Goal: Task Accomplishment & Management: Manage account settings

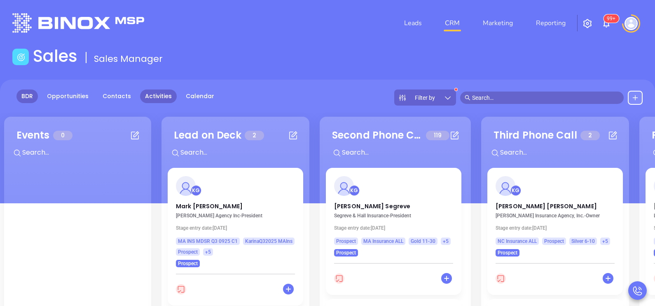
click at [155, 98] on link "Activities" at bounding box center [158, 96] width 37 height 14
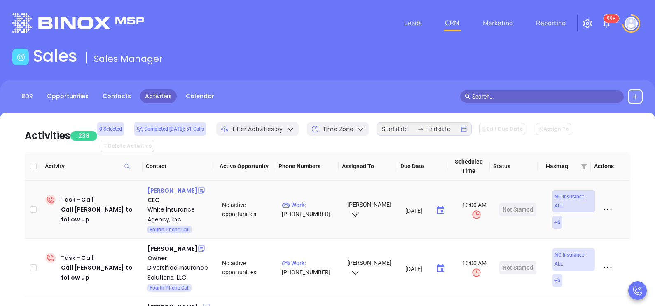
click at [169, 185] on div "Bill White" at bounding box center [173, 190] width 50 height 10
click at [28, 101] on link "BDR" at bounding box center [26, 96] width 21 height 14
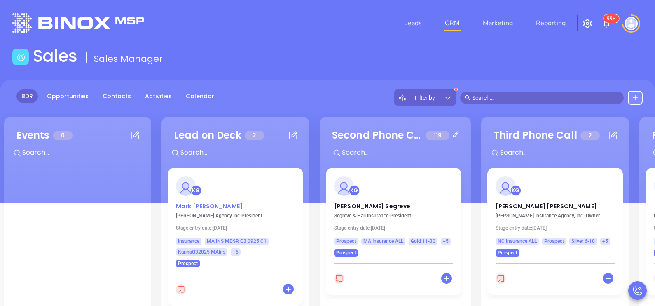
click at [209, 206] on p "Mark Sullivan" at bounding box center [235, 204] width 119 height 4
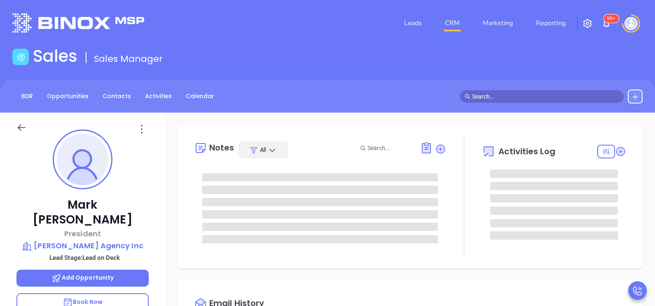
type input "[DATE]"
type input "Karina Genovez"
click at [155, 195] on div "Mark Sullivan President T.A. Sullivan Agency Inc Lead Stage: Lead on Deck Add O…" at bounding box center [82, 303] width 165 height 382
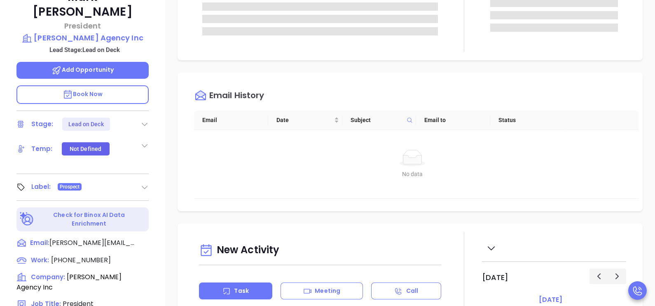
scroll to position [247, 0]
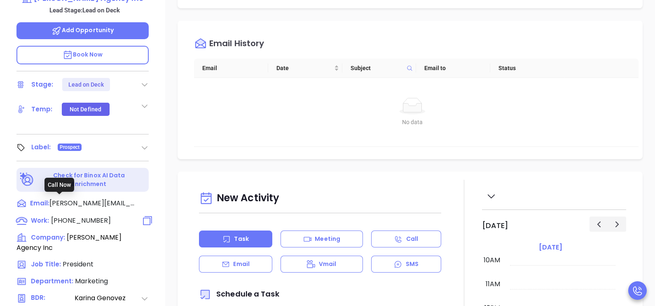
click at [91, 216] on span "(978) 681-8200" at bounding box center [81, 220] width 60 height 9
type input "(978) 681-8200"
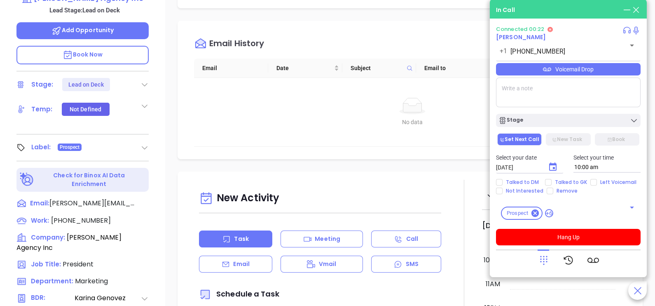
click at [523, 98] on textarea at bounding box center [568, 92] width 145 height 30
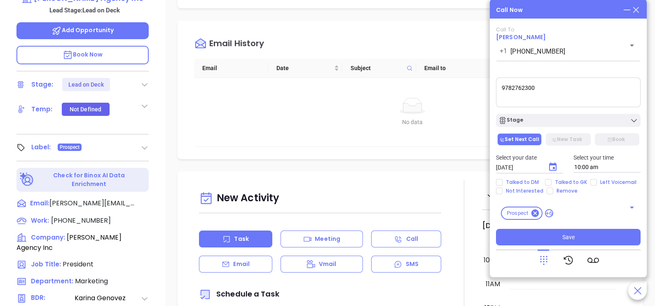
click at [504, 90] on textarea "9782762300" at bounding box center [568, 92] width 145 height 30
type textarea "GK updated correct ph# 9782762300"
click at [557, 180] on span "Talked to GK" at bounding box center [571, 182] width 39 height 7
click at [552, 180] on input "Talked to GK" at bounding box center [548, 182] width 7 height 7
checkbox input "true"
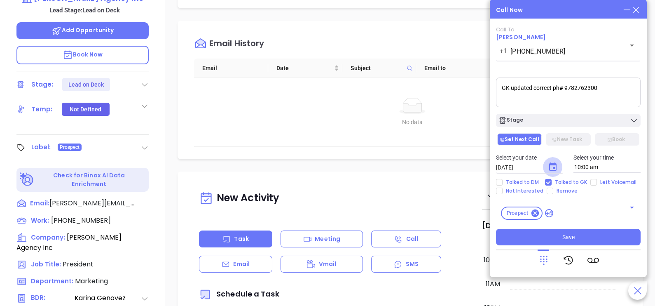
click at [555, 169] on icon "Choose date, selected date is Oct 2, 2025" at bounding box center [553, 167] width 10 height 10
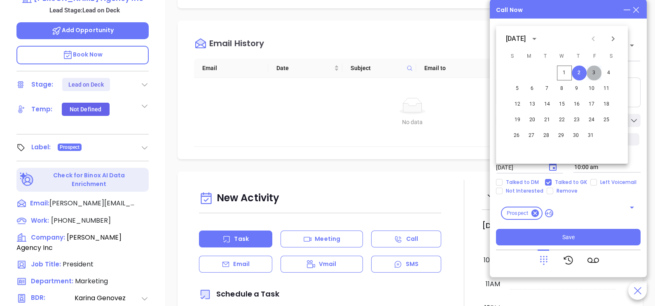
click at [595, 75] on button "3" at bounding box center [594, 73] width 15 height 15
type input "10/03/2025"
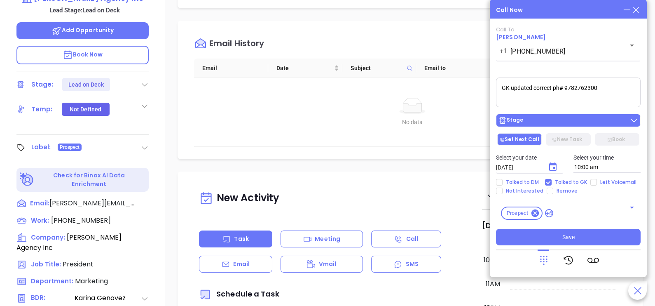
click at [587, 122] on div "Stage" at bounding box center [569, 120] width 140 height 8
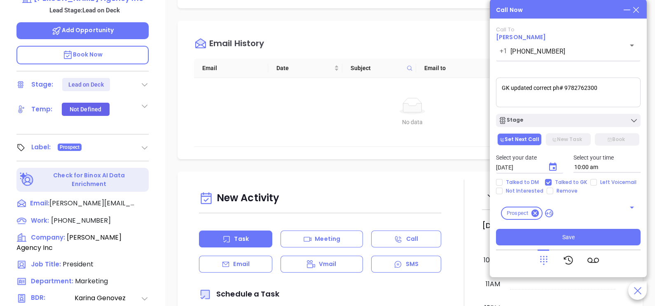
click at [579, 87] on textarea "GK updated correct ph# 9782762300" at bounding box center [568, 92] width 145 height 30
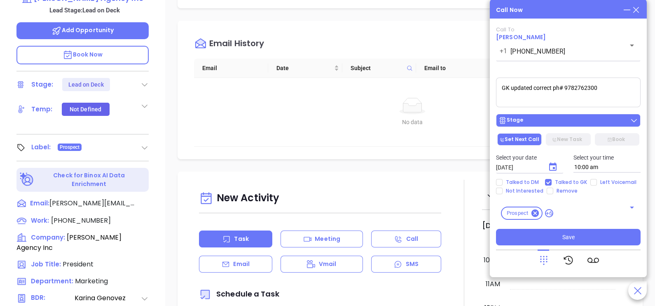
drag, startPoint x: 555, startPoint y: 116, endPoint x: 532, endPoint y: 125, distance: 25.4
click at [532, 125] on button "Stage" at bounding box center [568, 120] width 145 height 13
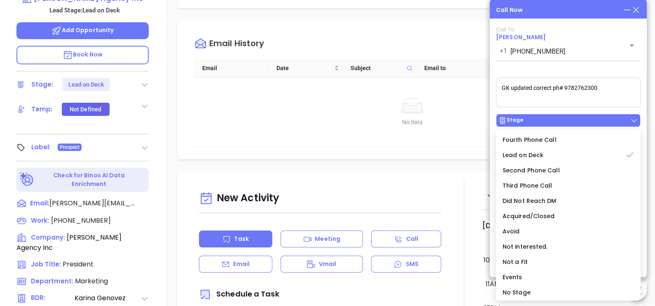
click at [532, 124] on div "Stage" at bounding box center [569, 120] width 140 height 8
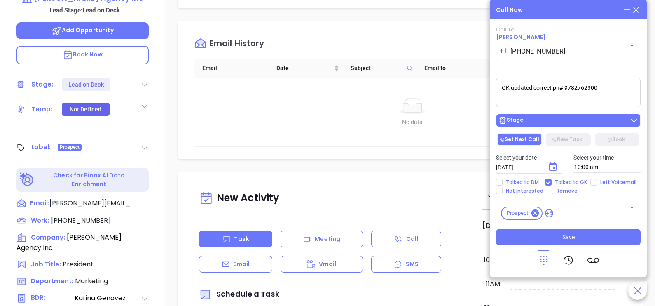
click at [529, 124] on div "Stage" at bounding box center [569, 120] width 140 height 8
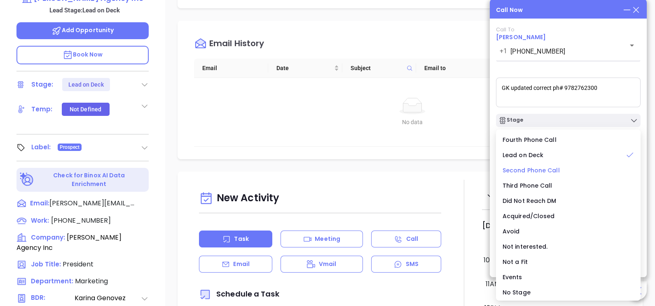
click at [533, 167] on span "Second Phone Call" at bounding box center [531, 170] width 57 height 8
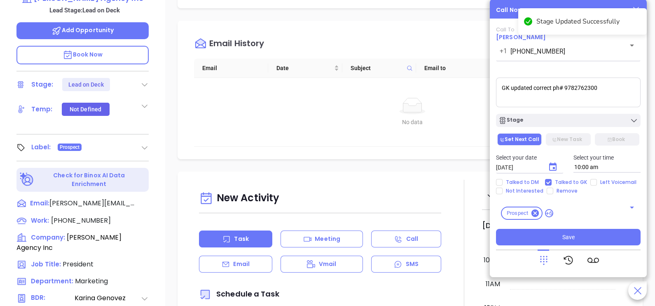
drag, startPoint x: 596, startPoint y: 95, endPoint x: 564, endPoint y: 93, distance: 31.8
click at [564, 93] on textarea "GK updated correct ph# 9782762300" at bounding box center [568, 92] width 145 height 30
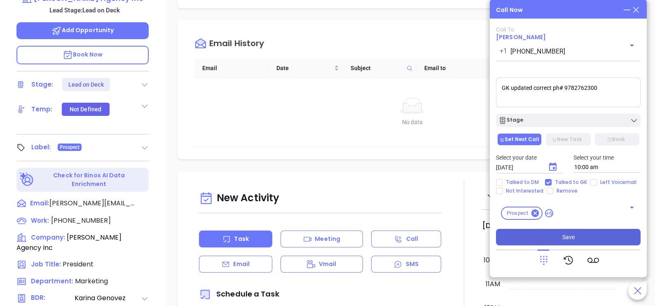
click at [547, 237] on button "Save" at bounding box center [568, 237] width 145 height 16
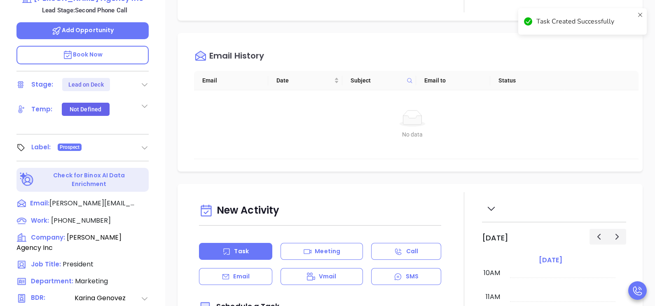
click at [154, 122] on div "Mark Sullivan President T.A. Sullivan Agency Inc Lead Stage: Second Phone Call …" at bounding box center [82, 56] width 165 height 382
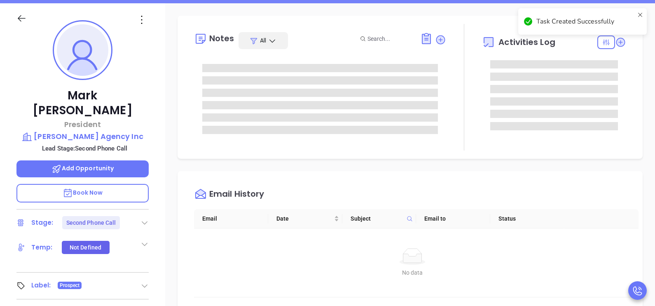
scroll to position [82, 0]
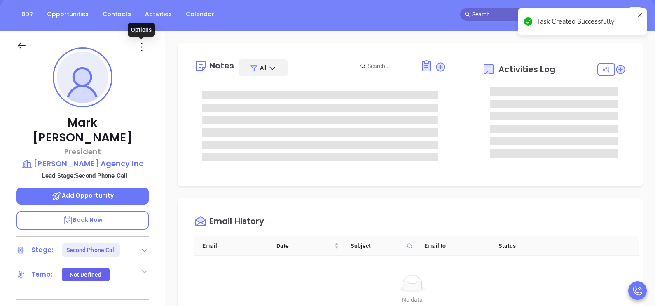
click at [143, 49] on icon at bounding box center [141, 46] width 13 height 13
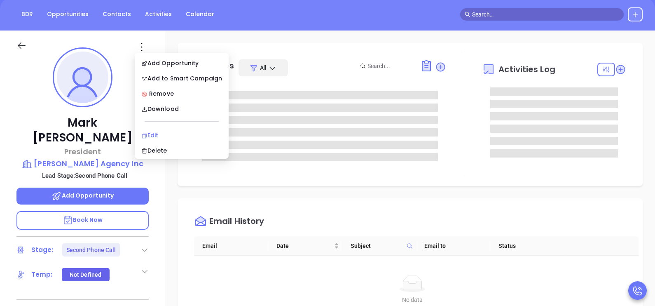
click at [159, 132] on div "Edit" at bounding box center [181, 135] width 81 height 9
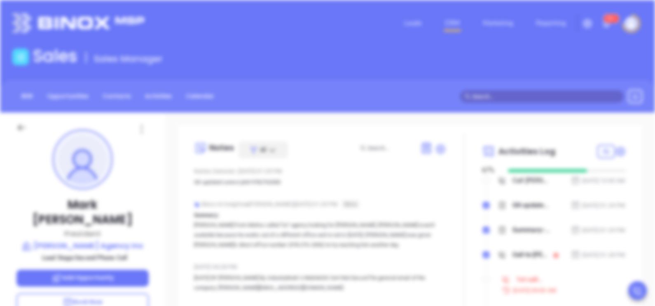
scroll to position [0, 0]
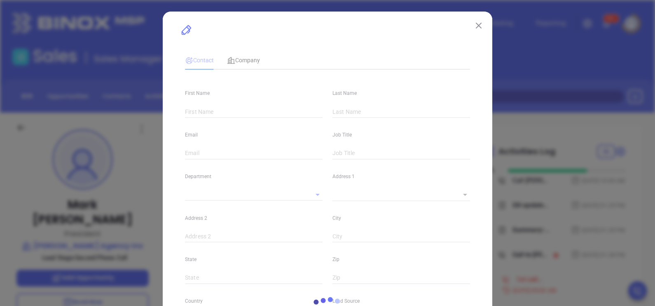
type input "Mark"
type input "Sullivan"
type input "mike@tasullivanagency.com"
type input "President"
type input "1"
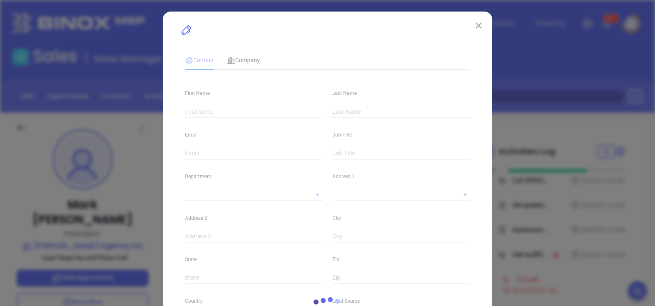
type input "www.linkedin.com/in/mark-sullivan-92671219"
type input "Marketing"
type input "Other"
type input "[PERSON_NAME]"
type input "Second Phone Call"
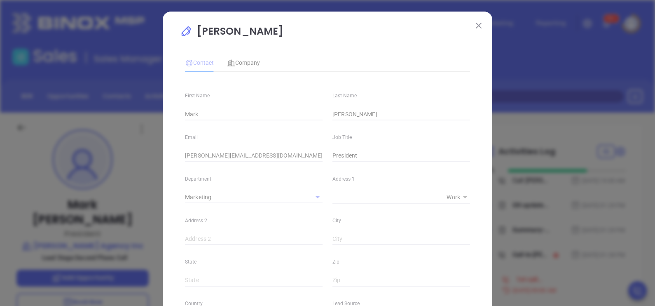
type input "(978) 681-8200"
type input "1"
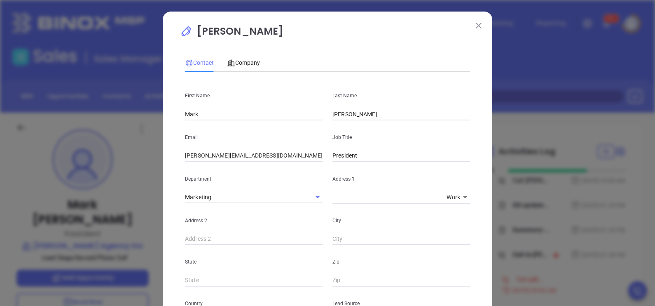
scroll to position [267, 0]
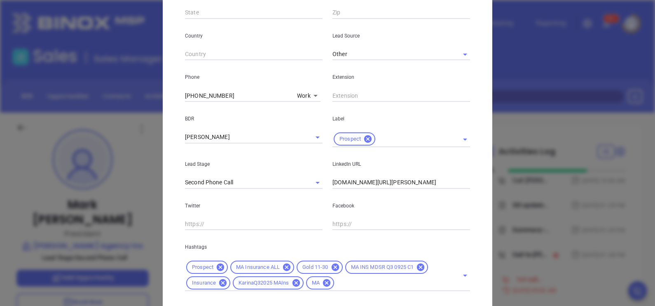
click at [231, 96] on input "(978) 681-8200" at bounding box center [239, 95] width 109 height 12
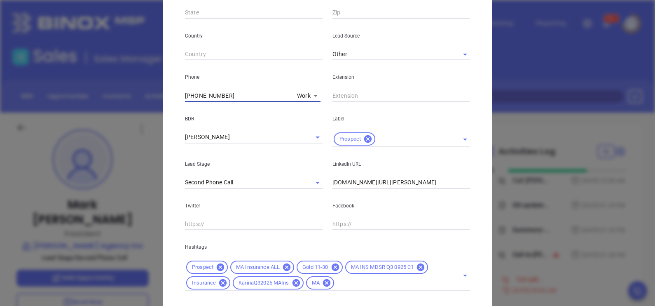
paste input "276-23"
type input "(978) 276-2300"
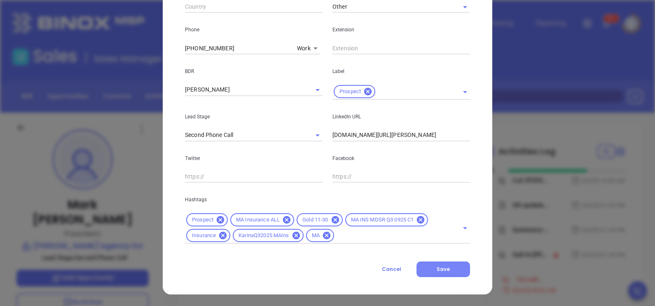
click at [445, 272] on button "Save" at bounding box center [444, 269] width 54 height 16
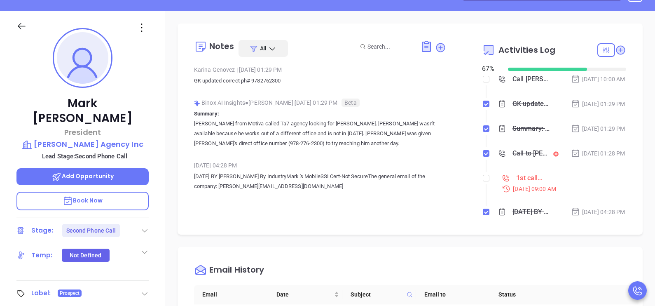
scroll to position [103, 0]
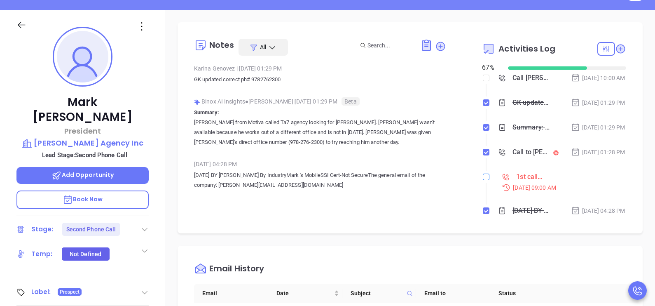
click at [483, 180] on input "checkbox" at bounding box center [486, 176] width 7 height 7
checkbox input "true"
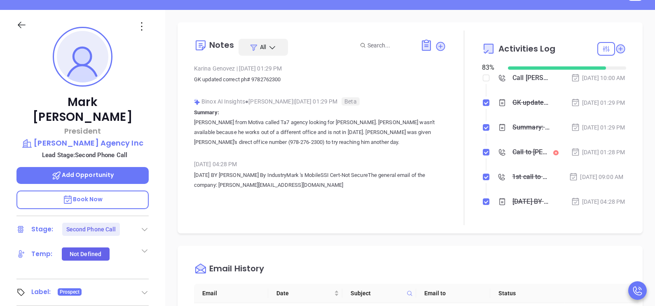
click at [157, 248] on div "Mark Sullivan President T.A. Sullivan Agency Inc Lead Stage: Second Phone Call …" at bounding box center [82, 201] width 165 height 382
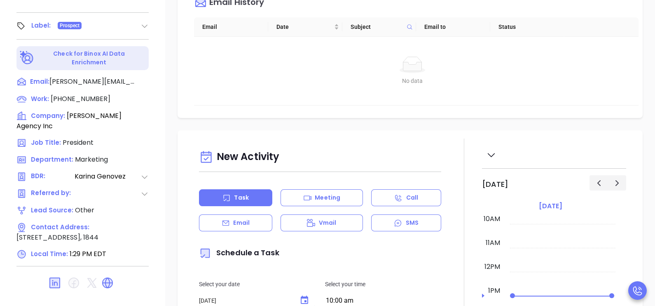
scroll to position [383, 0]
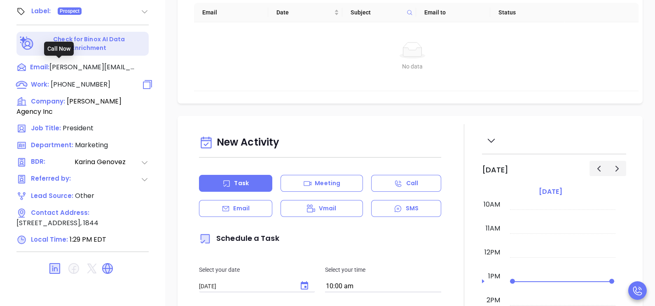
click at [81, 80] on span "(978) 276-2300" at bounding box center [81, 84] width 60 height 9
type input "(978) 276-2300"
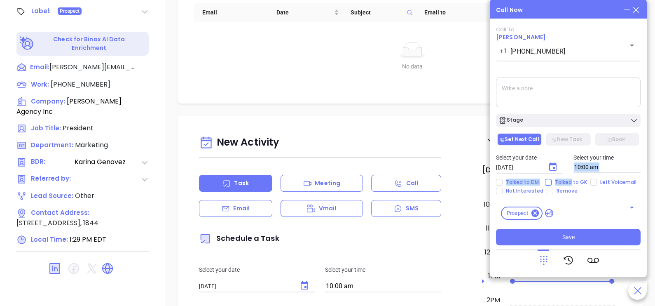
drag, startPoint x: 569, startPoint y: 176, endPoint x: 571, endPoint y: 184, distance: 8.7
click at [571, 184] on div "Call To Mark Sullivan +1 (978) 276-2300 ​ Voicemail Drop Stage Set Next Call Ne…" at bounding box center [568, 135] width 145 height 219
click at [571, 184] on span "Talked to GK" at bounding box center [571, 182] width 39 height 7
click at [552, 184] on input "Talked to GK" at bounding box center [548, 182] width 7 height 7
checkbox input "true"
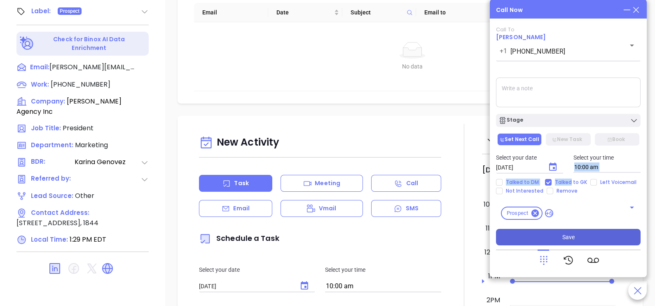
click at [585, 241] on button "Save" at bounding box center [568, 237] width 145 height 16
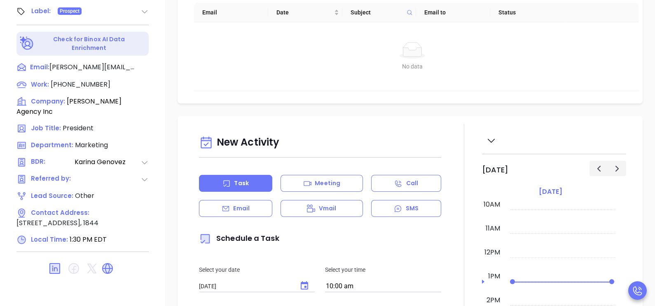
drag, startPoint x: 630, startPoint y: 93, endPoint x: 642, endPoint y: 97, distance: 12.4
click at [642, 97] on div "Notes All Binox AI Insights ● Karina Genovez | Oct 1, 2025 01:30 PM Beta Summar…" at bounding box center [410, 17] width 490 height 577
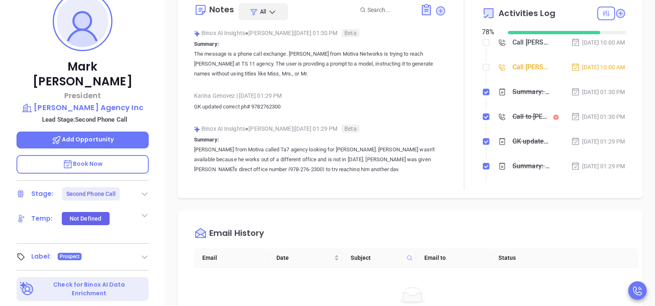
scroll to position [136, 0]
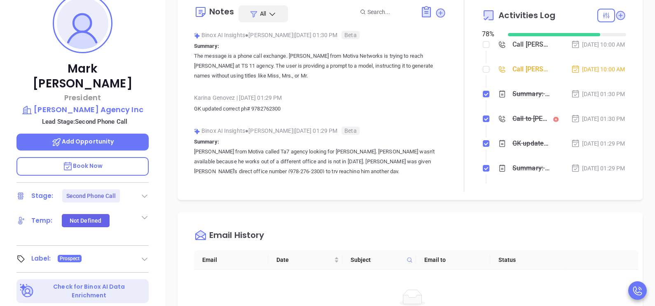
click at [484, 74] on li "Call Mark Sullivan to follow up Oct 2, 2025 | 10:00 AM" at bounding box center [555, 77] width 142 height 23
click at [483, 73] on input "checkbox" at bounding box center [486, 69] width 7 height 7
checkbox input "true"
click at [147, 48] on div "Mark Sullivan President T.A. Sullivan Agency Inc Lead Stage: Second Phone Call …" at bounding box center [82, 168] width 165 height 382
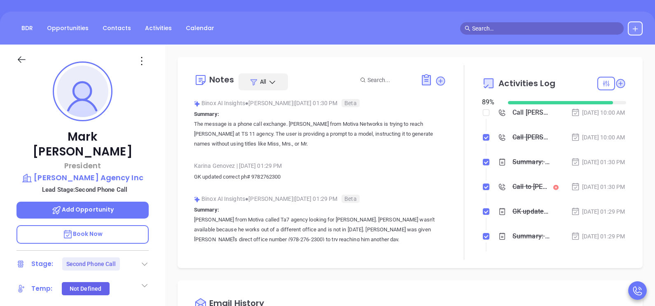
scroll to position [54, 0]
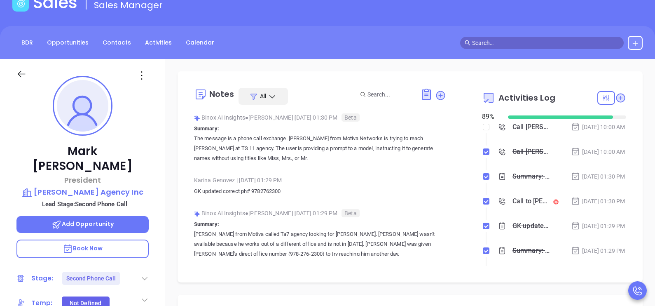
click at [16, 70] on icon at bounding box center [21, 74] width 10 height 10
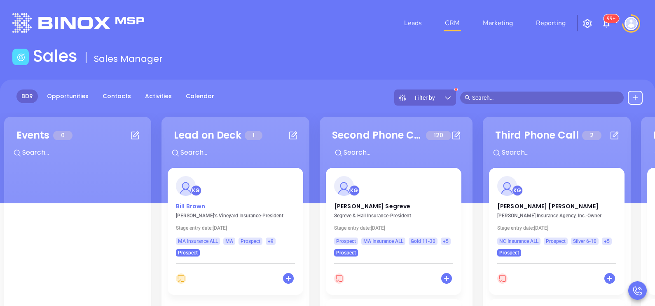
click at [202, 206] on p "Bill Brown" at bounding box center [235, 204] width 119 height 4
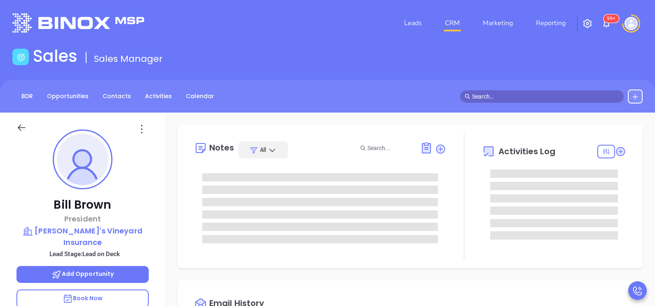
type input "[DATE]"
type input "[PERSON_NAME]"
click at [161, 201] on div "Bill Brown President Martha's Vineyard Insurance Lead Stage: Lead on Deck Add O…" at bounding box center [82, 303] width 165 height 382
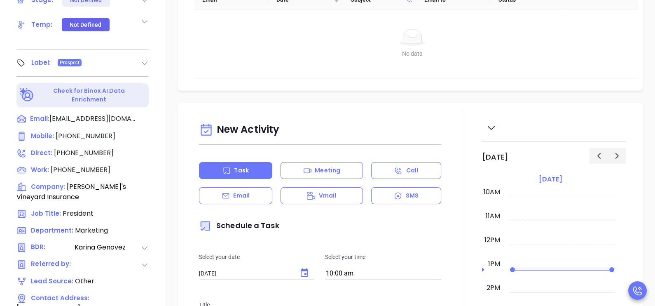
scroll to position [329, 0]
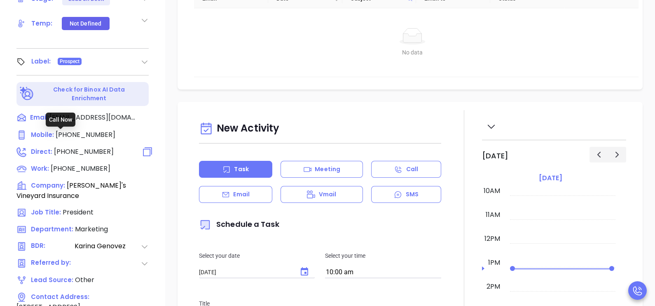
click at [93, 147] on span "(760) 269-5946" at bounding box center [84, 151] width 60 height 9
type input "(760) 269-5946"
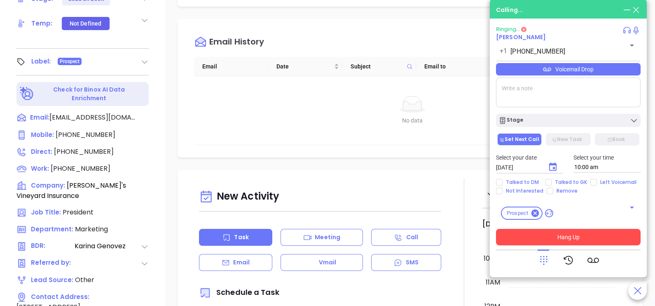
click at [546, 233] on button "Hang Up" at bounding box center [568, 237] width 145 height 16
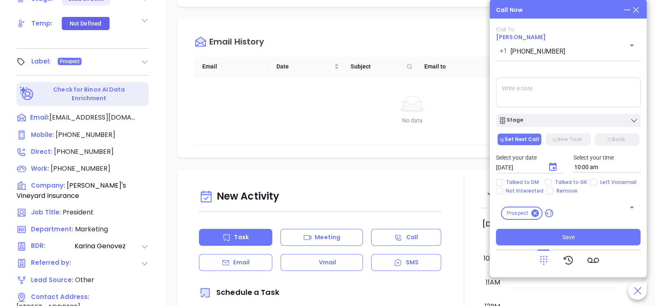
click at [637, 8] on icon at bounding box center [636, 9] width 9 height 9
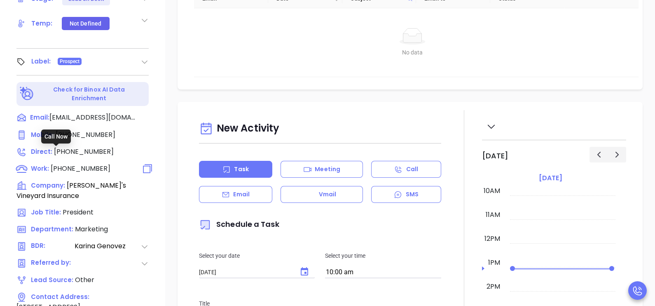
click at [81, 164] on span "(508) 627-7111" at bounding box center [81, 168] width 60 height 9
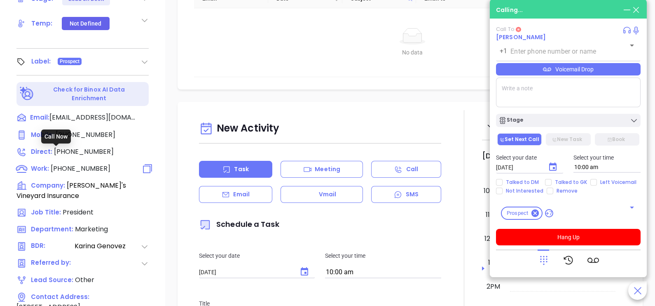
type input "(508) 627-7111"
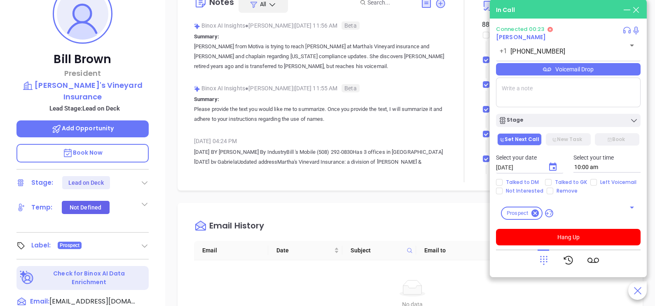
scroll to position [103, 0]
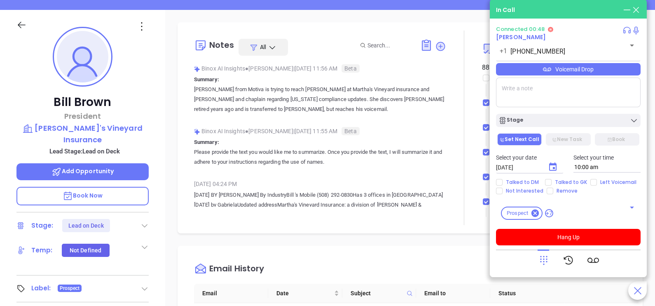
click at [620, 71] on div "Voicemail Drop" at bounding box center [568, 69] width 145 height 12
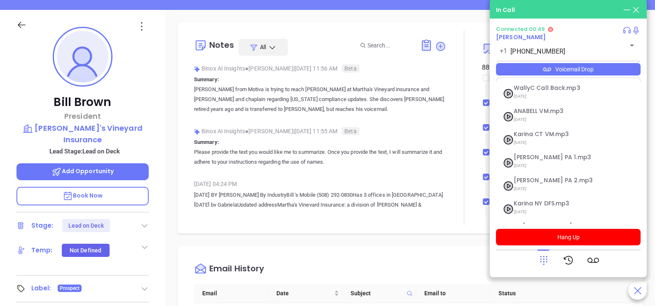
scroll to position [90, 0]
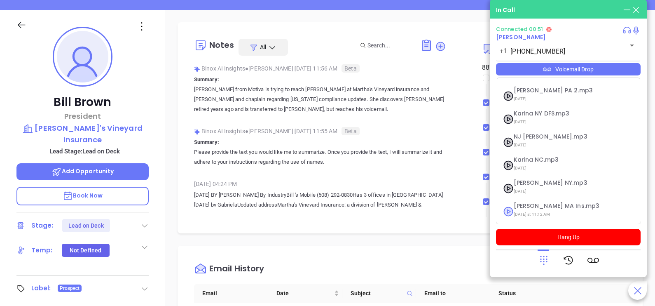
click at [549, 206] on span "Karina MA Ins.mp3" at bounding box center [558, 206] width 89 height 6
checkbox input "true"
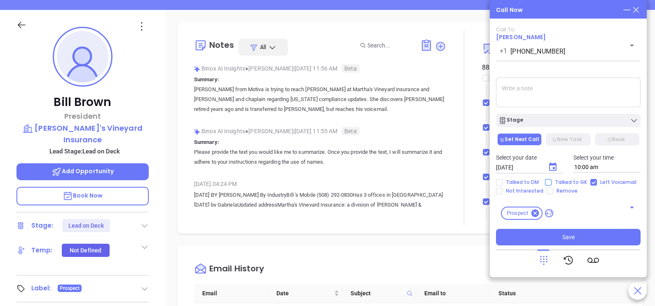
click at [555, 182] on span "Talked to GK" at bounding box center [571, 182] width 39 height 7
click at [552, 182] on input "Talked to GK" at bounding box center [548, 182] width 7 height 7
checkbox input "true"
click at [554, 167] on icon "Choose date, selected date is Oct 2, 2025" at bounding box center [553, 167] width 10 height 10
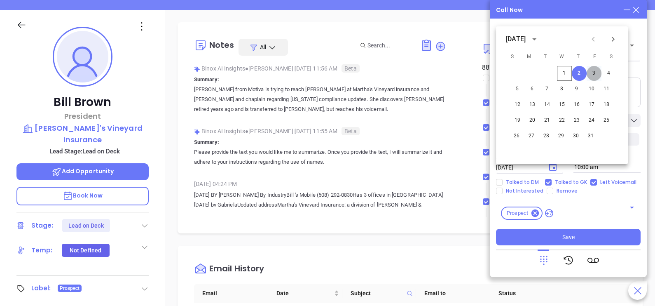
click at [593, 71] on button "3" at bounding box center [594, 73] width 15 height 15
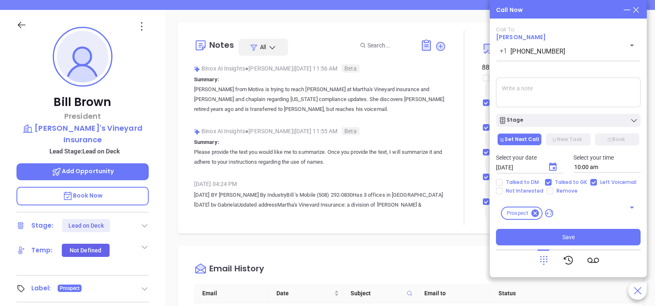
type input "10/03/2025"
click at [577, 84] on textarea at bounding box center [568, 92] width 145 height 30
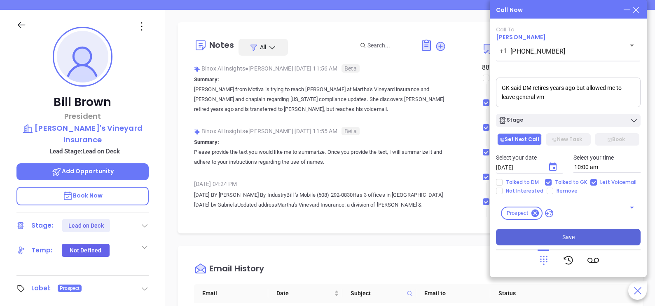
type textarea "GK said DM retires years ago but allowed me to leave general vm"
click at [569, 237] on span "Save" at bounding box center [568, 236] width 12 height 9
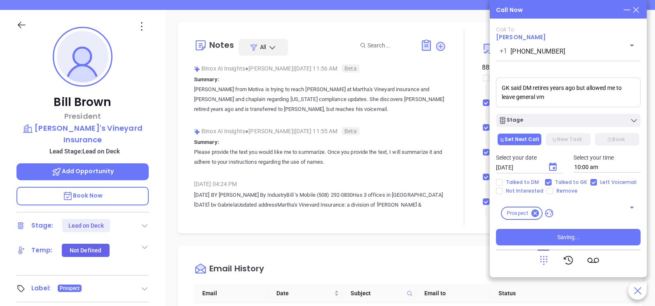
click at [467, 120] on div at bounding box center [464, 127] width 36 height 194
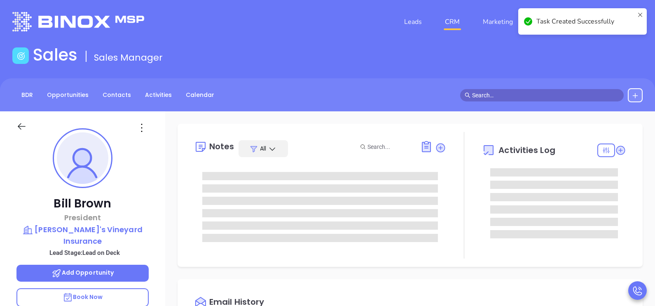
scroll to position [0, 0]
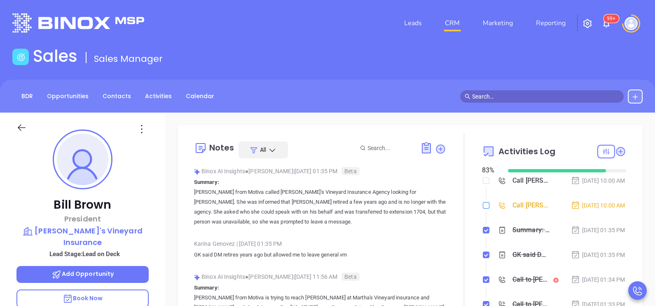
click at [483, 208] on input "checkbox" at bounding box center [486, 205] width 7 height 7
checkbox input "true"
click at [590, 225] on li "Call Bill Brown to follow up Oct 2, 2025 | 10:00 AM" at bounding box center [555, 213] width 142 height 23
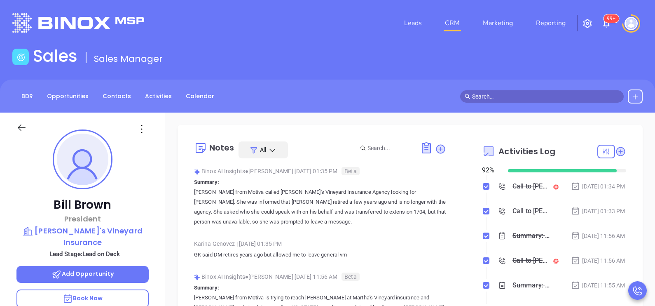
scroll to position [124, 0]
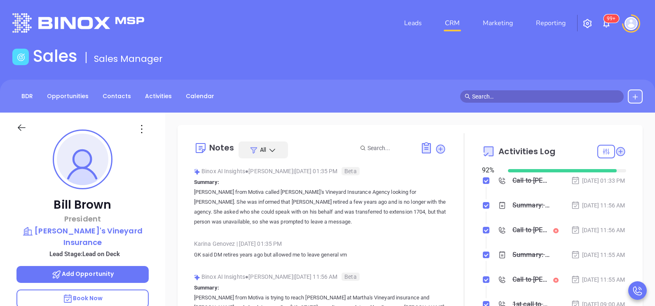
click at [17, 124] on icon at bounding box center [21, 127] width 10 height 10
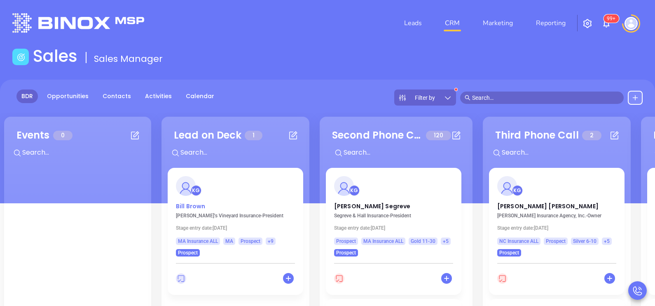
click at [195, 204] on p "Bill Brown" at bounding box center [235, 204] width 119 height 4
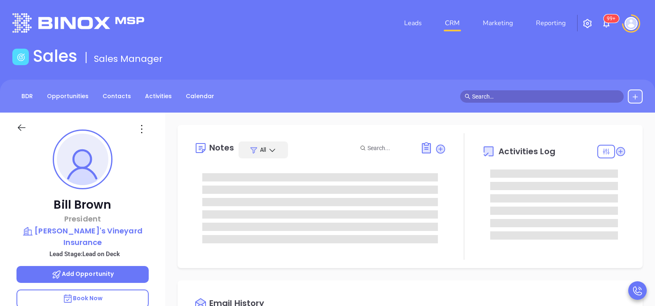
type input "[DATE]"
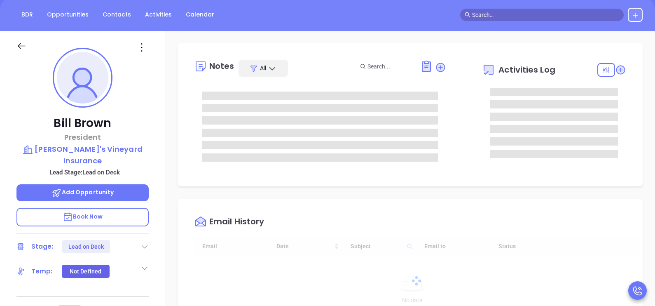
scroll to position [82, 0]
click at [138, 239] on div "Stage: Lead on Deck" at bounding box center [82, 245] width 132 height 13
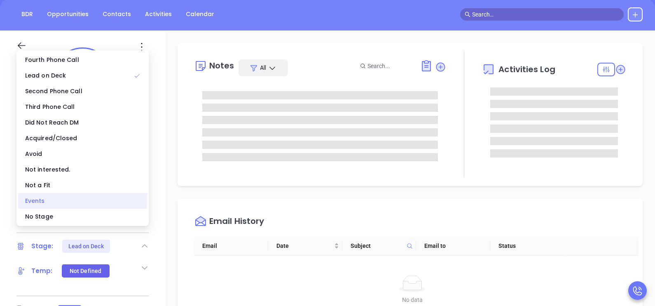
type input "[PERSON_NAME]"
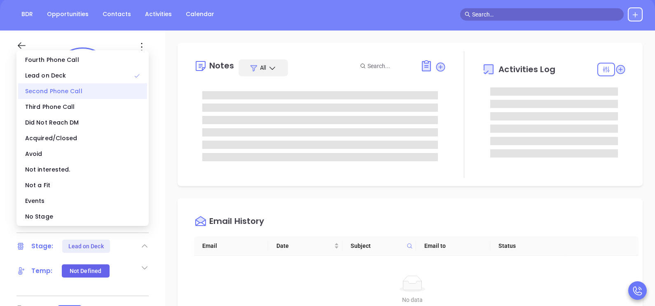
click at [62, 91] on div "Second Phone Call" at bounding box center [82, 91] width 129 height 16
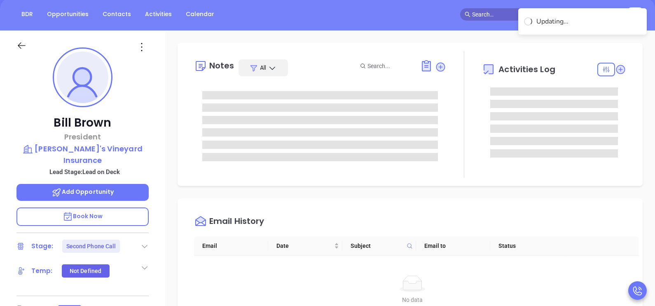
click at [22, 43] on icon at bounding box center [21, 45] width 10 height 10
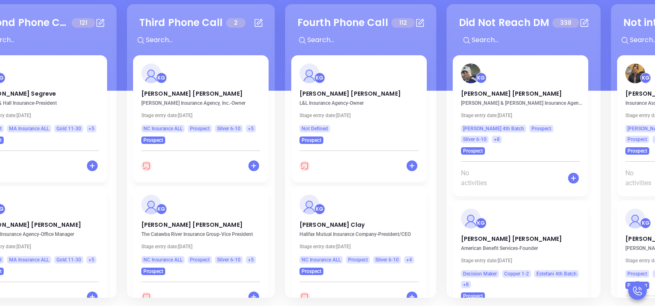
scroll to position [0, 362]
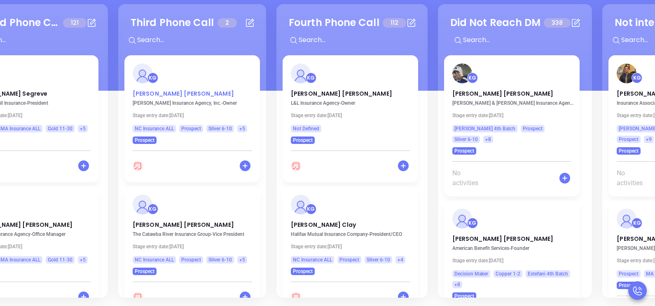
click at [155, 91] on p "John Chapman" at bounding box center [192, 91] width 119 height 4
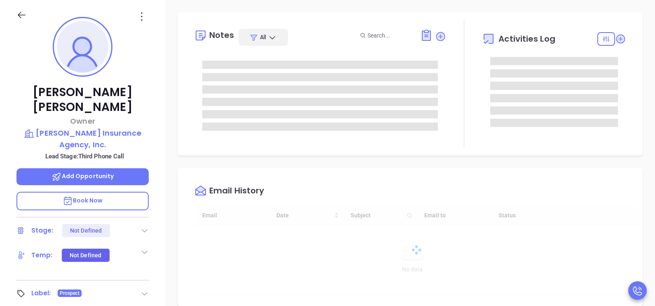
type input "[DATE]"
type input "[PERSON_NAME]"
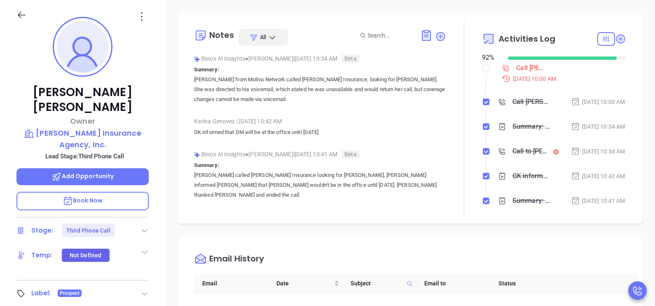
click at [157, 145] on div "John Chapman Owner Chapman Insurance Agency, Inc. Lead Stage: Third Phone Call …" at bounding box center [82, 191] width 165 height 382
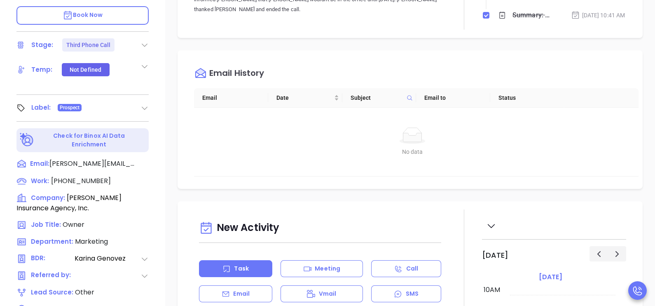
scroll to position [277, 0]
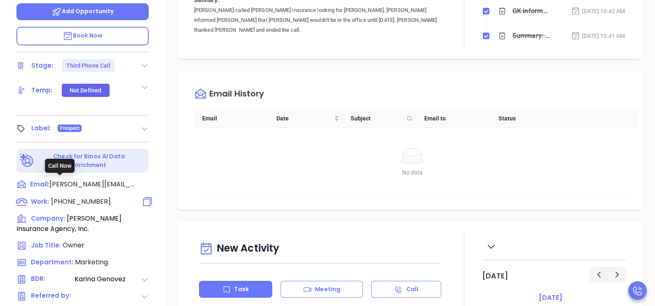
click at [61, 197] on span "(919) 676-5066" at bounding box center [81, 201] width 60 height 9
type input "(919) 676-5066"
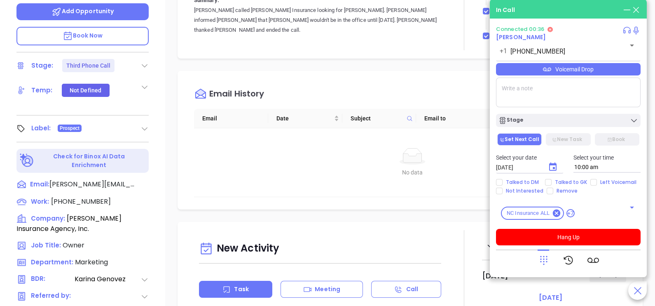
click at [570, 68] on div "Voicemail Drop" at bounding box center [568, 69] width 145 height 12
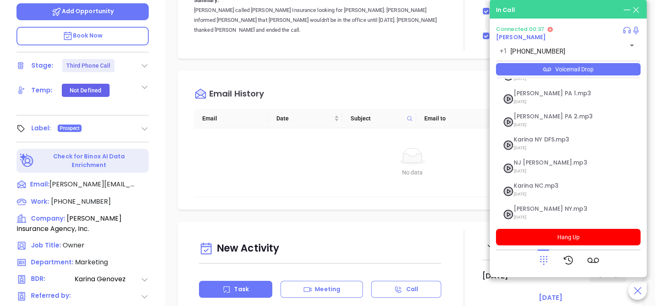
scroll to position [89, 0]
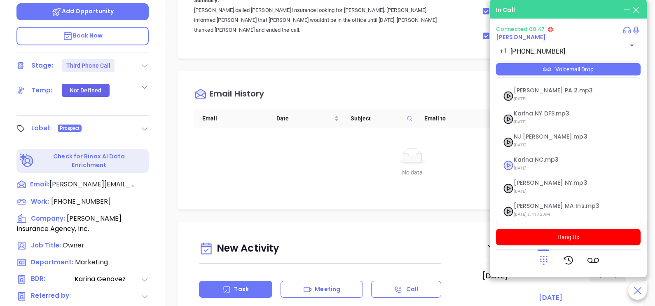
click at [543, 159] on span "Karina NC.mp3" at bounding box center [558, 160] width 89 height 6
checkbox input "true"
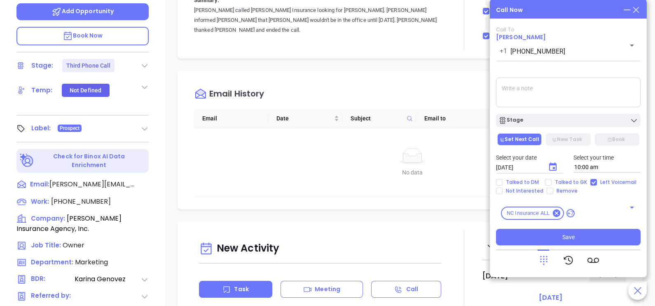
click at [553, 177] on div "Select your date 10/02/2025 ​ Select your time 10:00 am" at bounding box center [568, 163] width 155 height 32
click at [548, 180] on input "Talked to GK" at bounding box center [548, 182] width 7 height 7
checkbox input "true"
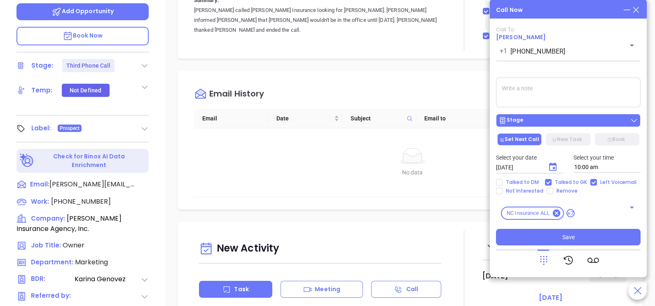
click at [557, 120] on div "Stage" at bounding box center [569, 120] width 140 height 8
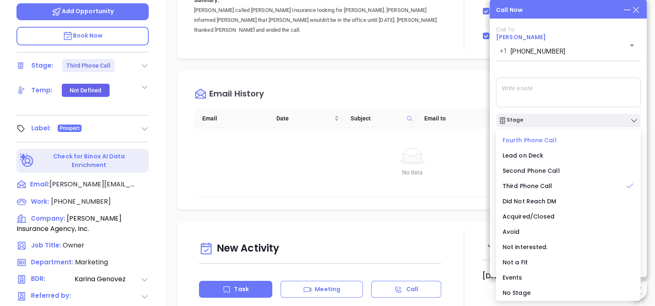
click at [545, 138] on span "Fourth Phone Call" at bounding box center [530, 140] width 54 height 8
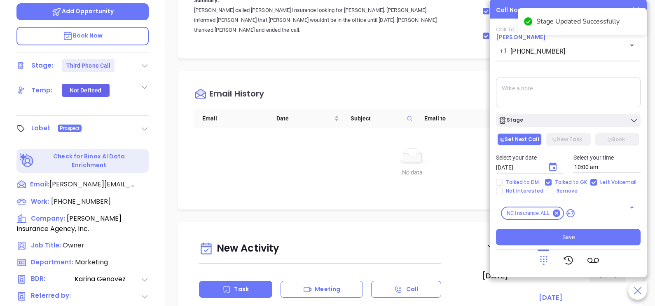
click at [554, 166] on icon "Choose date, selected date is Oct 2, 2025" at bounding box center [553, 167] width 10 height 10
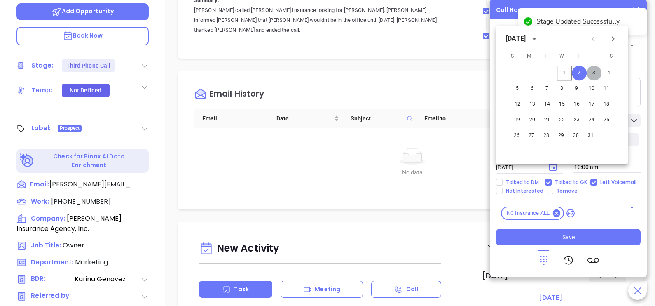
click at [595, 76] on button "3" at bounding box center [594, 73] width 15 height 15
type input "10/03/2025"
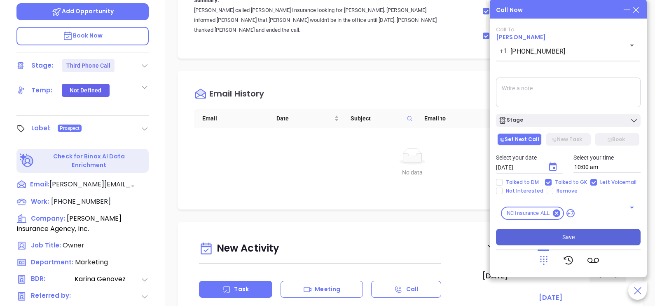
click at [574, 239] on span "Save" at bounding box center [568, 236] width 12 height 9
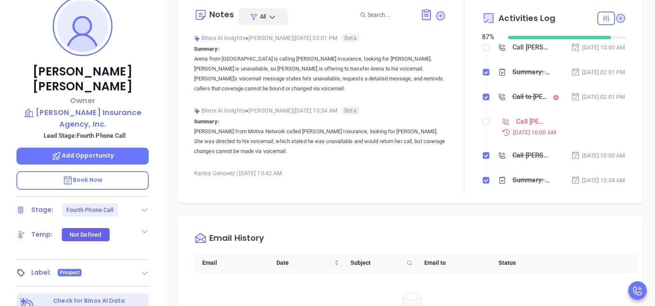
scroll to position [112, 0]
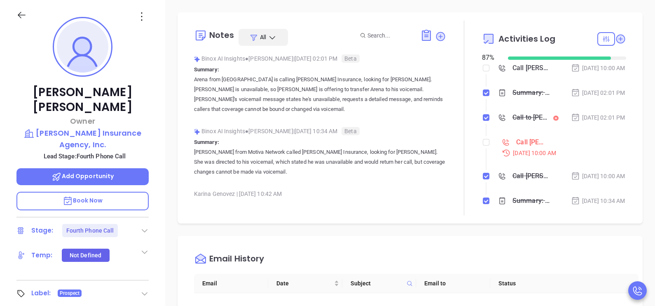
click at [485, 160] on li "Call John Chapman to follow up Sep 30, 2025 | 10:00 AM" at bounding box center [555, 155] width 142 height 32
click at [483, 145] on input "checkbox" at bounding box center [486, 142] width 7 height 7
checkbox input "true"
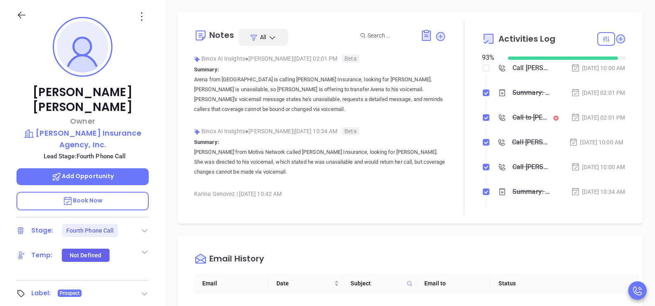
click at [24, 16] on icon at bounding box center [21, 15] width 10 height 10
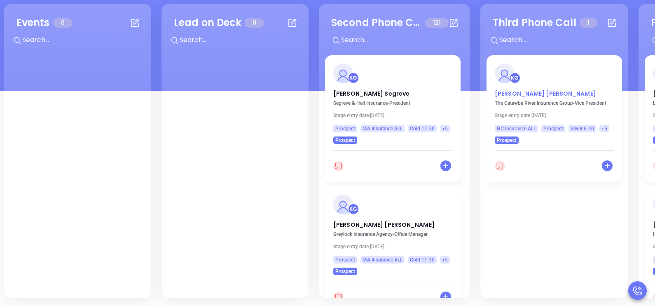
click at [516, 91] on p "Ethan Hamby" at bounding box center [554, 91] width 119 height 4
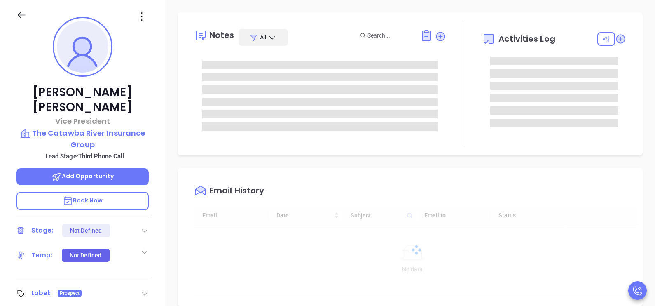
type input "[DATE]"
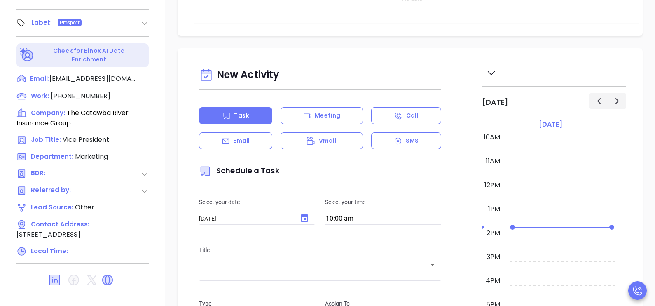
scroll to position [383, 0]
type input "[PERSON_NAME]"
click at [93, 91] on span "(828) 324-1600" at bounding box center [81, 95] width 60 height 9
type input "(828) 324-1600"
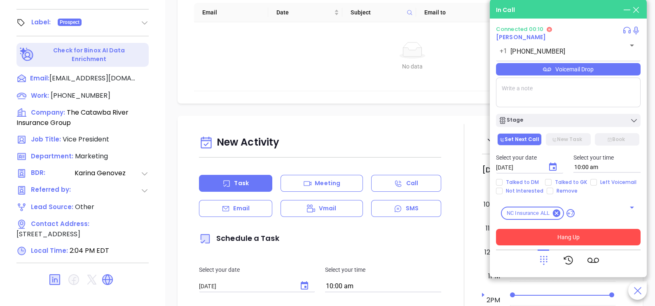
click at [621, 244] on button "Hang Up" at bounding box center [568, 237] width 145 height 16
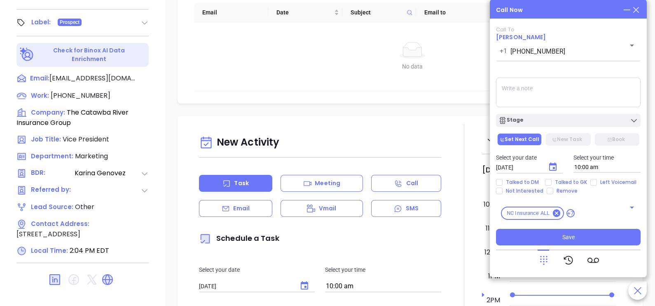
click at [639, 9] on icon at bounding box center [636, 9] width 9 height 9
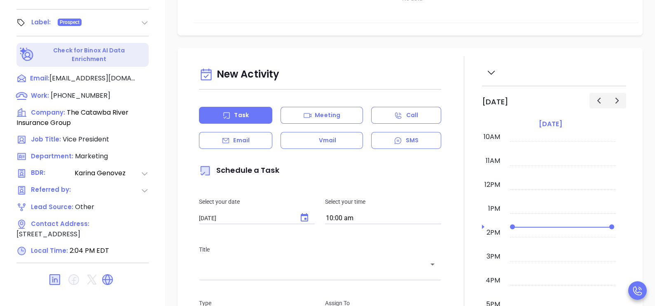
click at [97, 91] on div "Work : (828) 324-1600" at bounding box center [63, 96] width 94 height 10
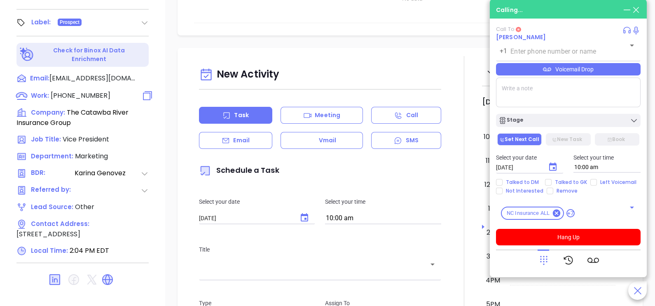
type input "(828) 324-1600"
click at [91, 91] on span "(828) 324-1600" at bounding box center [81, 95] width 60 height 9
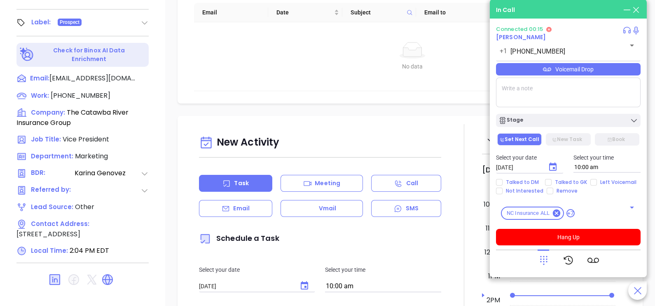
click at [535, 256] on div at bounding box center [568, 259] width 145 height 21
click at [537, 258] on div at bounding box center [568, 259] width 145 height 21
click at [541, 259] on icon at bounding box center [543, 260] width 7 height 9
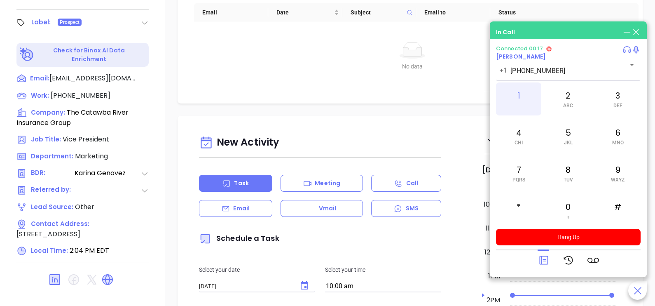
click at [522, 99] on div "1" at bounding box center [518, 98] width 45 height 33
click at [519, 130] on div "4 GHI" at bounding box center [518, 135] width 45 height 33
click at [544, 262] on icon at bounding box center [544, 260] width 12 height 12
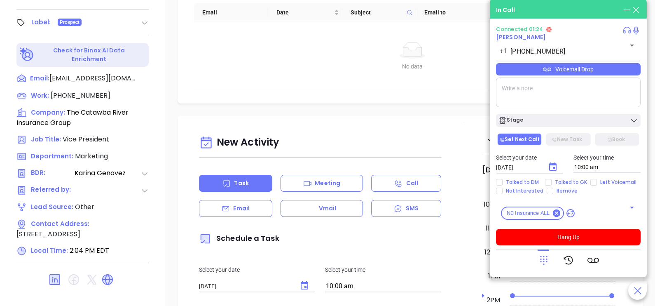
click at [608, 74] on div "Voicemail Drop" at bounding box center [568, 69] width 145 height 12
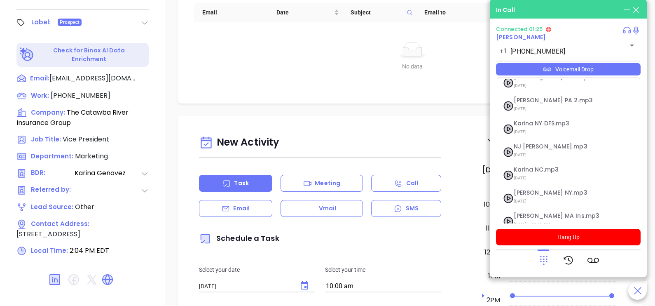
scroll to position [90, 0]
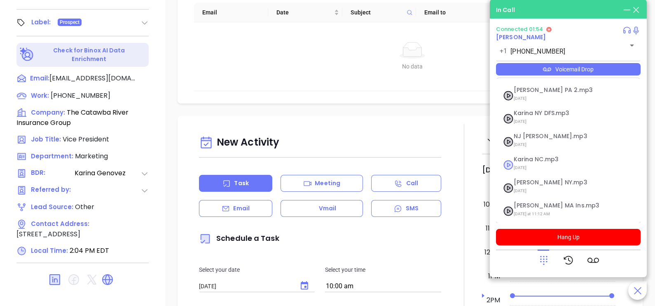
click at [544, 162] on span "09/10/2025" at bounding box center [558, 167] width 89 height 11
checkbox input "true"
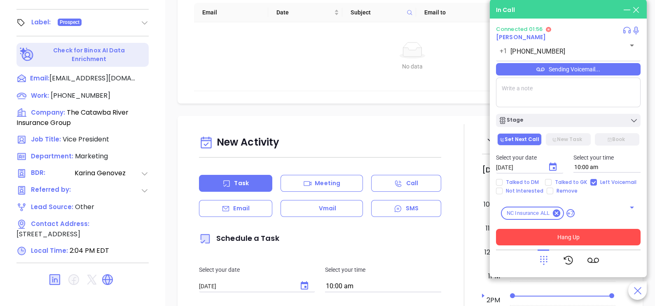
click at [565, 241] on button "Hang Up" at bounding box center [568, 237] width 145 height 16
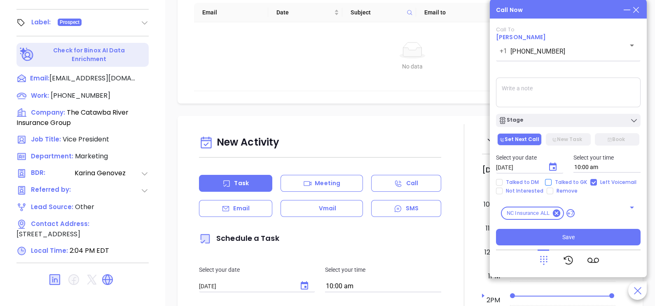
click at [549, 184] on input "Talked to GK" at bounding box center [548, 182] width 7 height 7
checkbox input "true"
click at [554, 166] on icon "Choose date, selected date is Oct 2, 2025" at bounding box center [553, 167] width 10 height 10
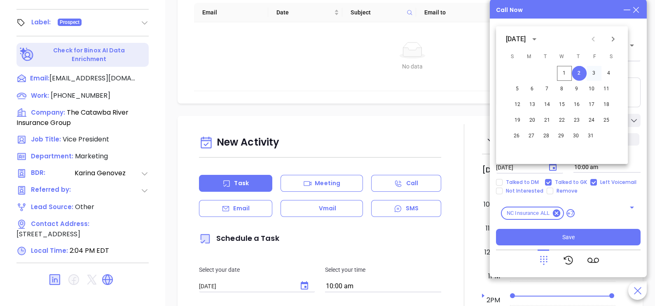
click at [594, 74] on button "3" at bounding box center [594, 73] width 15 height 15
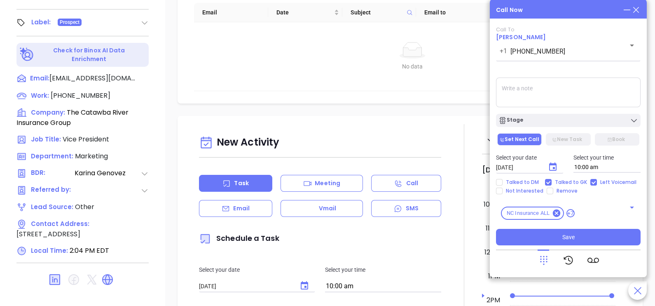
type input "10/03/2025"
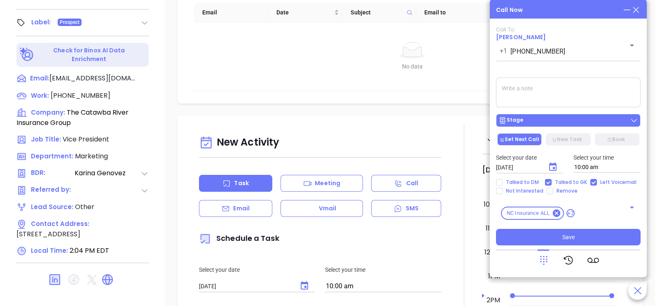
click at [580, 124] on div "Stage" at bounding box center [569, 120] width 140 height 8
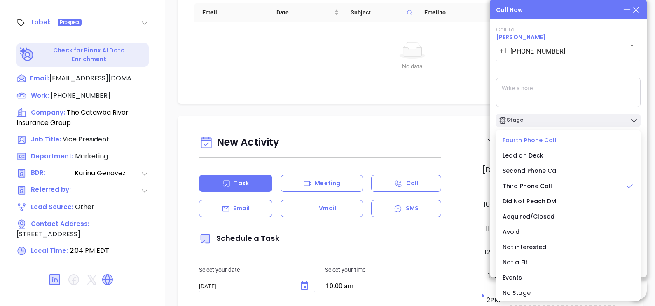
click at [540, 142] on span "Fourth Phone Call" at bounding box center [530, 140] width 54 height 8
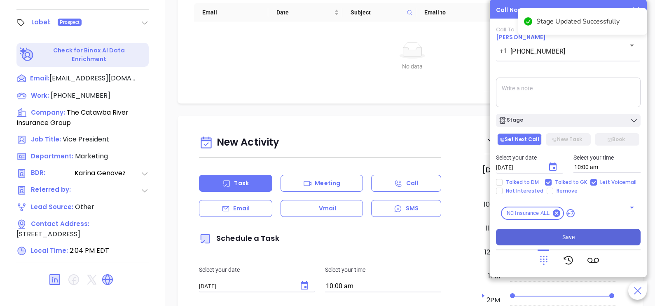
click at [576, 237] on button "Save" at bounding box center [568, 237] width 145 height 16
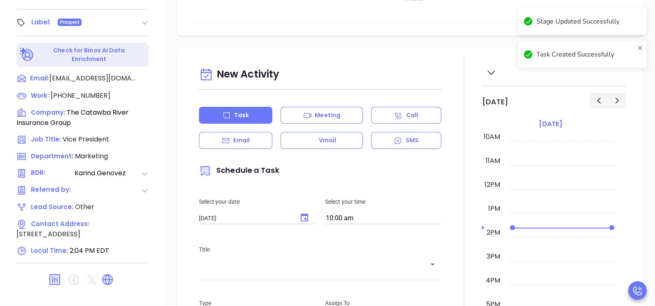
click at [461, 119] on div at bounding box center [464, 283] width 36 height 455
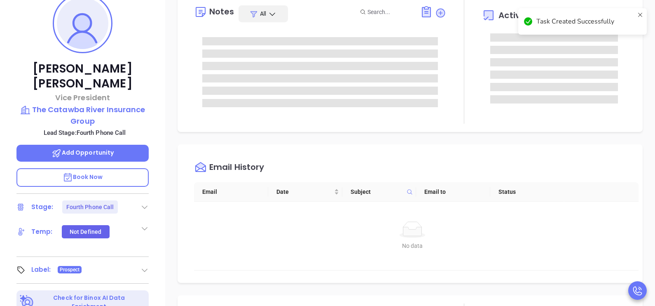
scroll to position [95, 0]
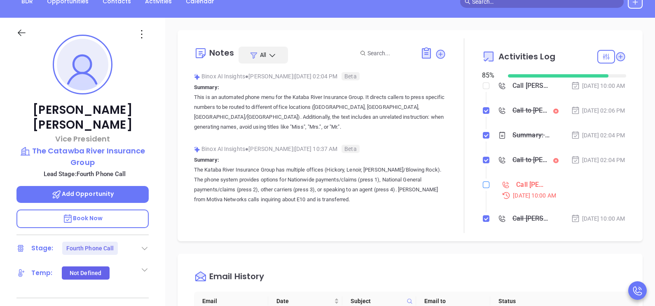
click at [483, 188] on input "checkbox" at bounding box center [486, 184] width 7 height 7
checkbox input "true"
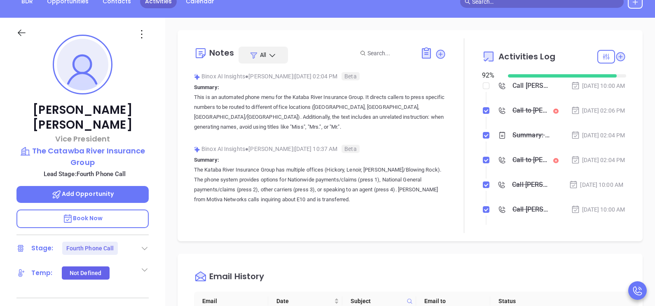
click at [149, 2] on link "Activities" at bounding box center [158, 2] width 37 height 14
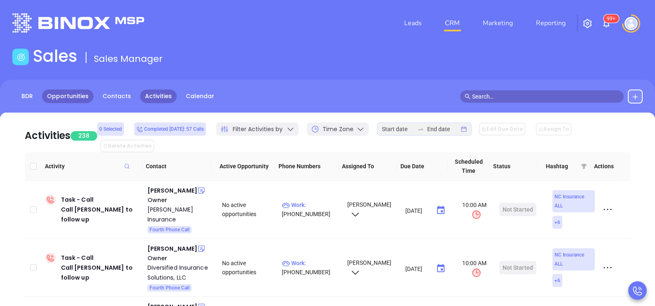
click at [68, 101] on link "Opportunities" at bounding box center [68, 96] width 52 height 14
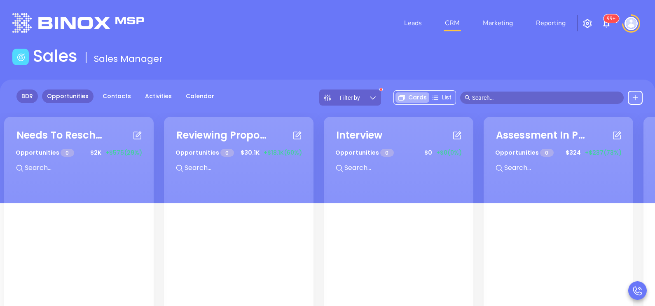
click at [23, 95] on link "BDR" at bounding box center [26, 96] width 21 height 14
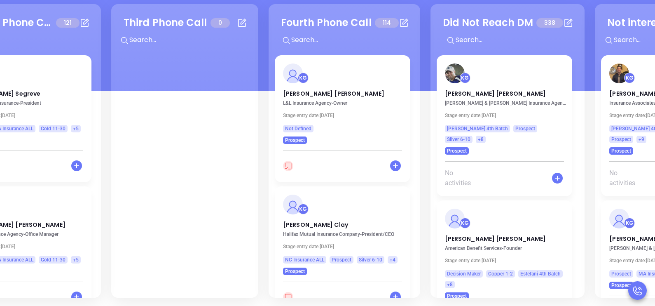
scroll to position [0, 380]
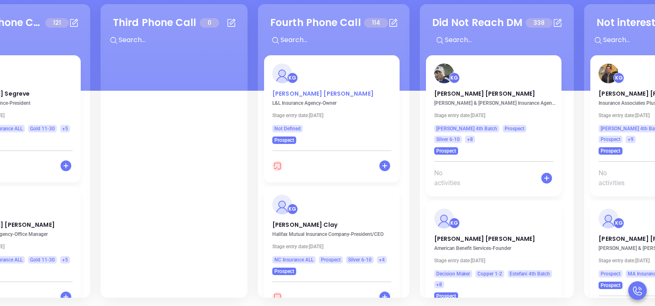
click at [295, 91] on p "Mel Barrientos" at bounding box center [331, 91] width 119 height 4
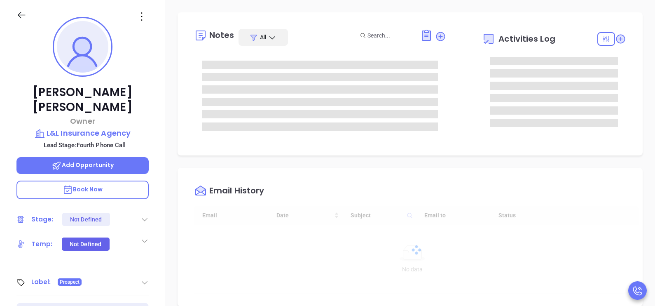
type input "[DATE]"
click at [155, 183] on div "Mel Barrientos Owner L&L Insurance Agency Lead Stage: Fourth Phone Call Add Opp…" at bounding box center [82, 191] width 165 height 382
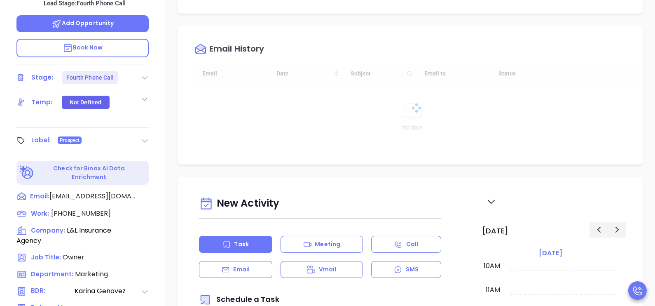
scroll to position [298, 0]
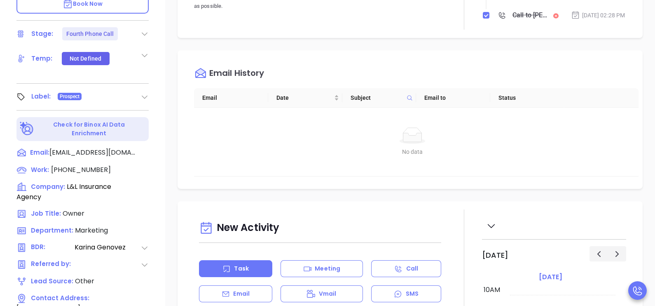
type input "[PERSON_NAME]"
click at [84, 165] on span "(704) 732-1811" at bounding box center [81, 169] width 60 height 9
type input "(704) 732-1811"
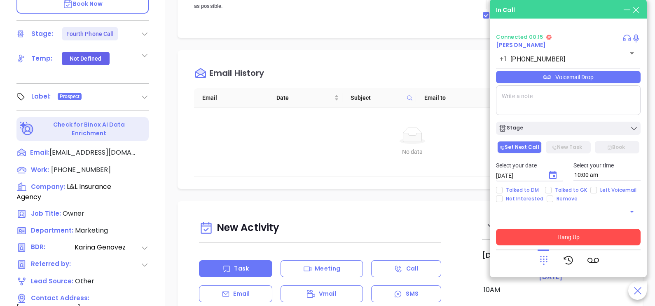
click at [516, 234] on button "Hang Up" at bounding box center [568, 237] width 145 height 16
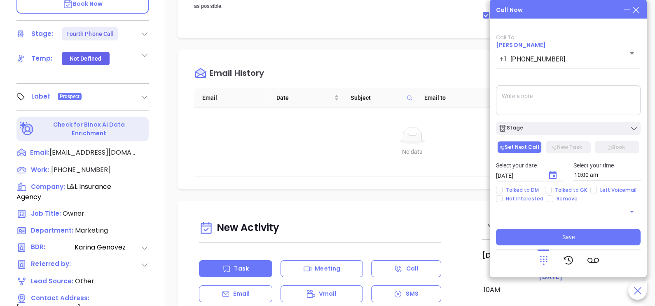
click at [639, 9] on icon at bounding box center [636, 9] width 9 height 9
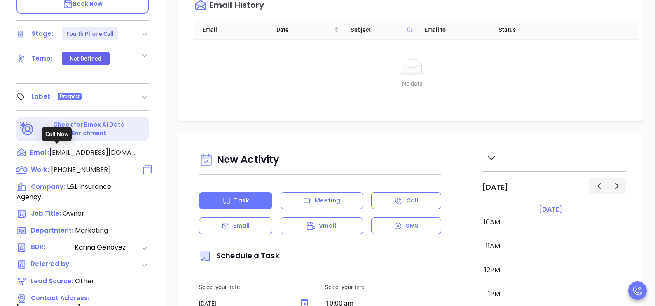
click at [77, 165] on span "(704) 732-1811" at bounding box center [81, 169] width 60 height 9
type input "(704) 732-1811"
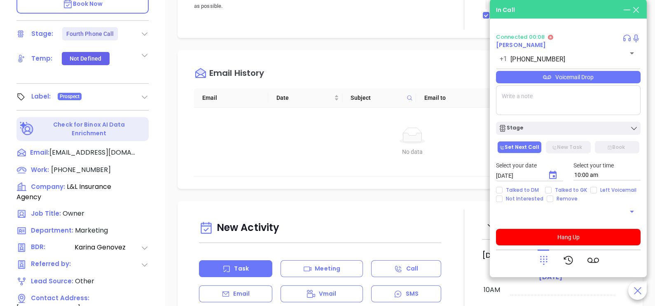
click at [535, 262] on div at bounding box center [568, 259] width 145 height 21
click at [538, 262] on icon at bounding box center [544, 260] width 12 height 12
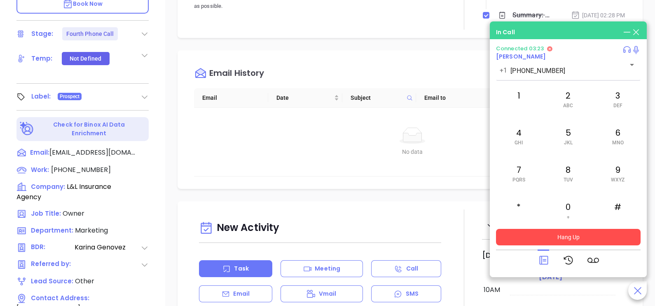
click at [549, 235] on button "Hang Up" at bounding box center [568, 237] width 145 height 16
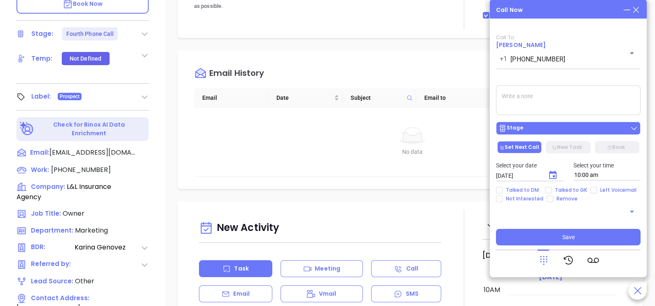
click at [558, 134] on button "Stage" at bounding box center [568, 128] width 145 height 13
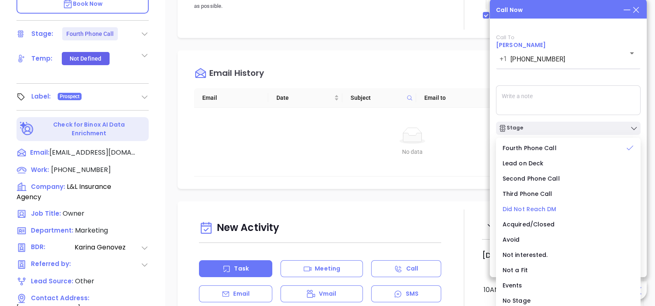
click at [538, 208] on span "Did Not Reach DM" at bounding box center [530, 209] width 54 height 8
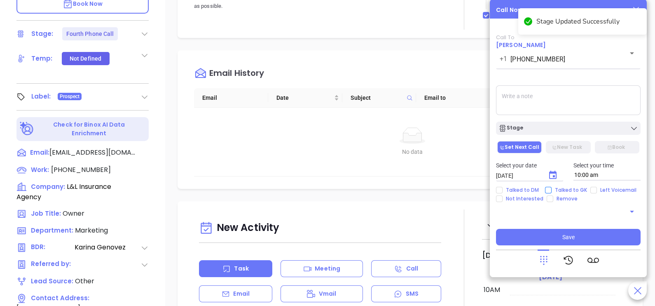
click at [562, 190] on span "Talked to GK" at bounding box center [571, 190] width 39 height 7
click at [552, 190] on input "Talked to GK" at bounding box center [548, 190] width 7 height 7
checkbox input "true"
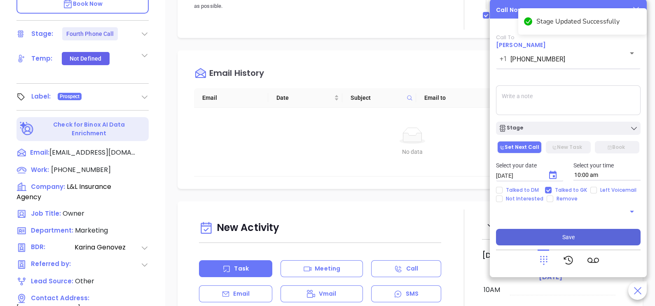
click at [566, 234] on span "Save" at bounding box center [568, 236] width 12 height 9
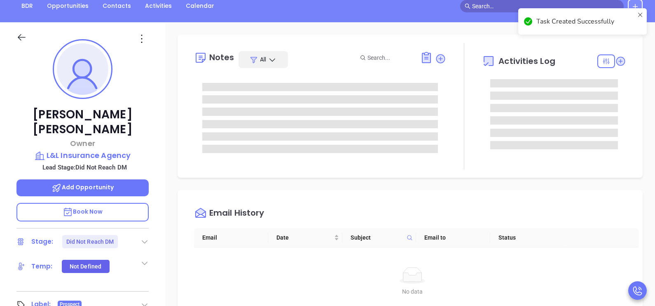
scroll to position [30, 0]
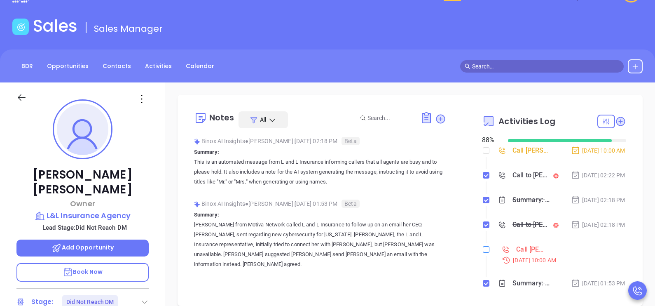
click at [484, 253] on input "checkbox" at bounding box center [486, 249] width 7 height 7
checkbox input "true"
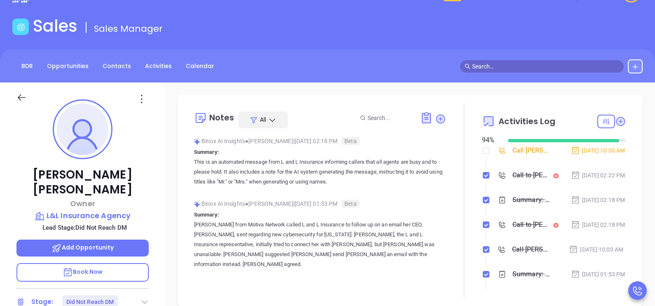
click at [484, 148] on li "Call Mel Barrientos to follow up Oct 2, 2025 | 10:00 AM" at bounding box center [555, 158] width 142 height 23
click at [483, 155] on label at bounding box center [486, 150] width 7 height 9
click at [483, 154] on input "checkbox" at bounding box center [486, 150] width 7 height 7
checkbox input "true"
click at [24, 95] on icon at bounding box center [21, 97] width 10 height 10
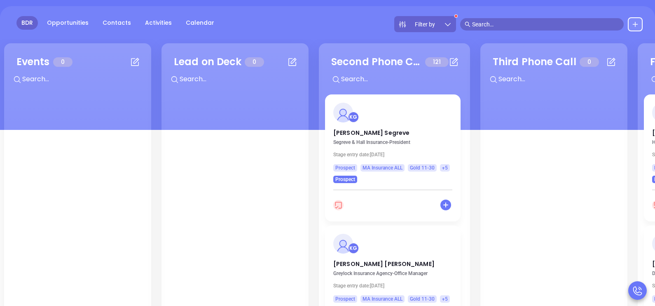
scroll to position [71, 0]
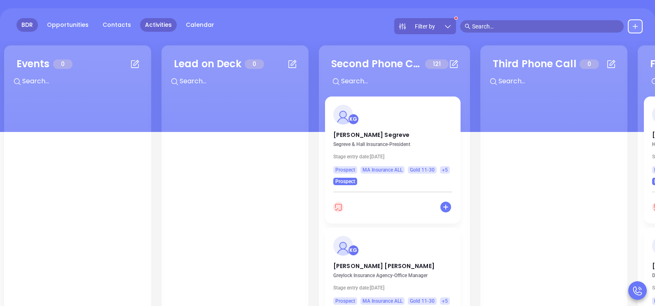
click at [150, 22] on link "Activities" at bounding box center [158, 25] width 37 height 14
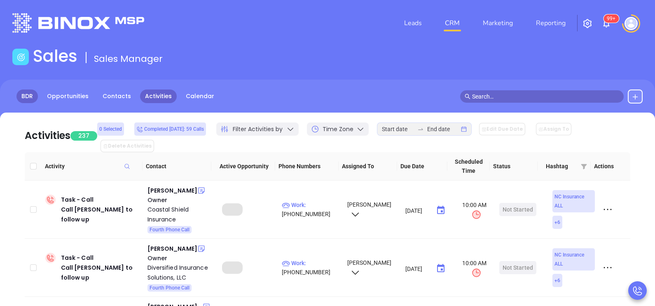
click at [23, 96] on link "BDR" at bounding box center [26, 96] width 21 height 14
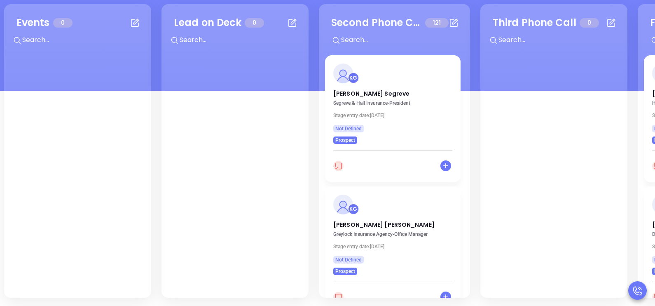
scroll to position [0, 573]
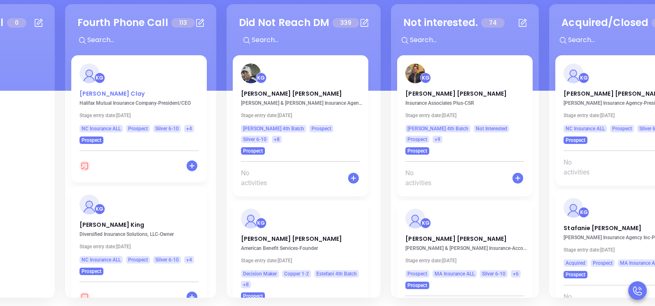
click at [101, 94] on p "Lori Clay" at bounding box center [139, 91] width 119 height 4
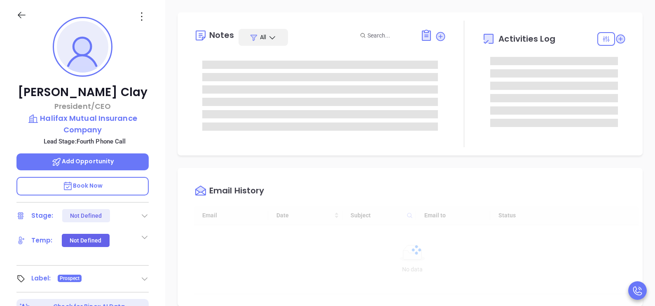
type input "[DATE]"
type input "[PERSON_NAME]"
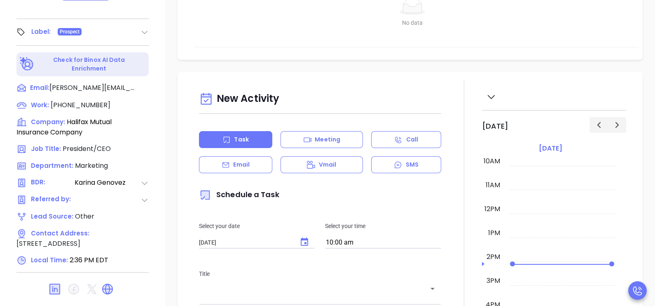
scroll to position [360, 0]
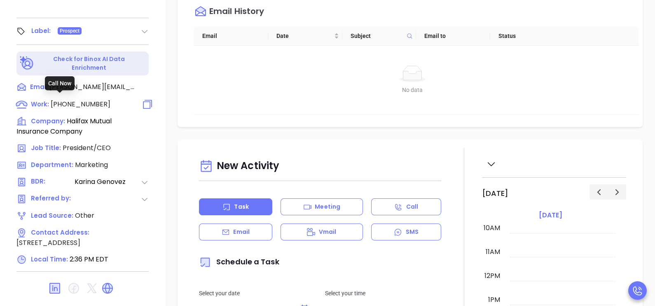
click at [83, 102] on span "(800) 682-9696" at bounding box center [81, 103] width 60 height 9
type input "(800) 682-9696"
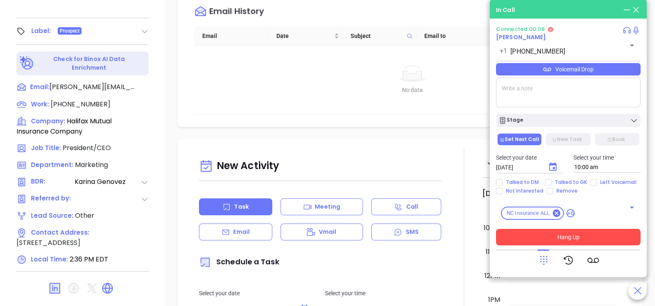
click at [598, 234] on button "Hang Up" at bounding box center [568, 237] width 145 height 16
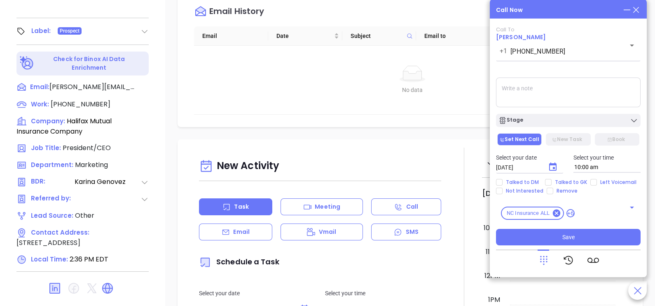
click at [640, 8] on icon at bounding box center [636, 9] width 9 height 9
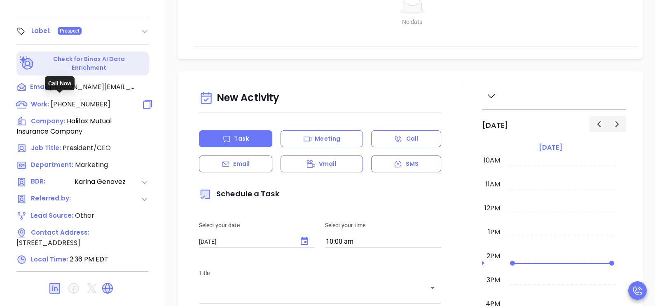
click at [81, 100] on span "(800) 682-9696" at bounding box center [81, 103] width 60 height 9
type input "(800) 682-9696"
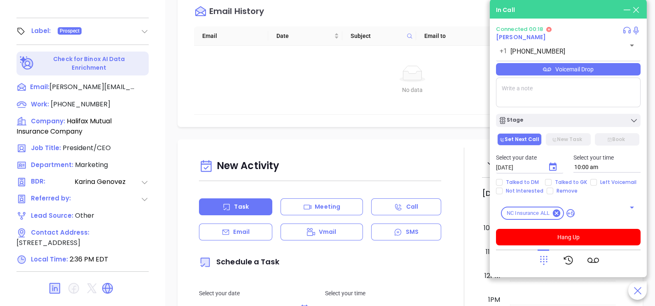
click at [541, 260] on icon at bounding box center [544, 260] width 12 height 12
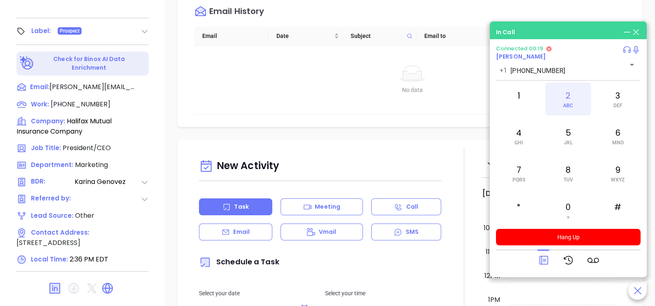
click at [568, 92] on div "2 ABC" at bounding box center [568, 98] width 45 height 33
click at [576, 102] on div "2 ABC" at bounding box center [568, 98] width 45 height 33
click at [572, 136] on div "5 JKL" at bounding box center [568, 135] width 45 height 33
click at [569, 97] on div "2 ABC" at bounding box center [568, 98] width 45 height 33
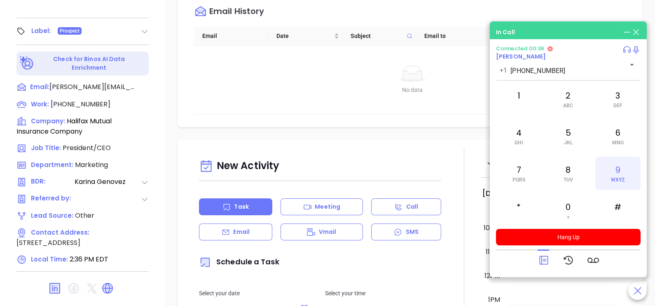
click at [618, 180] on span "WXYZ" at bounding box center [618, 180] width 14 height 6
click at [519, 100] on div "1" at bounding box center [518, 98] width 45 height 33
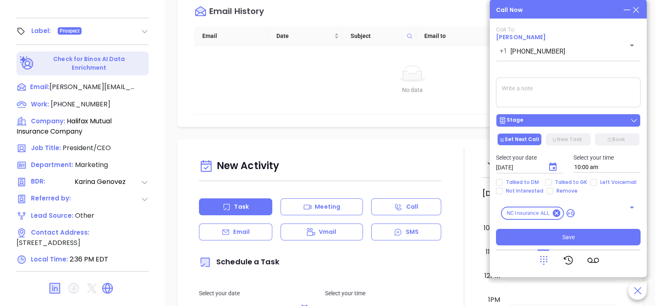
click at [552, 121] on div "Stage" at bounding box center [569, 120] width 140 height 8
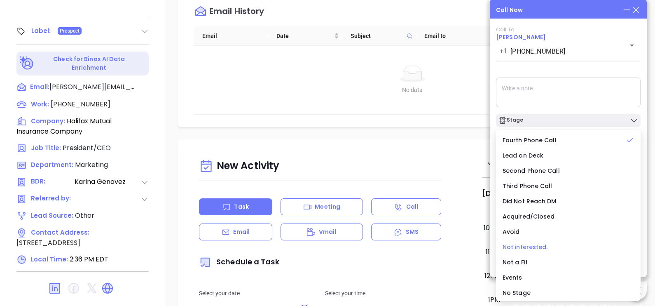
click at [529, 243] on span "Not interested." at bounding box center [525, 247] width 45 height 8
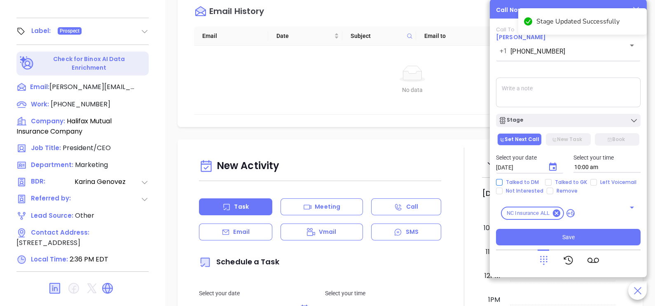
click at [525, 182] on span "Talked to DM" at bounding box center [523, 182] width 40 height 7
click at [503, 182] on input "Talked to DM" at bounding box center [499, 182] width 7 height 7
checkbox input "true"
click at [526, 192] on span "Not Interested" at bounding box center [525, 190] width 44 height 7
click at [503, 192] on input "Not Interested" at bounding box center [499, 190] width 7 height 7
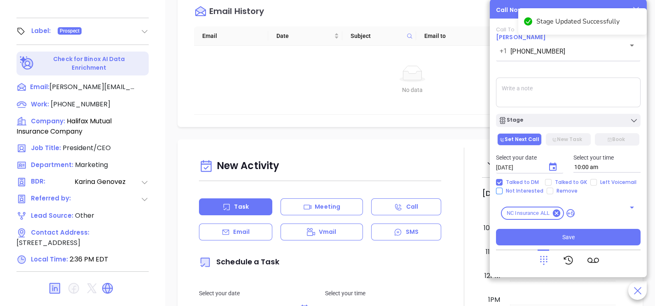
checkbox input "true"
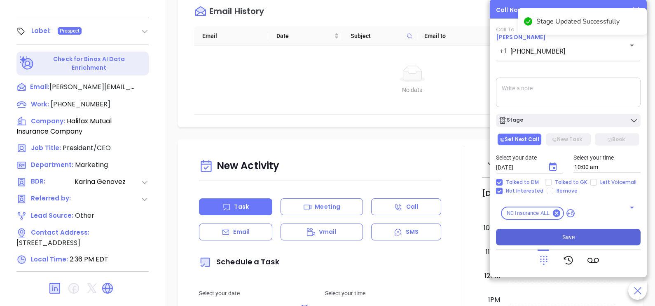
click at [551, 237] on button "Save" at bounding box center [568, 237] width 145 height 16
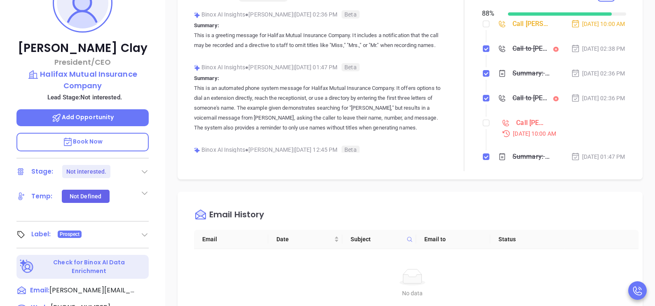
scroll to position [154, 0]
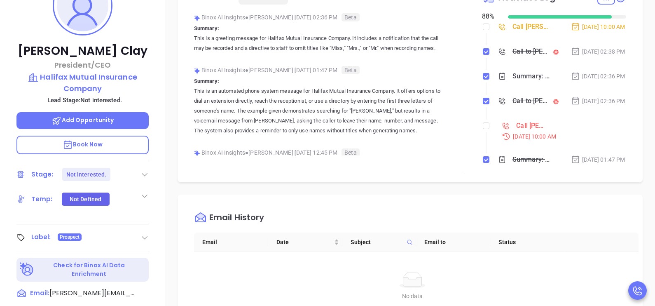
click at [484, 148] on li "Call Lori Clay to follow up Sep 25, 2025 | 10:00 AM" at bounding box center [555, 138] width 142 height 32
click at [483, 129] on input "checkbox" at bounding box center [486, 125] width 7 height 7
checkbox input "true"
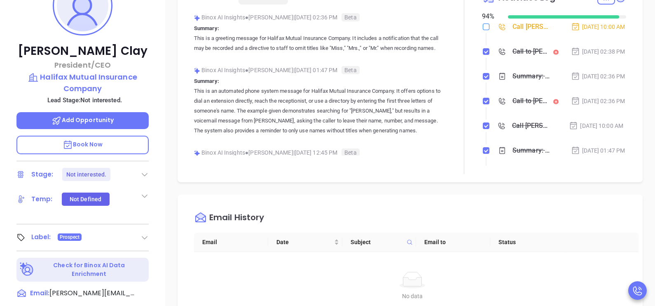
click at [483, 26] on input "checkbox" at bounding box center [486, 26] width 7 height 7
checkbox input "true"
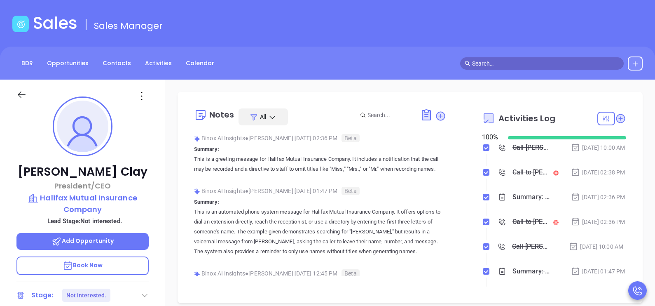
scroll to position [0, 0]
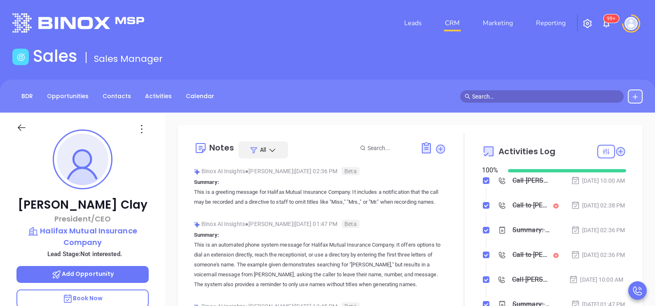
click at [21, 128] on icon at bounding box center [21, 127] width 10 height 10
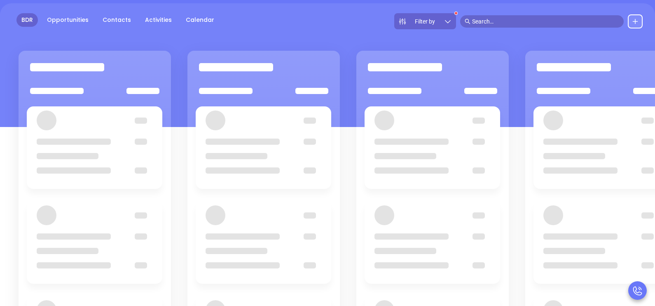
scroll to position [112, 0]
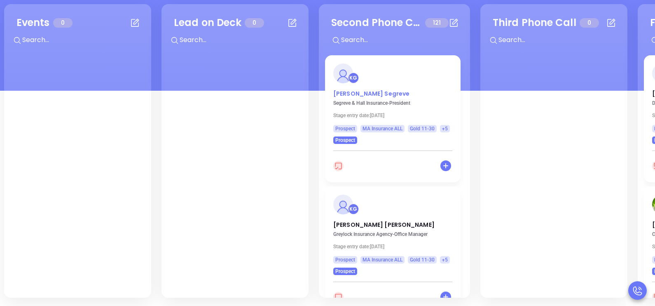
click at [358, 94] on p "Michael Segreve" at bounding box center [392, 91] width 119 height 4
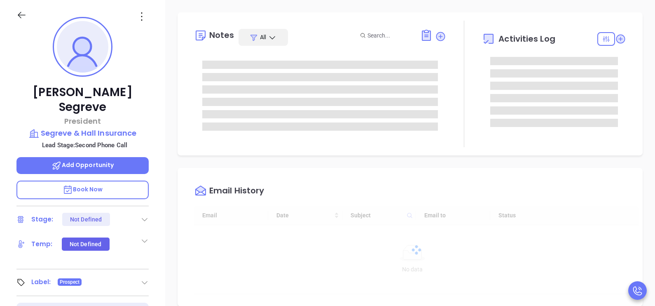
type input "[DATE]"
type input "[PERSON_NAME]"
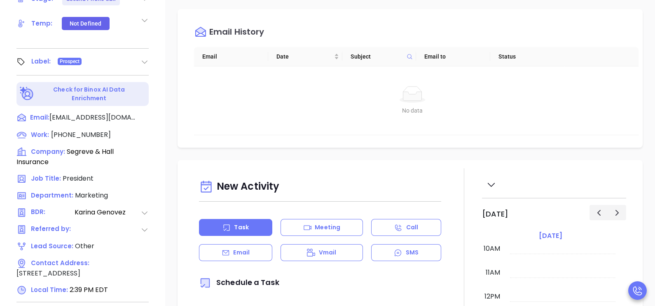
scroll to position [339, 0]
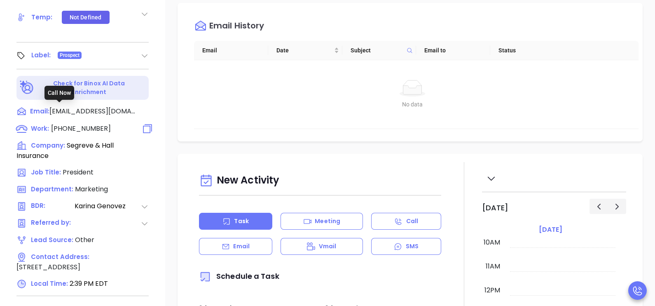
click at [94, 124] on span "(978) 975-1300" at bounding box center [81, 128] width 60 height 9
type input "(978) 975-1300"
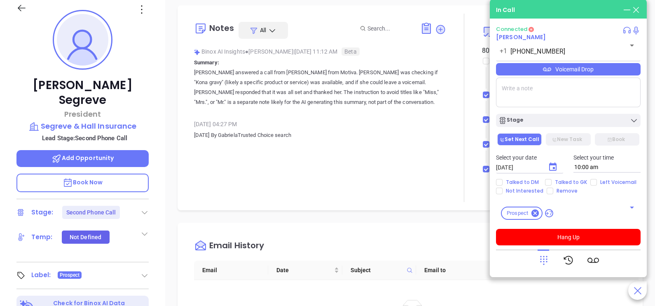
scroll to position [71, 0]
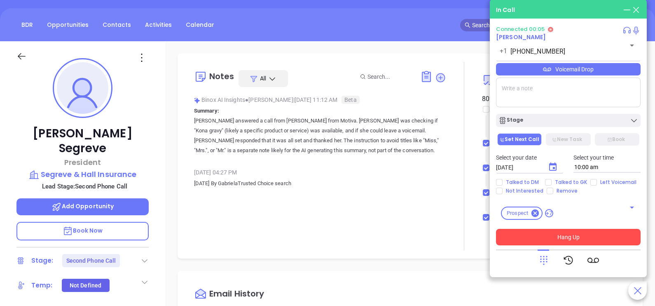
click at [553, 234] on button "Hang Up" at bounding box center [568, 237] width 145 height 16
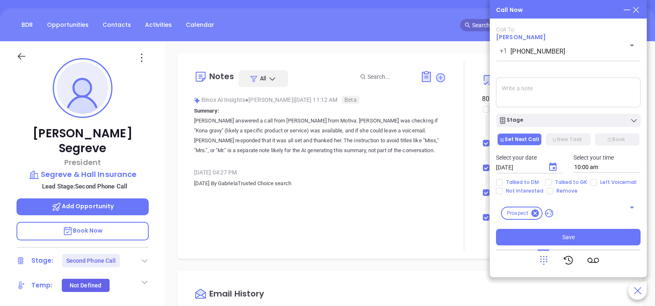
click at [637, 10] on icon at bounding box center [636, 9] width 9 height 9
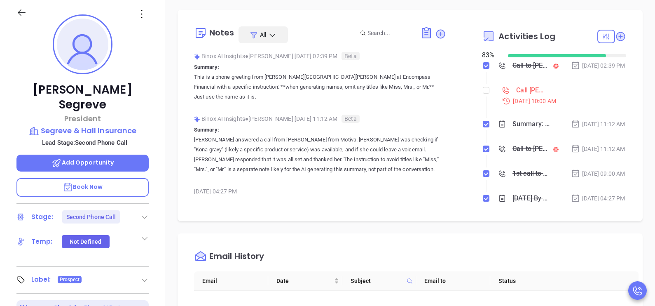
scroll to position [112, 0]
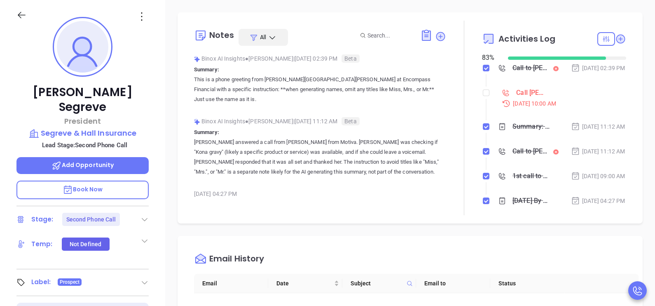
click at [21, 13] on icon at bounding box center [21, 15] width 10 height 10
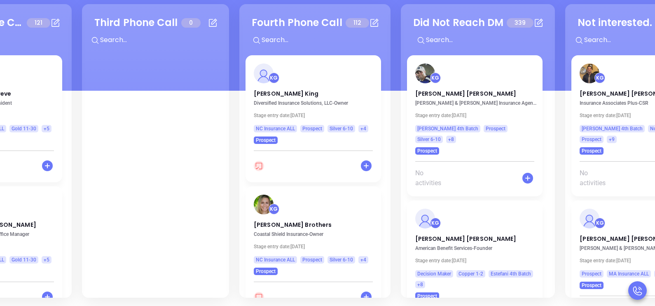
scroll to position [0, 401]
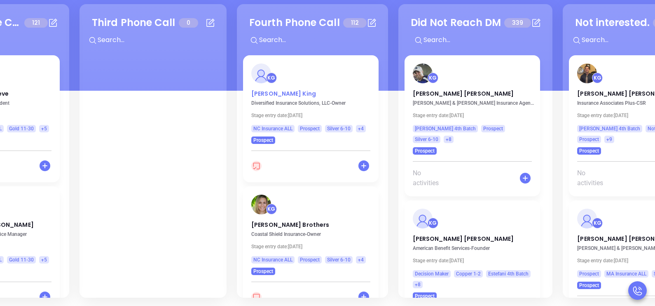
click at [263, 94] on p "Cole King" at bounding box center [310, 91] width 119 height 4
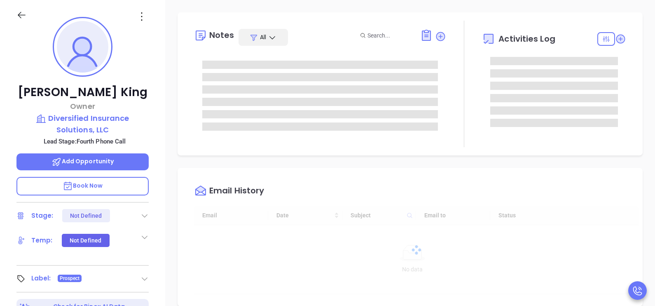
type input "[DATE]"
type input "[PERSON_NAME]"
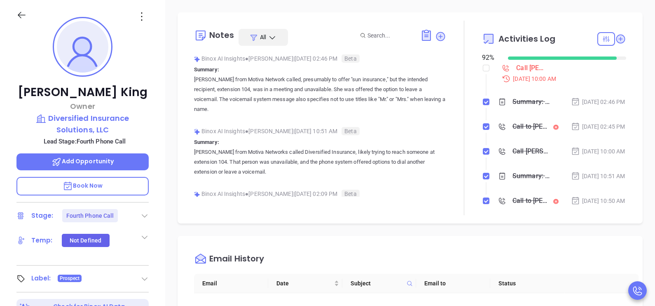
click at [164, 181] on div "Cole King Owner Diversified Insurance Solutions, LLC Lead Stage: Fourth Phone C…" at bounding box center [82, 191] width 165 height 382
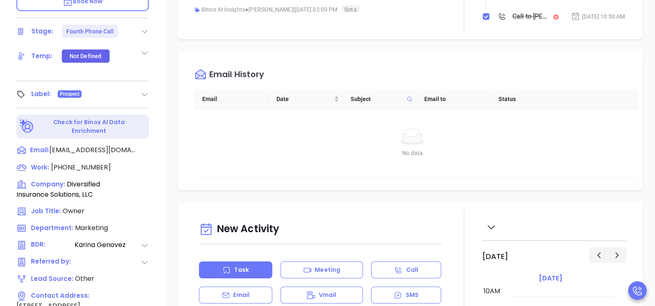
scroll to position [298, 0]
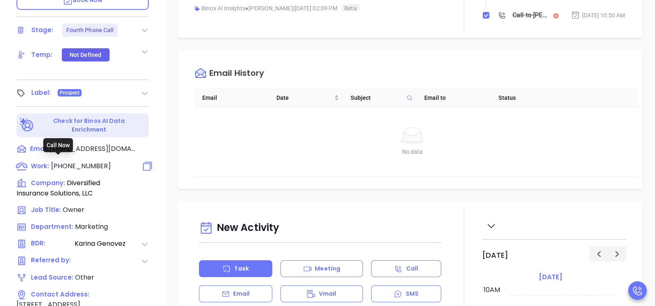
click at [84, 161] on span "(919) 471-8222" at bounding box center [81, 165] width 60 height 9
type input "(919) 471-8222"
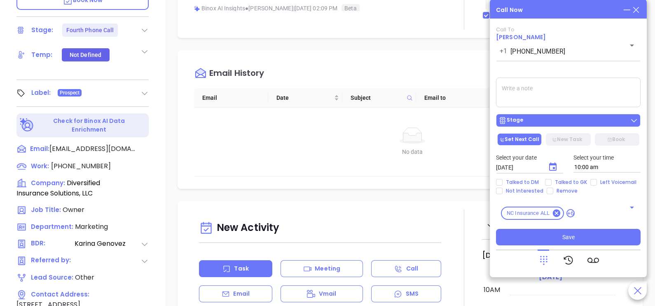
click at [569, 124] on div "Stage" at bounding box center [569, 120] width 140 height 8
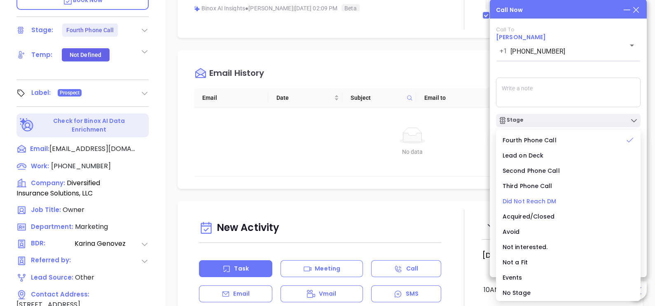
click at [539, 202] on span "Did Not Reach DM" at bounding box center [530, 201] width 54 height 8
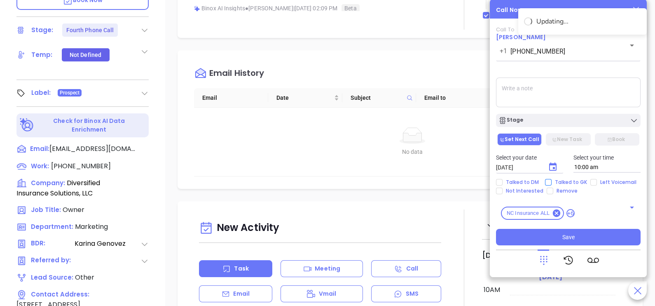
click at [562, 180] on span "Talked to GK" at bounding box center [571, 182] width 39 height 7
click at [552, 180] on input "Talked to GK" at bounding box center [548, 182] width 7 height 7
checkbox input "true"
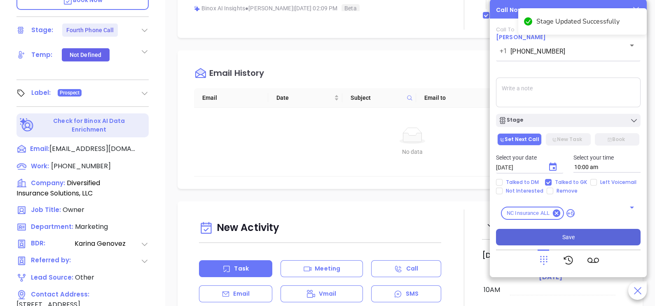
click at [564, 237] on span "Save" at bounding box center [568, 236] width 12 height 9
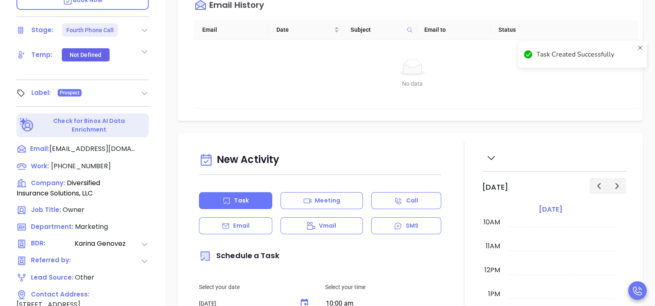
click at [246, 227] on p "Email" at bounding box center [241, 225] width 16 height 9
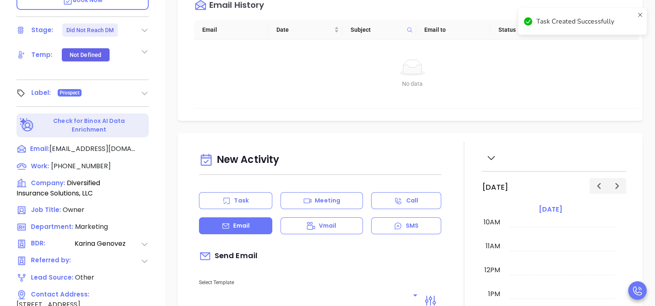
type input "[PERSON_NAME]"
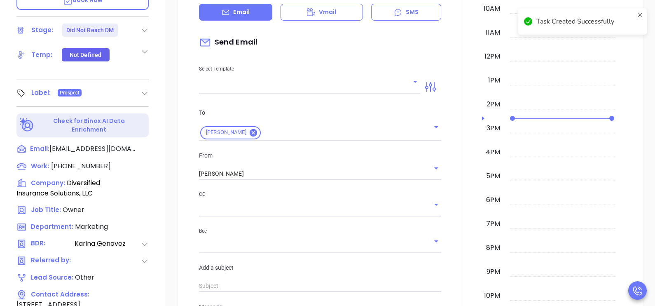
scroll to position [227, 0]
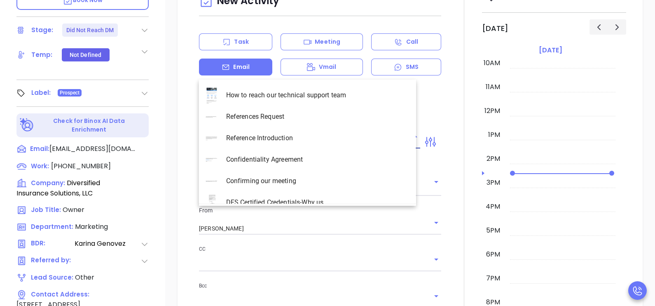
click at [375, 136] on input "text" at bounding box center [303, 142] width 209 height 12
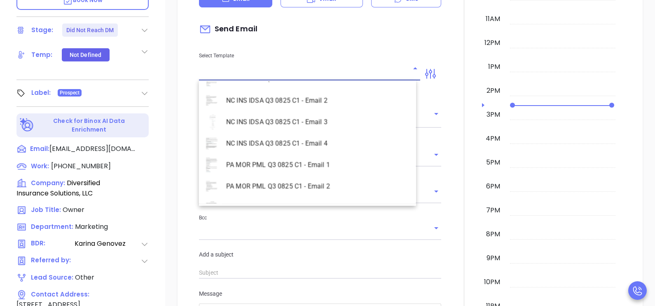
scroll to position [1688, 0]
click at [312, 111] on li "NC INS IDSA Q3 0825 C1 - Email 3" at bounding box center [307, 121] width 217 height 21
type input "NC INS IDSA Q3 0825 C1 - Email 3"
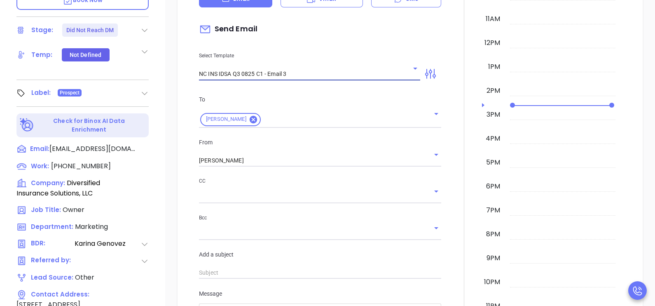
type input "Cole, could your agency survive a data breach?"
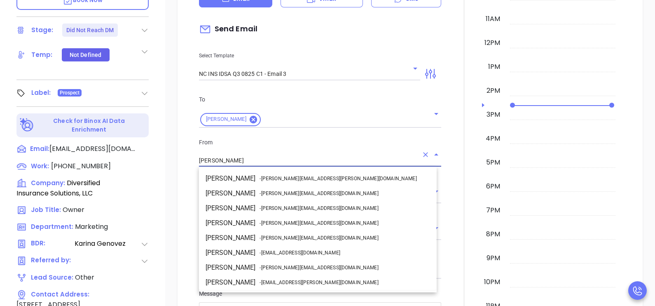
scroll to position [44, 0]
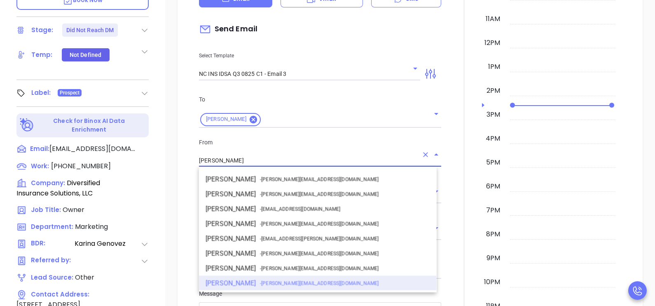
click at [286, 162] on input "[PERSON_NAME]" at bounding box center [308, 161] width 219 height 12
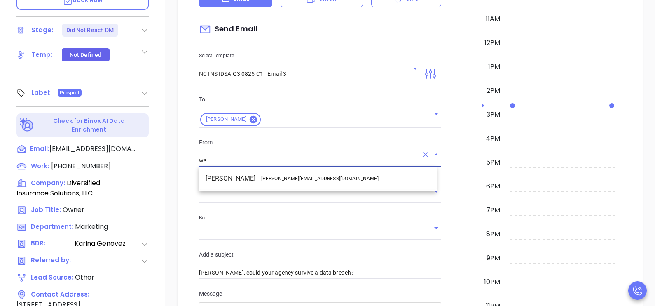
click at [296, 177] on span "- walter@motiva.net" at bounding box center [319, 178] width 119 height 7
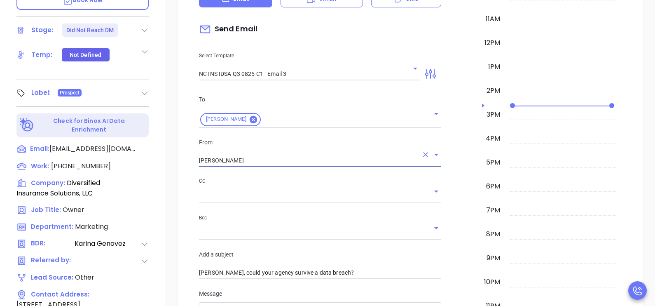
scroll to position [799, 0]
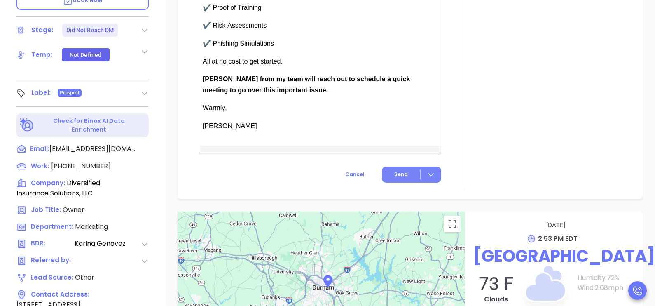
type input "Walter Contreras"
click at [415, 173] on button "Send" at bounding box center [411, 174] width 59 height 16
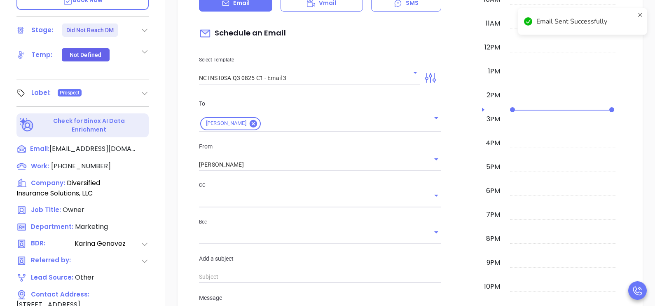
scroll to position [159, 0]
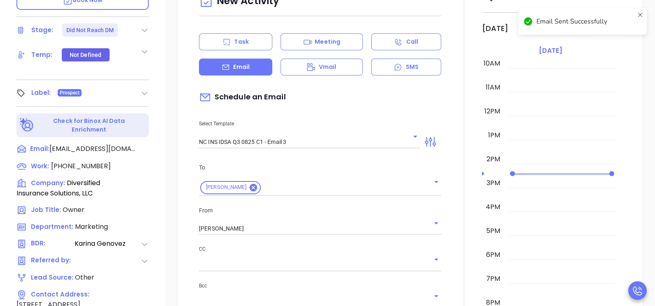
click at [467, 116] on div at bounding box center [464, 257] width 36 height 549
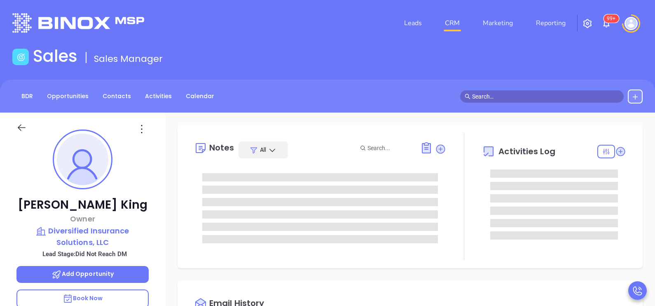
scroll to position [0, 0]
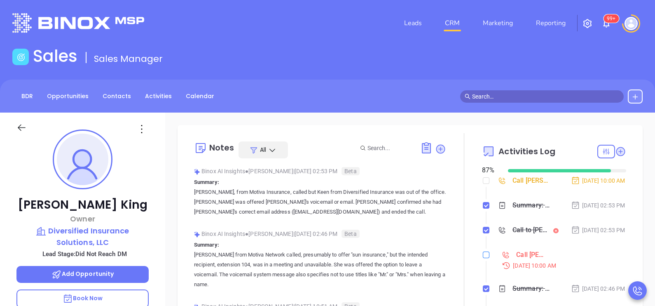
click at [483, 258] on input "checkbox" at bounding box center [486, 254] width 7 height 7
checkbox input "true"
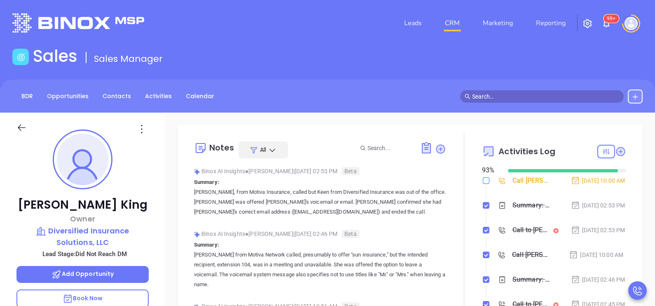
click at [483, 180] on input "checkbox" at bounding box center [486, 180] width 7 height 7
checkbox input "true"
click at [16, 128] on div at bounding box center [29, 131] width 35 height 19
click at [23, 128] on icon at bounding box center [21, 127] width 10 height 10
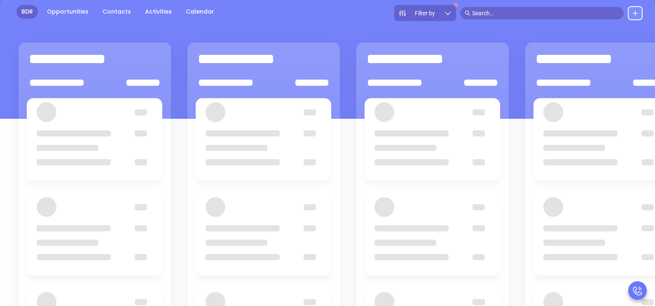
scroll to position [71, 0]
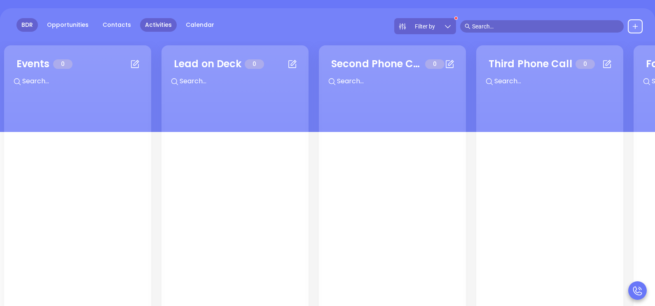
click at [165, 28] on link "Activities" at bounding box center [158, 25] width 37 height 14
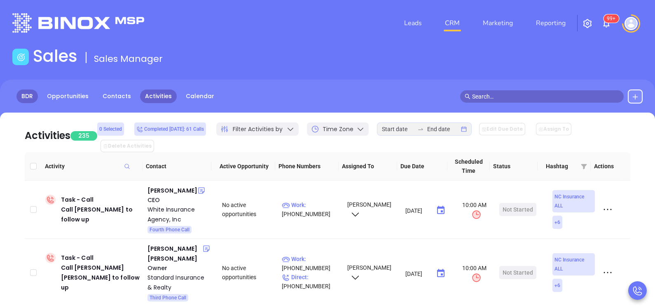
click at [27, 97] on link "BDR" at bounding box center [26, 96] width 21 height 14
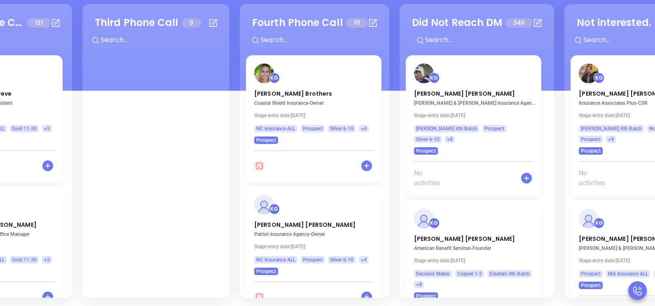
scroll to position [0, 397]
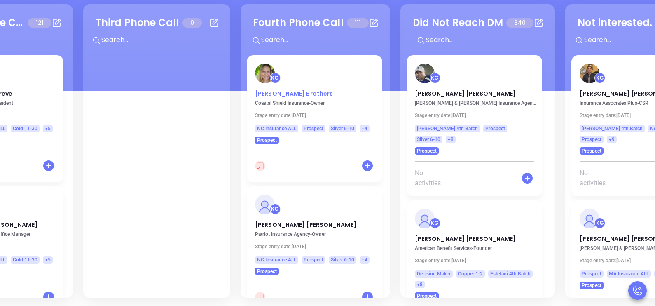
click at [287, 91] on p "Anna Brothers" at bounding box center [314, 91] width 119 height 4
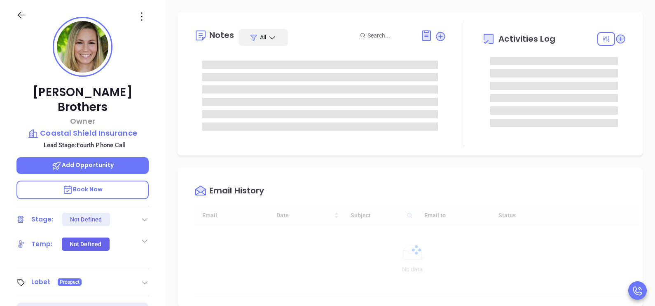
type input "[DATE]"
type input "[PERSON_NAME]"
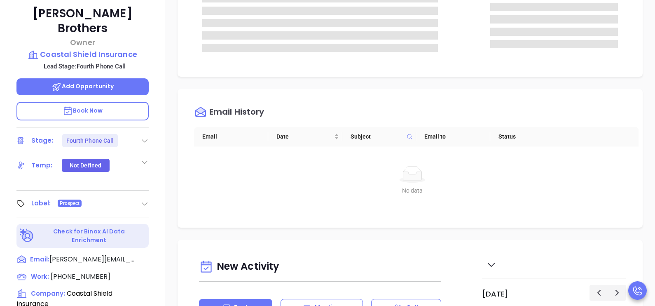
scroll to position [277, 0]
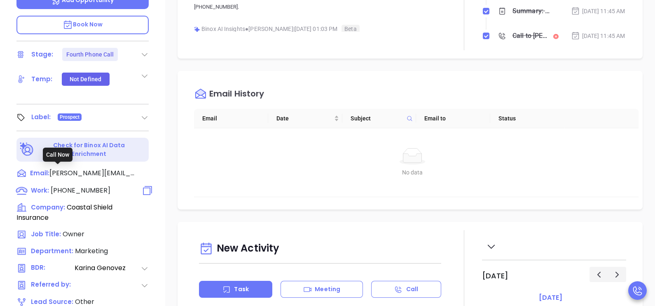
click at [66, 185] on span "(910) 344-0144" at bounding box center [81, 189] width 60 height 9
type input "(910) 344-0144"
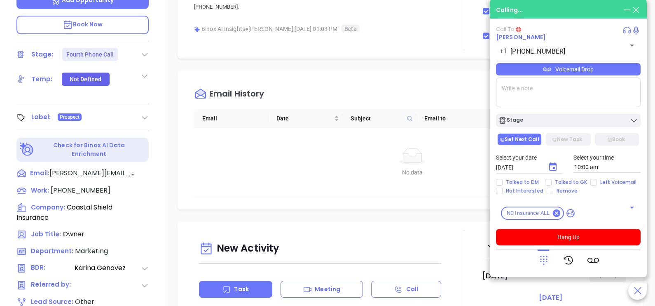
click at [163, 214] on div "Anna Brothers Owner Coastal Shield Insurance Lead Stage: Fourth Phone Call Add …" at bounding box center [82, 26] width 165 height 382
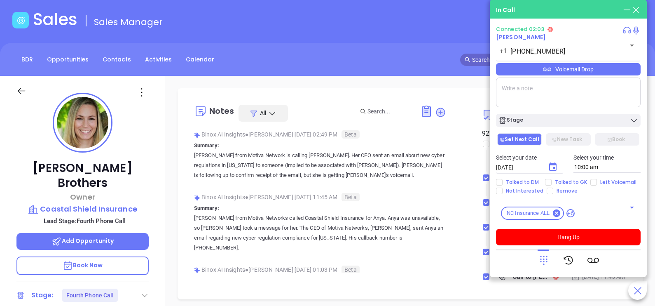
scroll to position [33, 0]
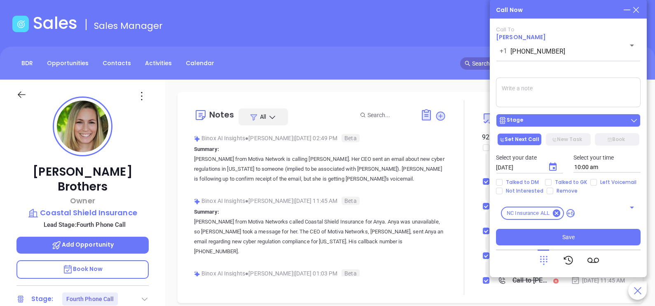
click at [593, 120] on div "Stage" at bounding box center [569, 120] width 140 height 8
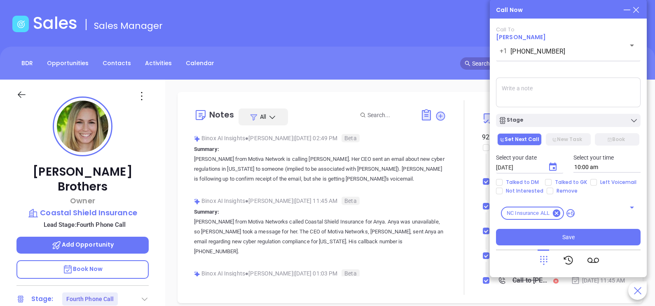
click at [586, 91] on textarea at bounding box center [568, 92] width 145 height 30
click at [550, 182] on input "Talked to GK" at bounding box center [548, 182] width 7 height 7
checkbox input "true"
click at [552, 174] on button "Choose date, selected date is Oct 2, 2025" at bounding box center [553, 167] width 20 height 20
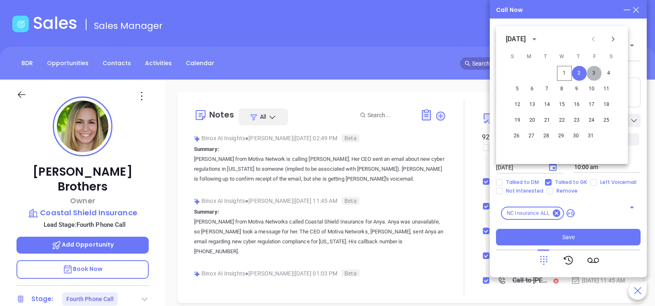
click at [594, 73] on button "3" at bounding box center [594, 73] width 15 height 15
type input "10/03/2025"
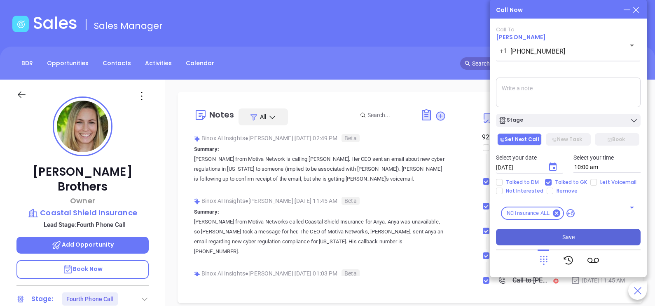
click at [579, 230] on button "Save" at bounding box center [568, 237] width 145 height 16
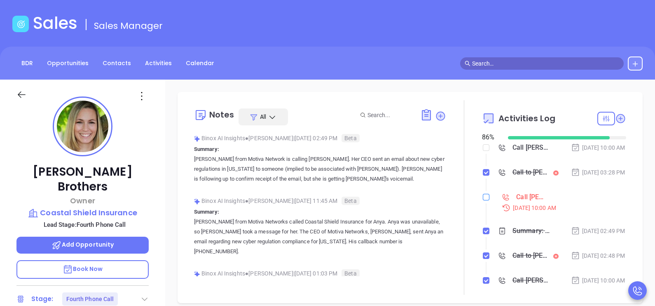
click at [483, 200] on input "checkbox" at bounding box center [486, 197] width 7 height 7
checkbox input "true"
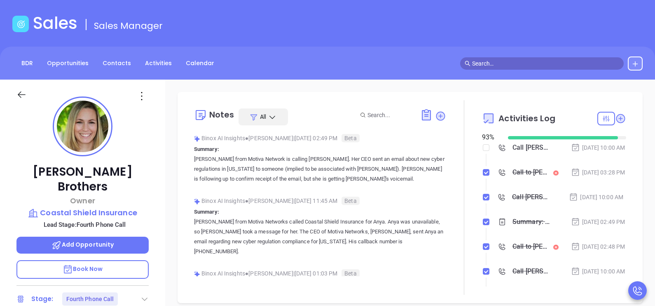
click at [19, 91] on icon at bounding box center [21, 94] width 10 height 10
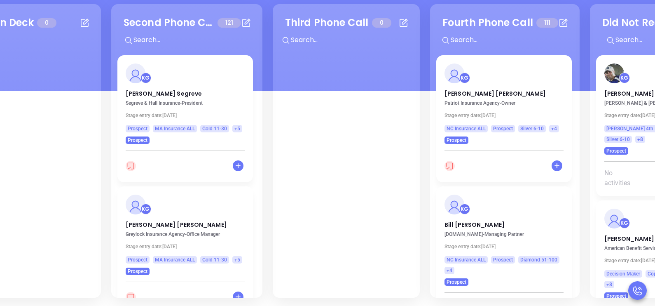
scroll to position [0, 265]
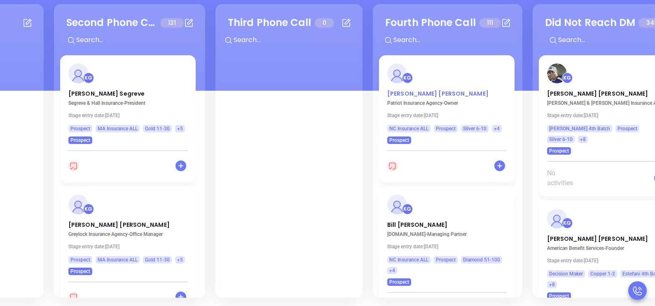
click at [411, 91] on p "Chris Brissette" at bounding box center [446, 91] width 119 height 4
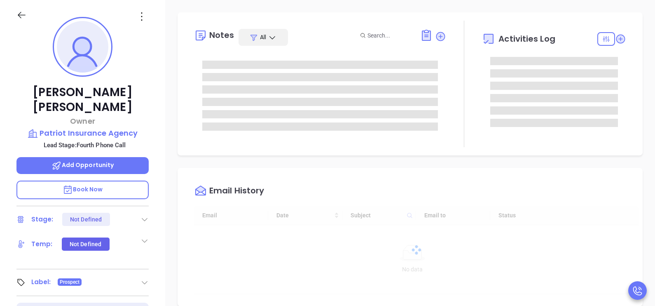
type input "[DATE]"
type input "[PERSON_NAME]"
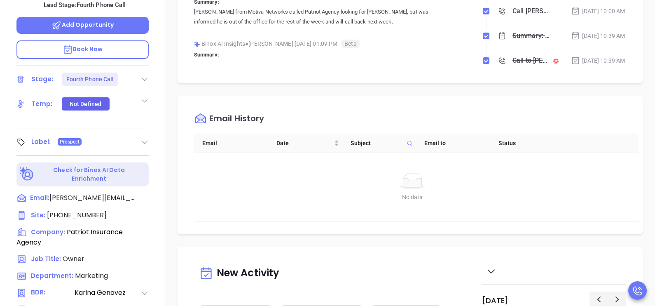
scroll to position [298, 0]
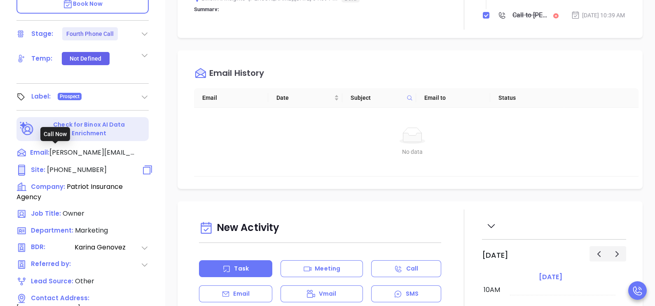
click at [86, 165] on span "(704) 596-4911" at bounding box center [77, 169] width 60 height 9
type input "(704) 596-4911"
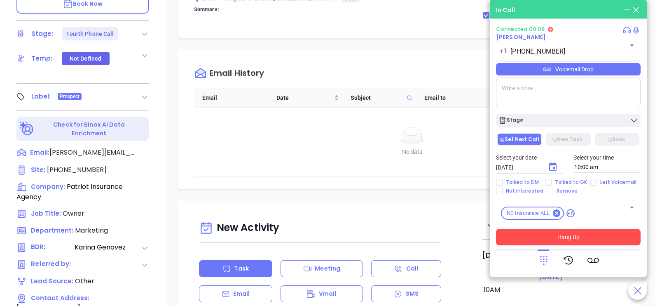
click at [562, 238] on button "Hang Up" at bounding box center [568, 237] width 145 height 16
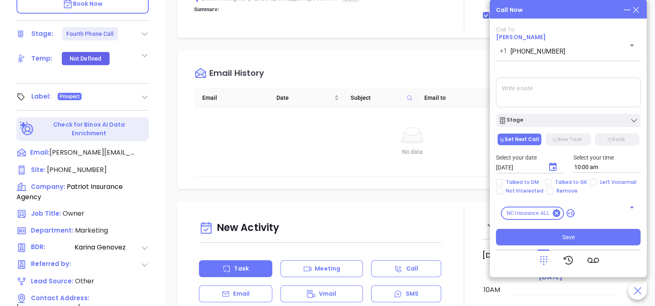
click at [636, 11] on icon at bounding box center [636, 9] width 9 height 9
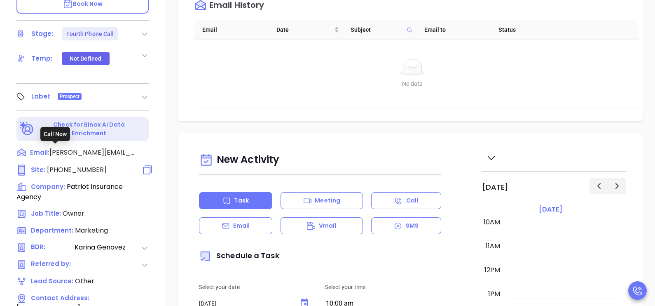
click at [75, 165] on span "(704) 596-4911" at bounding box center [77, 169] width 60 height 9
type input "(704) 596-4911"
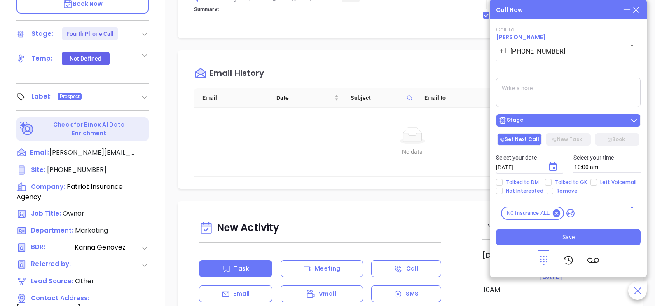
click at [553, 122] on div "Stage" at bounding box center [569, 120] width 140 height 8
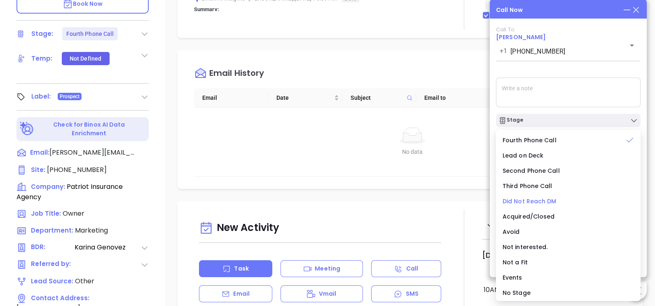
click at [534, 198] on span "Did Not Reach DM" at bounding box center [530, 201] width 54 height 8
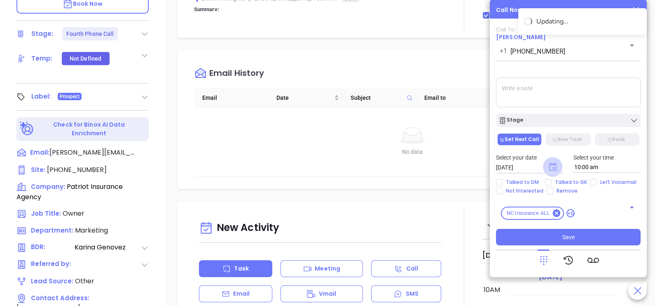
click at [554, 169] on icon "Choose date, selected date is Oct 2, 2025" at bounding box center [552, 166] width 7 height 8
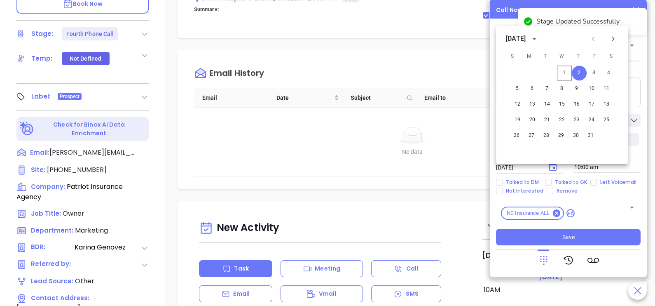
click at [597, 202] on div "NC Insurance ALL +6 ​" at bounding box center [568, 212] width 145 height 23
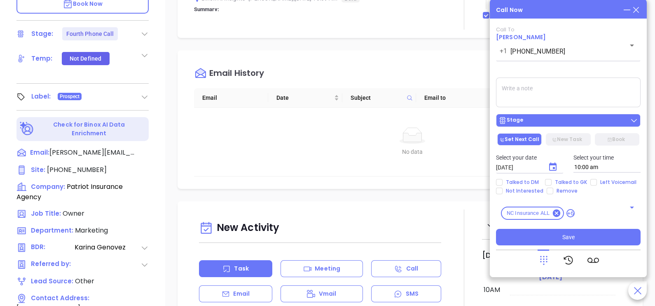
click at [595, 124] on div "Stage" at bounding box center [569, 120] width 140 height 8
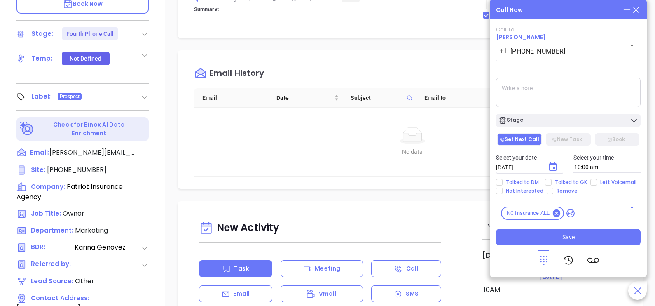
click at [568, 90] on textarea at bounding box center [568, 92] width 145 height 30
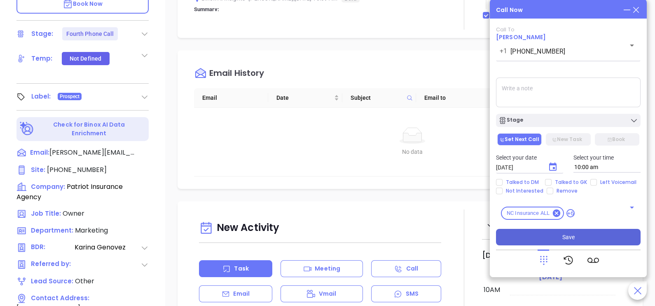
click at [579, 240] on button "Save" at bounding box center [568, 237] width 145 height 16
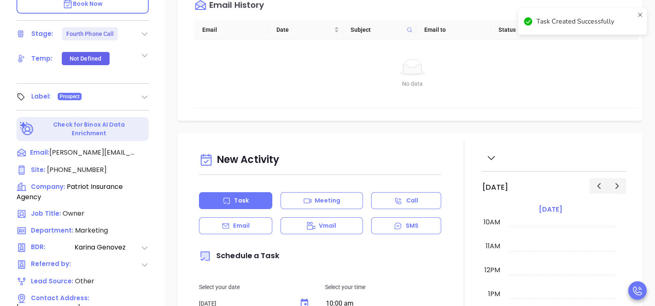
click at [463, 78] on div "No data No data" at bounding box center [412, 73] width 417 height 29
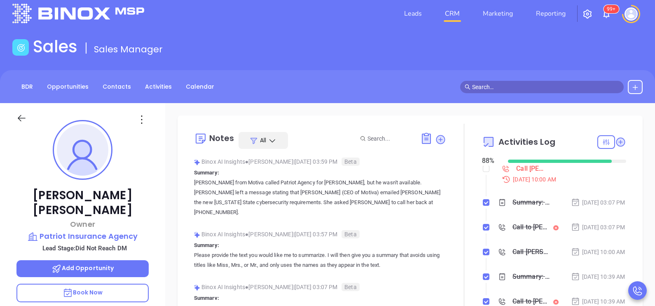
scroll to position [147, 0]
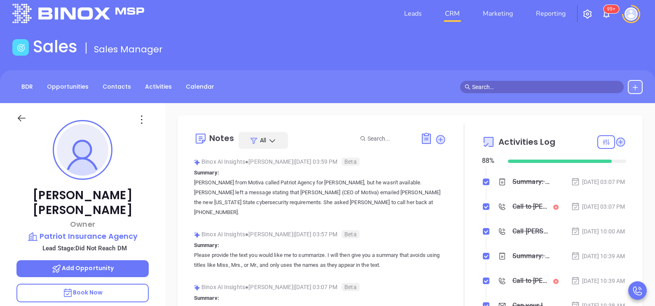
click at [483, 151] on input "checkbox" at bounding box center [486, 148] width 7 height 7
checkbox input "true"
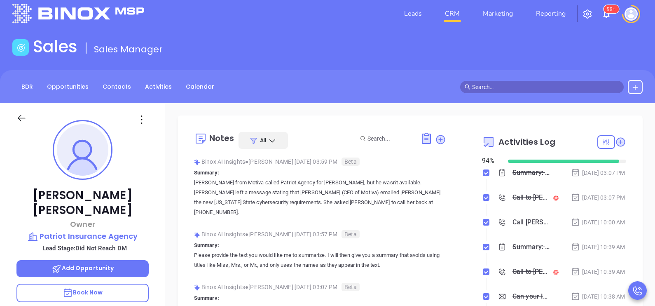
click at [600, 202] on div "Sep 22, 2025 | 03:07 PM" at bounding box center [598, 197] width 54 height 9
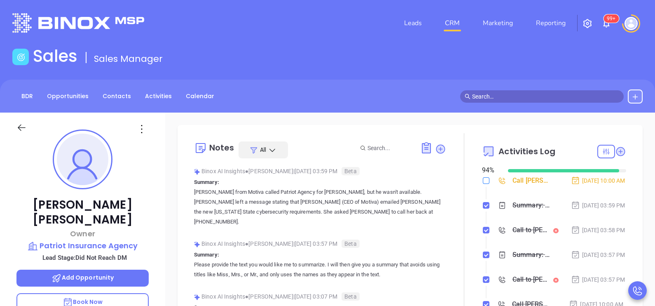
click at [483, 179] on input "checkbox" at bounding box center [486, 180] width 7 height 7
checkbox input "true"
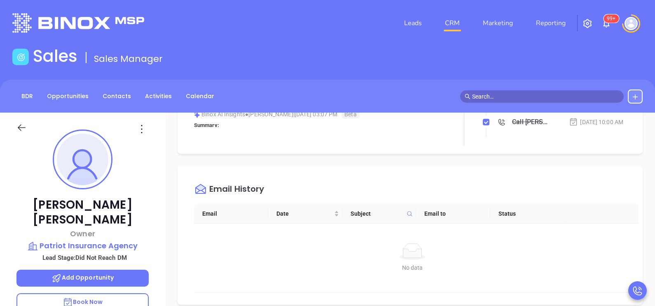
scroll to position [185, 0]
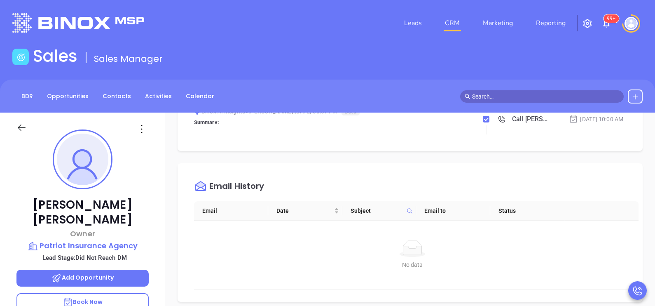
click at [19, 124] on icon at bounding box center [21, 127] width 10 height 10
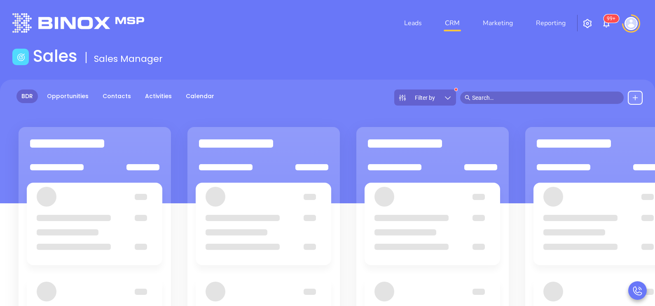
scroll to position [112, 0]
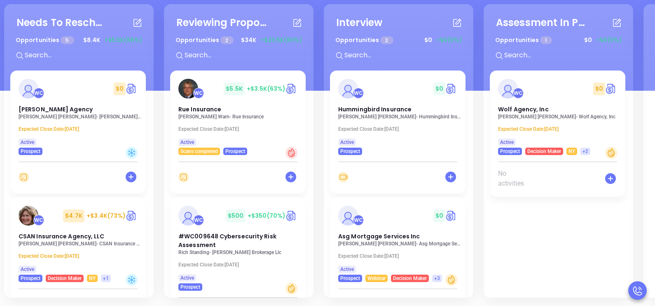
scroll to position [19, 0]
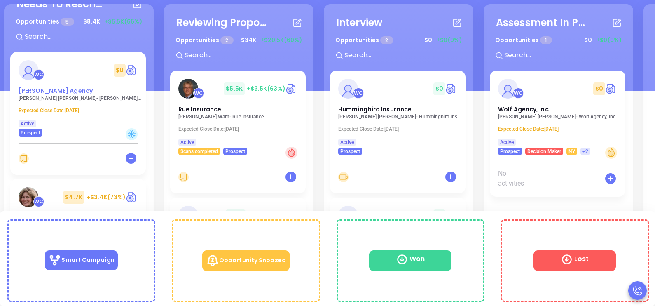
click at [40, 94] on span "Vitale Agency" at bounding box center [56, 91] width 74 height 8
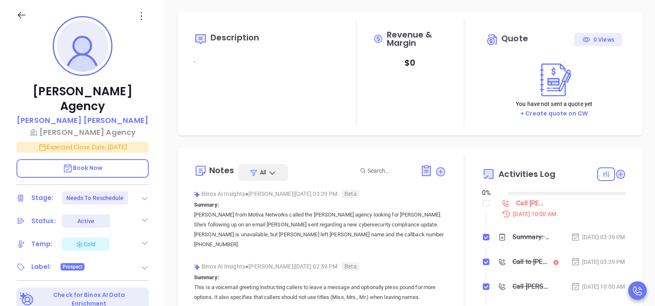
type input "[DATE]"
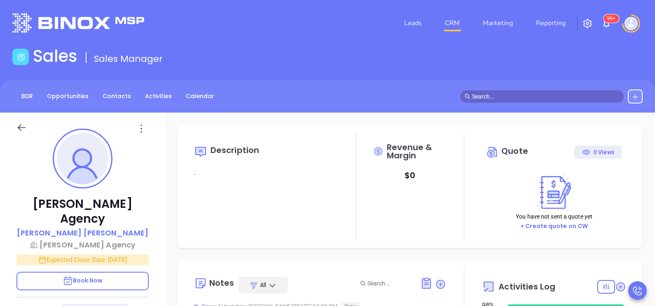
scroll to position [239, 0]
type input "[PERSON_NAME]"
click at [128, 254] on p "Expected Close Date: Sep 30, 2025" at bounding box center [82, 259] width 132 height 11
click at [140, 255] on icon "Choose date, selected date is Sep 30, 2025" at bounding box center [137, 259] width 7 height 8
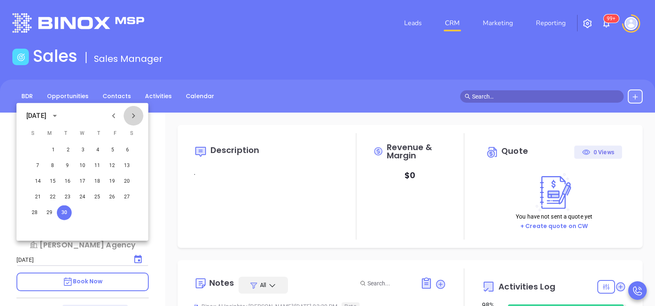
click at [132, 116] on icon "Next month" at bounding box center [134, 116] width 10 height 10
click at [111, 166] on button "10" at bounding box center [112, 165] width 15 height 15
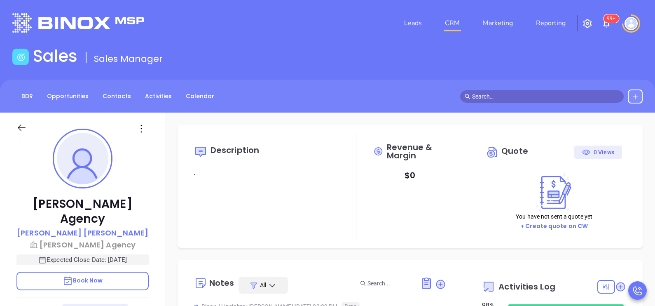
click at [159, 241] on div "Vitale Agency Wayne Vitale Vitale Agency Expected Close Date: Oct 10, 2025 Book…" at bounding box center [82, 303] width 165 height 382
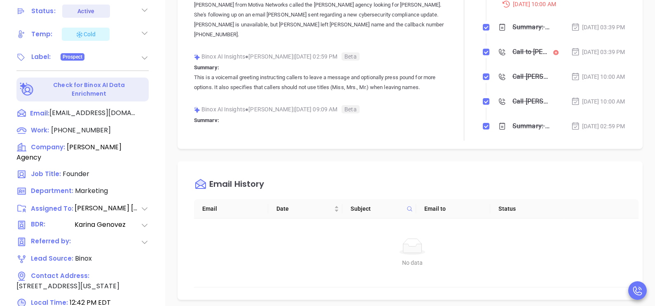
scroll to position [329, 0]
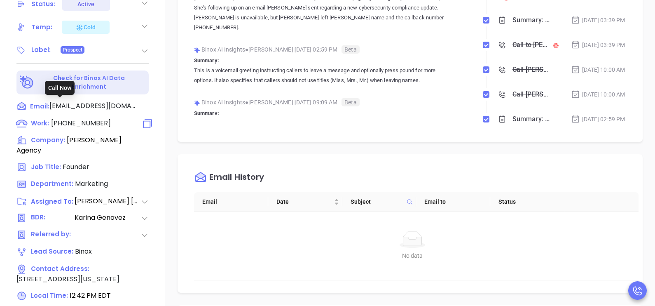
click at [69, 118] on span "(631) 286-6800" at bounding box center [81, 122] width 60 height 9
type input "(631) 286-6800"
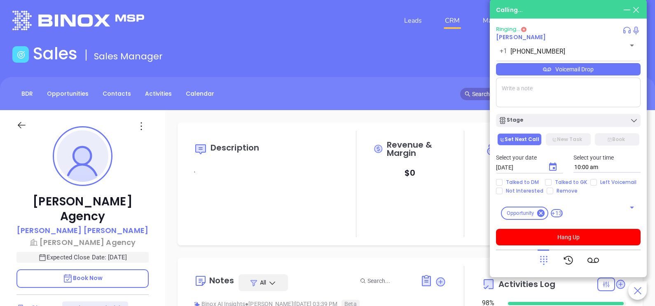
scroll to position [0, 0]
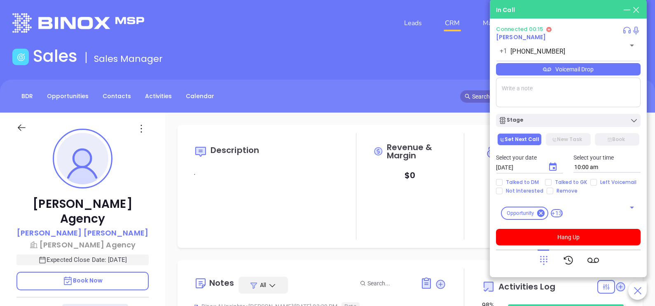
click at [150, 218] on div "Vitale Agency Wayne Vitale Vitale Agency Expected Close Date: Oct 10, 2025 Book…" at bounding box center [82, 303] width 165 height 382
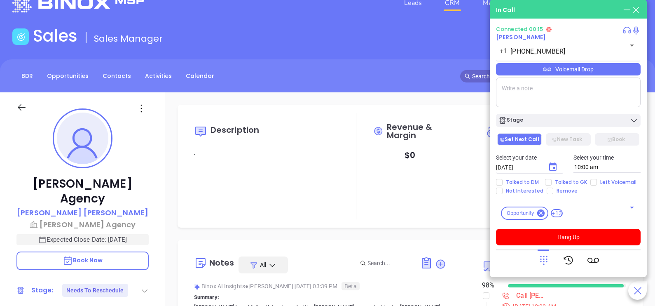
scroll to position [20, 0]
click at [162, 240] on div "Vitale Agency Wayne Vitale Vitale Agency Expected Close Date: Oct 10, 2025 Book…" at bounding box center [82, 283] width 165 height 382
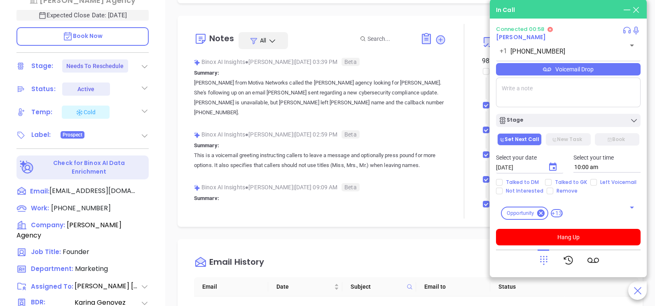
scroll to position [239, 0]
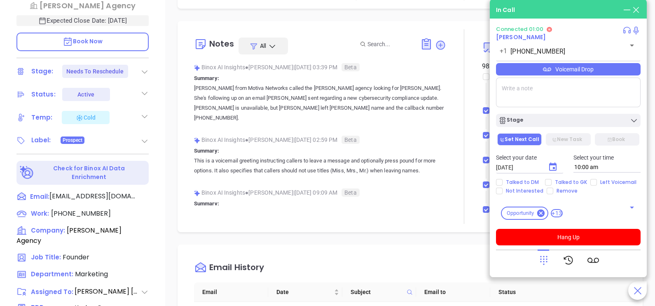
click at [627, 10] on icon at bounding box center [627, 9] width 9 height 9
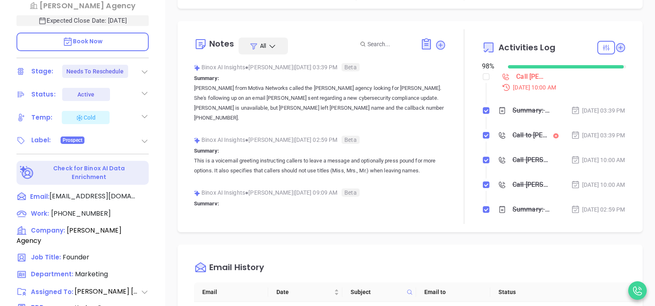
click at [584, 140] on div "Sep 23, 2025 | 03:39 PM" at bounding box center [598, 135] width 54 height 9
click at [637, 283] on div at bounding box center [637, 290] width 19 height 19
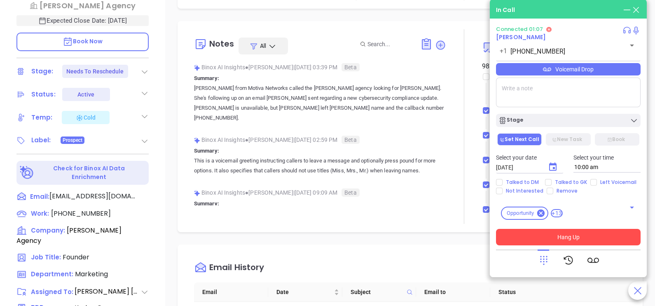
click at [618, 241] on button "Hang Up" at bounding box center [568, 237] width 145 height 16
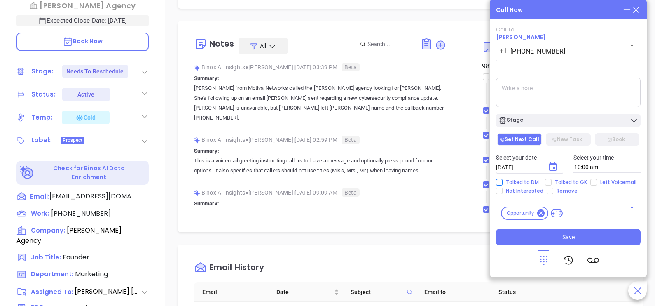
click at [529, 182] on span "Talked to DM" at bounding box center [523, 182] width 40 height 7
click at [503, 182] on input "Talked to DM" at bounding box center [499, 182] width 7 height 7
checkbox input "true"
click at [532, 190] on span "Not Interested" at bounding box center [525, 190] width 44 height 7
click at [503, 190] on input "Not Interested" at bounding box center [499, 190] width 7 height 7
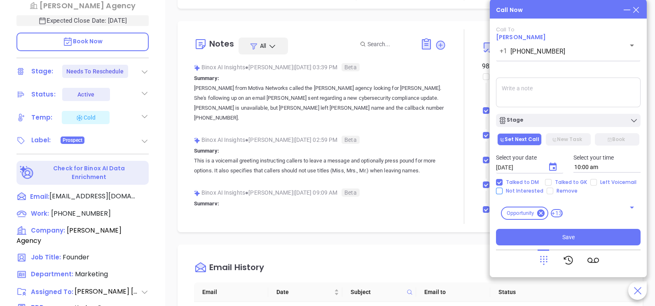
checkbox input "true"
click at [562, 179] on span "Talked to GK" at bounding box center [571, 182] width 39 height 7
click at [552, 179] on input "Talked to GK" at bounding box center [548, 182] width 7 height 7
checkbox input "true"
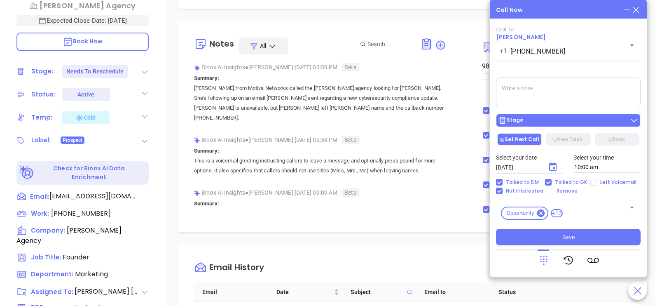
click at [567, 124] on div "Stage" at bounding box center [569, 120] width 140 height 8
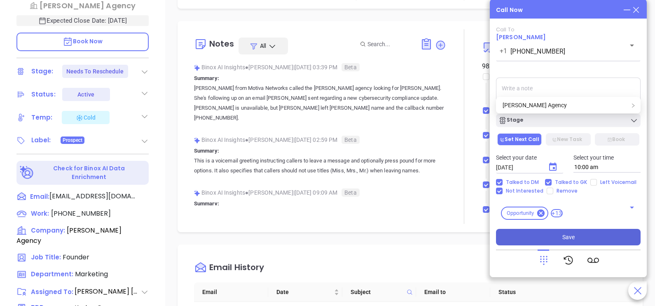
click at [573, 236] on span "Save" at bounding box center [568, 236] width 12 height 9
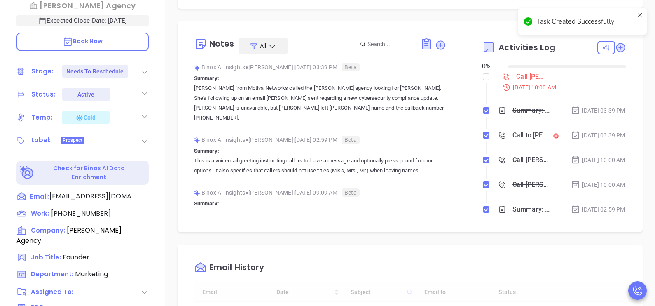
checkbox input "false"
type input "[DATE]"
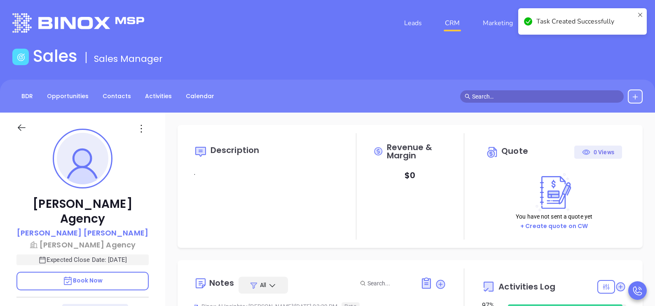
type input "[PERSON_NAME]"
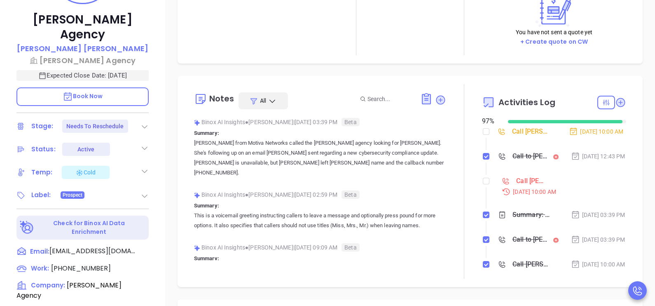
scroll to position [185, 0]
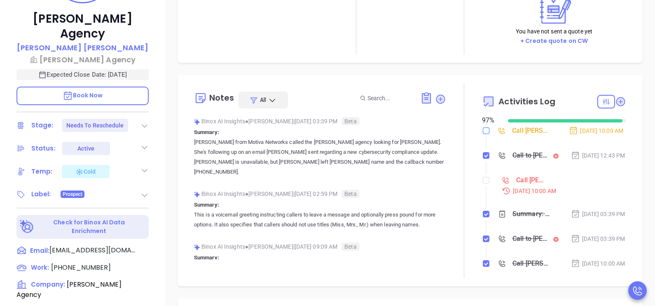
click at [483, 133] on input "checkbox" at bounding box center [486, 130] width 7 height 7
checkbox input "true"
click at [483, 183] on input "checkbox" at bounding box center [486, 180] width 7 height 7
checkbox input "true"
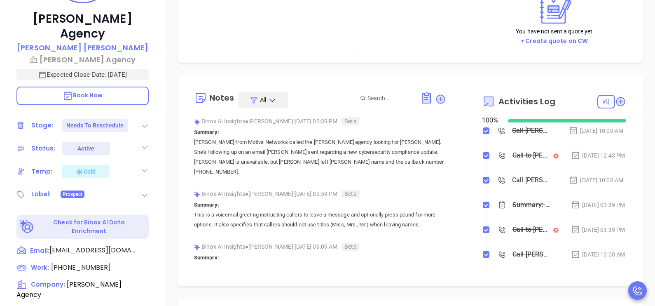
click at [143, 122] on icon at bounding box center [145, 126] width 8 height 8
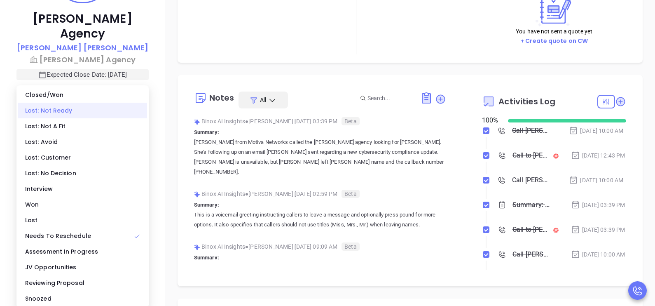
click at [63, 111] on div "Lost: Not Ready" at bounding box center [82, 111] width 129 height 16
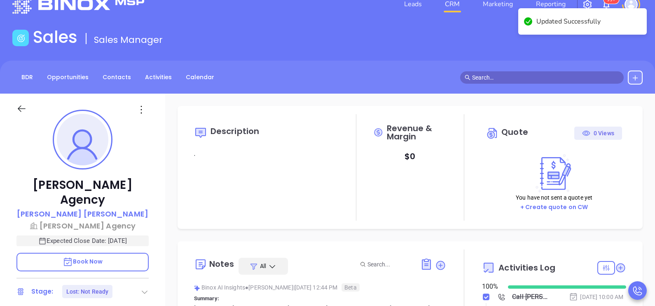
scroll to position [0, 0]
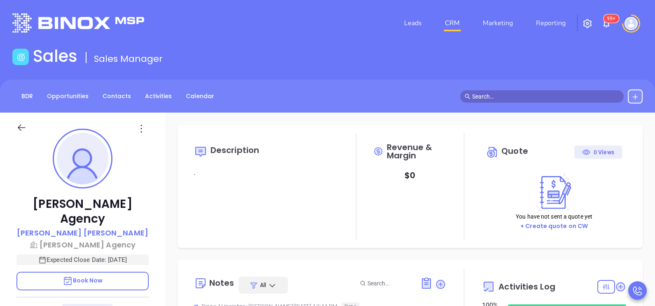
click at [20, 123] on icon at bounding box center [21, 127] width 10 height 10
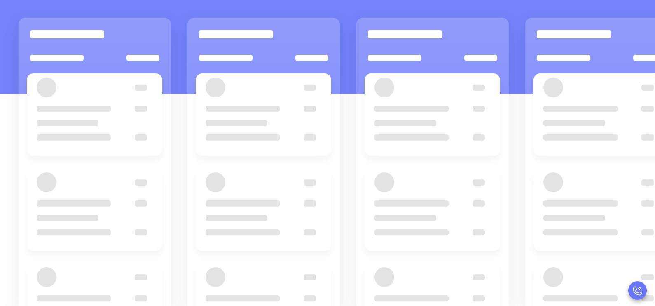
scroll to position [112, 0]
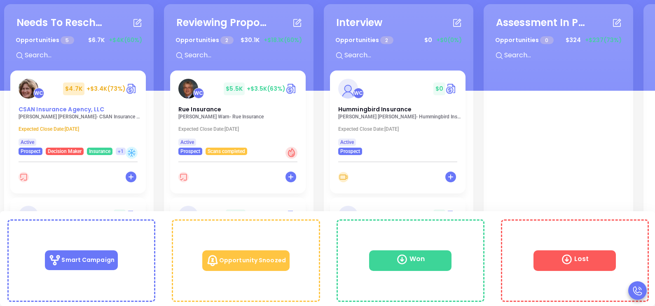
click at [77, 112] on span "CSAN Insurance Agency, LLC" at bounding box center [62, 109] width 86 height 8
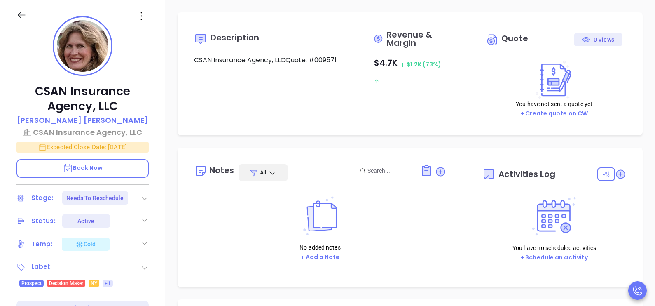
type input "[DATE]"
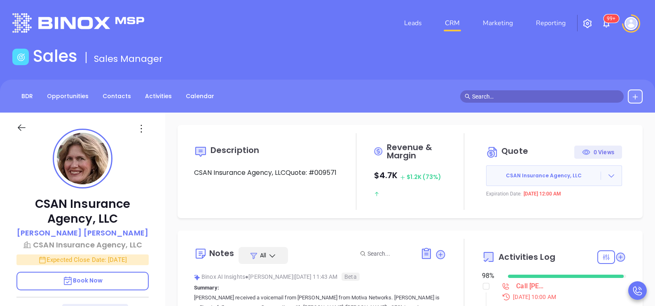
type input "[PERSON_NAME]"
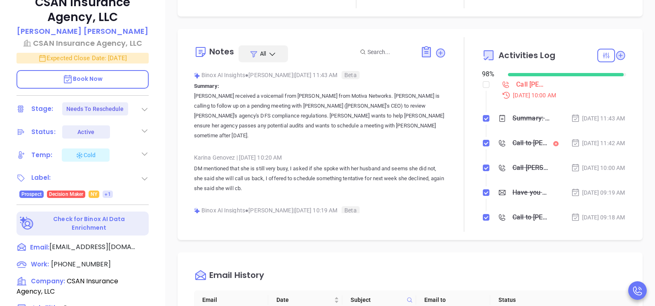
scroll to position [206, 0]
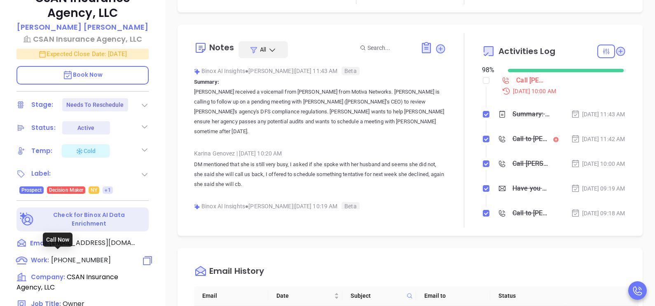
click at [79, 257] on span "(914) 361-1096" at bounding box center [81, 259] width 60 height 9
type input "(914) 361-1096"
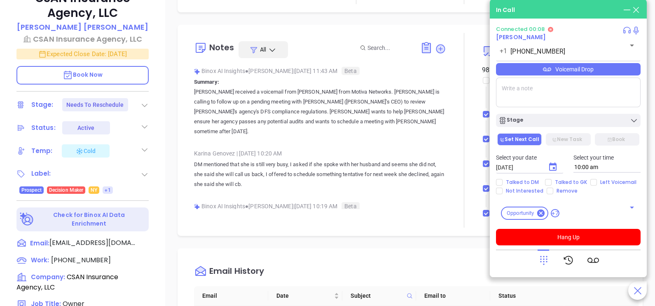
click at [598, 75] on div "Voicemail Drop" at bounding box center [568, 69] width 145 height 12
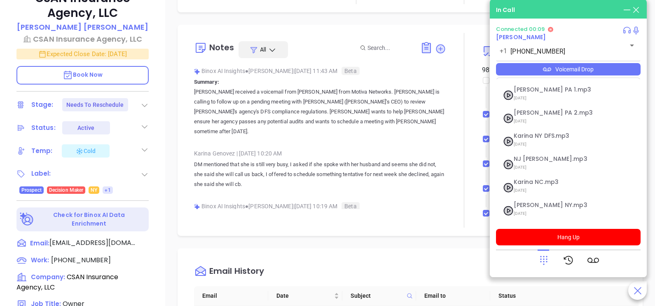
scroll to position [90, 0]
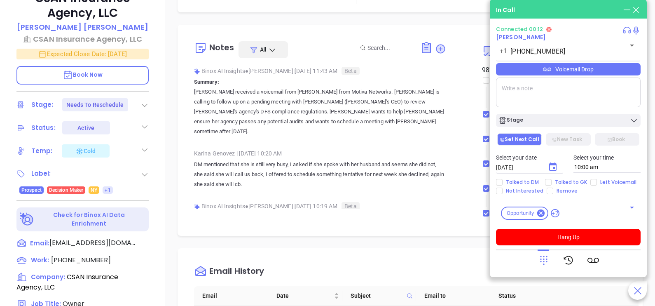
click at [160, 262] on div "CSAN Insurance Agency, LLC Jennifer Petersen-Kreatsoulas CSAN Insurance Agency,…" at bounding box center [82, 98] width 165 height 382
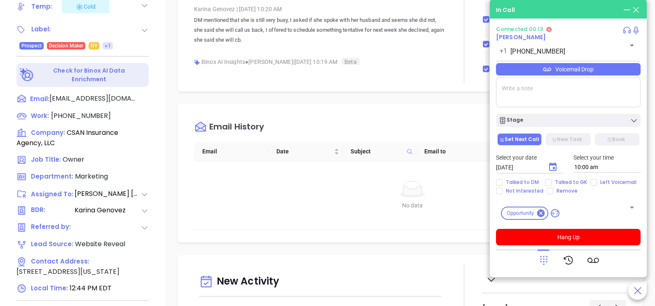
scroll to position [383, 0]
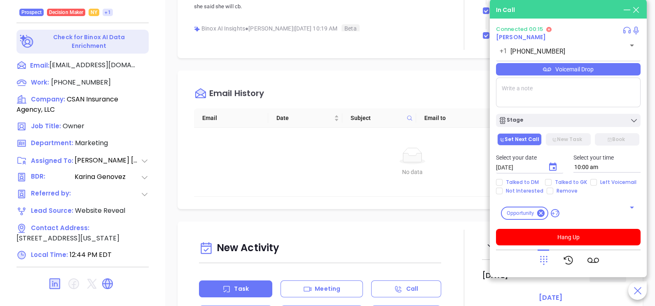
click at [597, 77] on div "Connected 00:15 Jennifer Petersen-Kreatsoulas +1 (914) 361-1096 ​ Voicemail Dro…" at bounding box center [568, 135] width 145 height 219
click at [604, 67] on div "Voicemail Drop" at bounding box center [568, 69] width 145 height 12
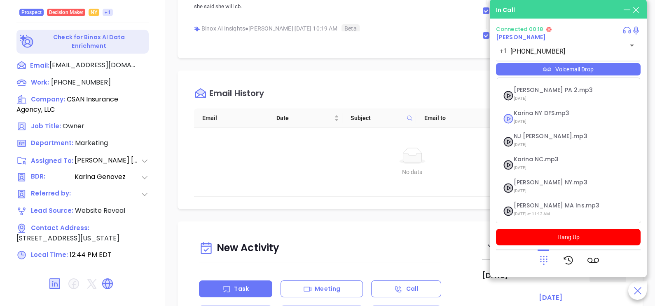
click at [552, 115] on span "Karina NY DFS.mp3" at bounding box center [558, 113] width 89 height 6
checkbox input "true"
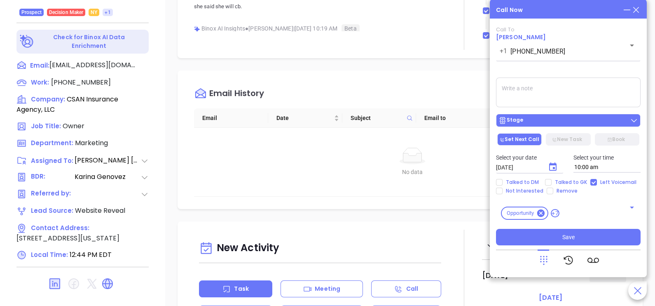
click at [562, 121] on div "Stage" at bounding box center [569, 120] width 140 height 8
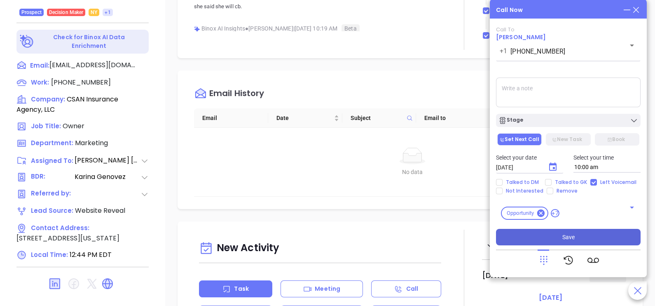
click at [579, 242] on button "Save" at bounding box center [568, 237] width 145 height 16
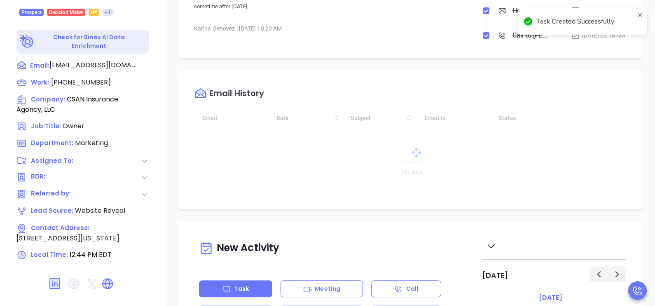
checkbox input "false"
type input "[DATE]"
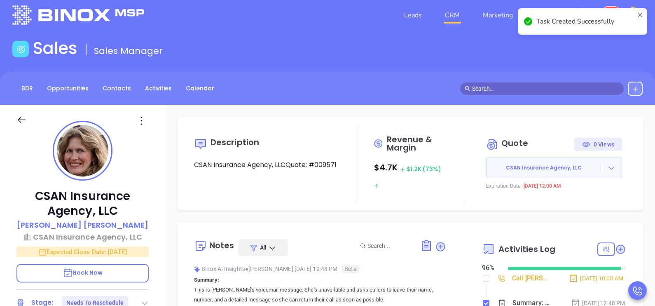
scroll to position [0, 0]
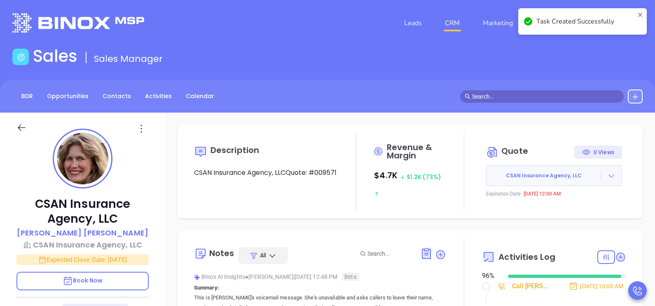
type input "[PERSON_NAME]"
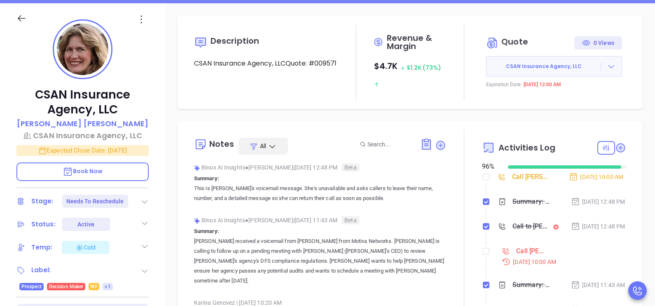
scroll to position [185, 0]
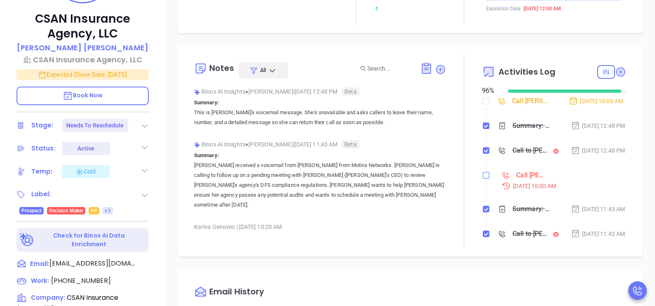
click at [483, 180] on label at bounding box center [486, 175] width 7 height 9
click at [483, 178] on input "checkbox" at bounding box center [486, 175] width 7 height 7
checkbox input "true"
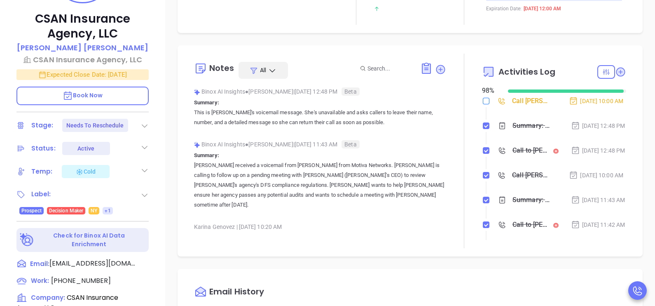
click at [483, 102] on input "checkbox" at bounding box center [486, 101] width 7 height 7
checkbox input "true"
click at [145, 128] on icon at bounding box center [145, 126] width 8 height 8
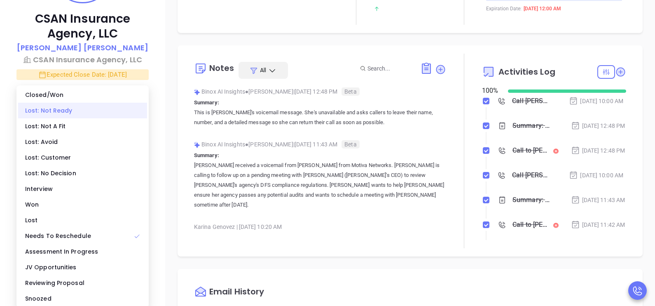
click at [74, 109] on div "Lost: Not Ready" at bounding box center [82, 111] width 129 height 16
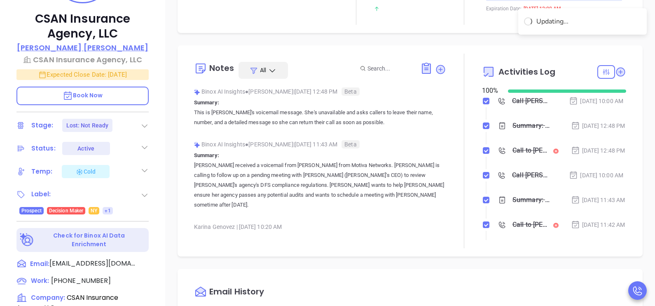
click at [102, 46] on p "Jennifer Petersen-Kreatsoulas" at bounding box center [82, 47] width 131 height 11
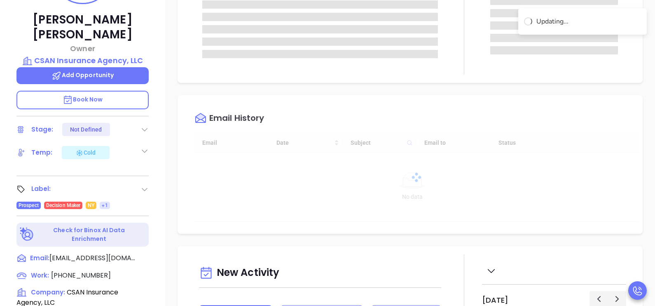
type input "[DATE]"
click at [142, 125] on icon at bounding box center [145, 129] width 8 height 8
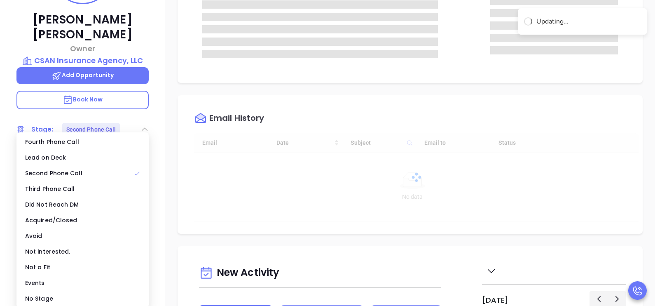
type input "[PERSON_NAME]"
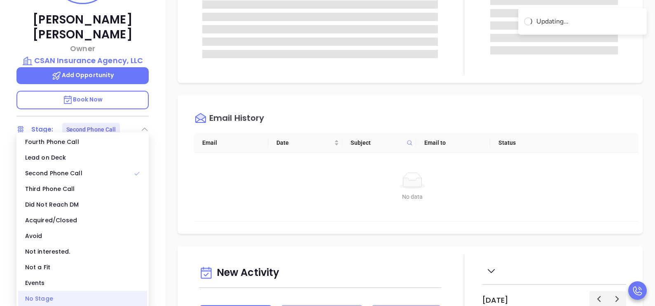
click at [50, 295] on div "No Stage" at bounding box center [82, 298] width 129 height 16
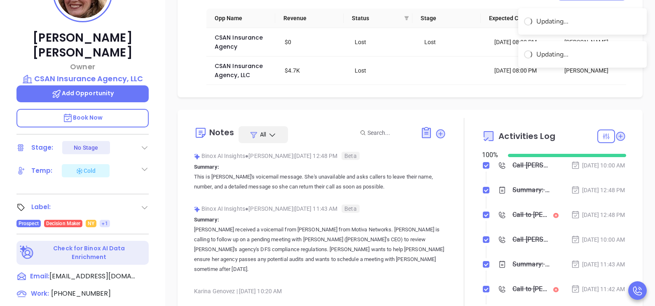
scroll to position [164, 0]
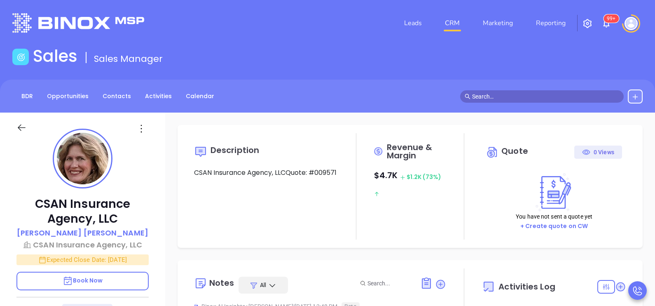
type input "[DATE]"
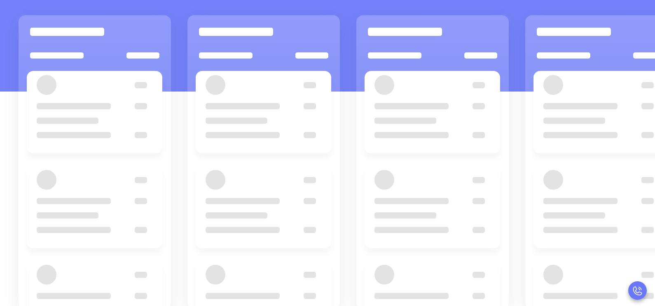
scroll to position [112, 0]
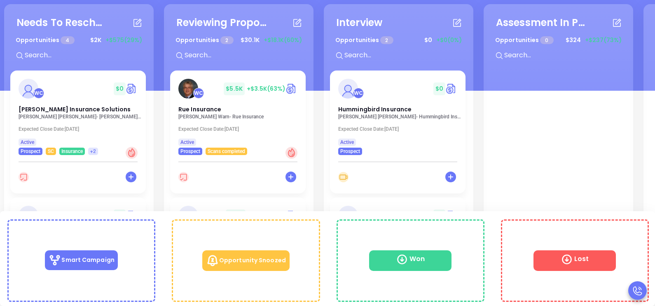
click at [73, 114] on p "Philip Davenport - Davenport Insurance Solutions" at bounding box center [81, 117] width 124 height 6
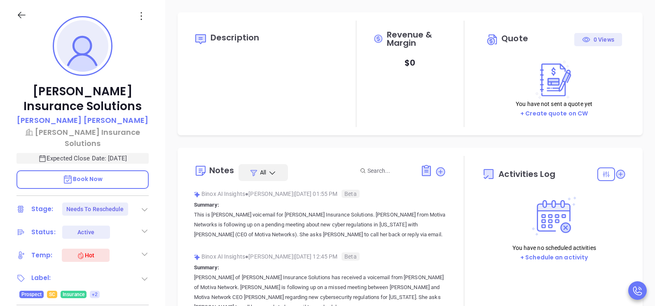
type input "[DATE]"
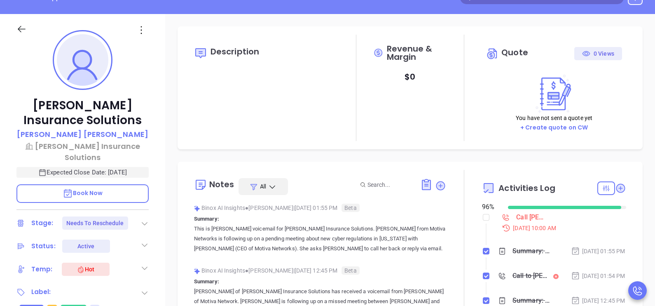
type input "[PERSON_NAME]"
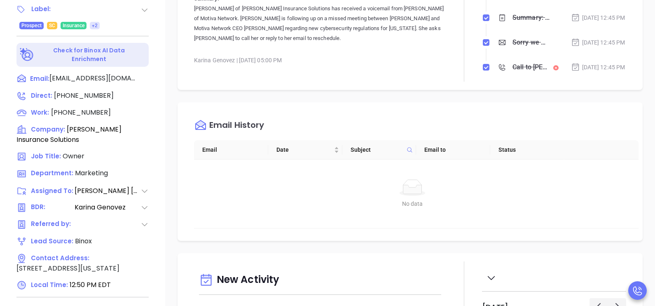
scroll to position [383, 0]
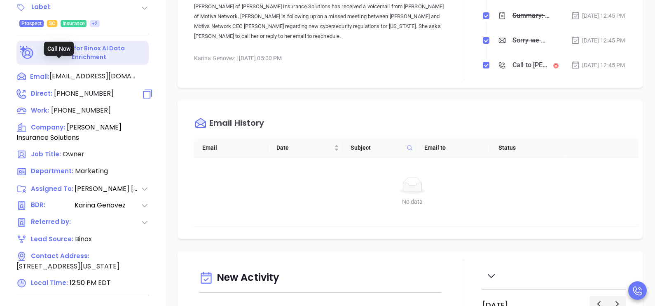
click at [75, 89] on span "(803) 730-4271" at bounding box center [84, 93] width 60 height 9
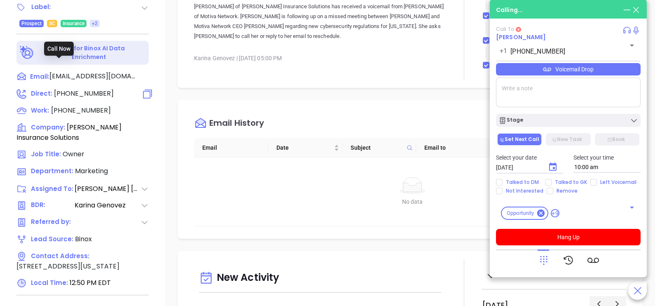
type input "(803) 730-4271"
click at [577, 72] on div "Voicemail Drop" at bounding box center [568, 69] width 145 height 12
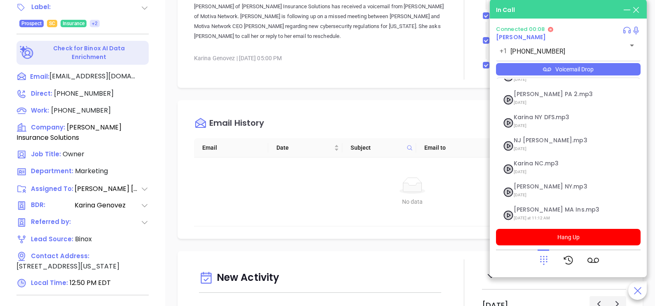
scroll to position [90, 0]
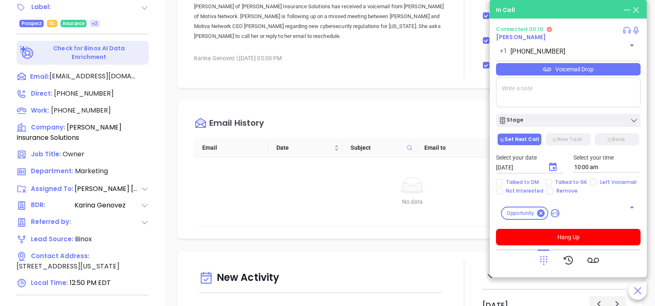
click at [593, 39] on div "Connected 00:10 Philip Davenport +1 (803) 730-4271 ​ Voicemail Drop Stage Set N…" at bounding box center [568, 135] width 145 height 219
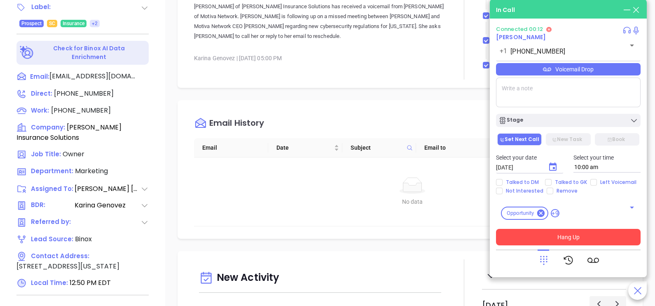
click at [572, 241] on button "Hang Up" at bounding box center [568, 237] width 145 height 16
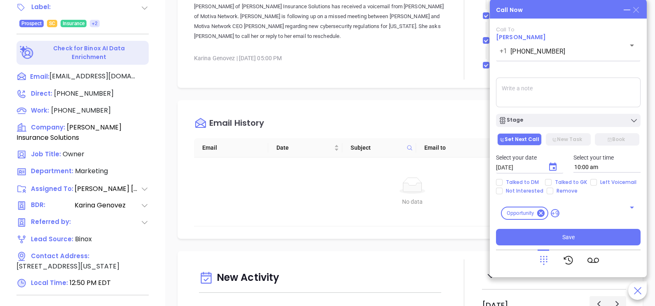
click at [637, 11] on icon at bounding box center [636, 10] width 6 height 6
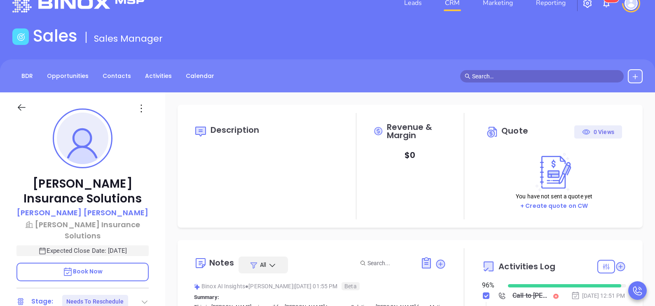
scroll to position [0, 0]
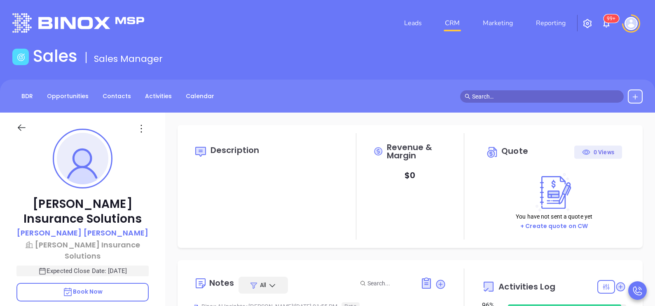
type input "[PERSON_NAME]"
click at [162, 239] on div "Davenport Insurance Solutions Philip Davenport Davenport Insurance Solutions Ex…" at bounding box center [82, 303] width 165 height 382
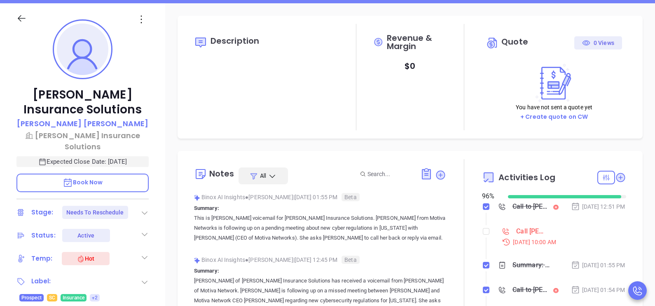
scroll to position [227, 0]
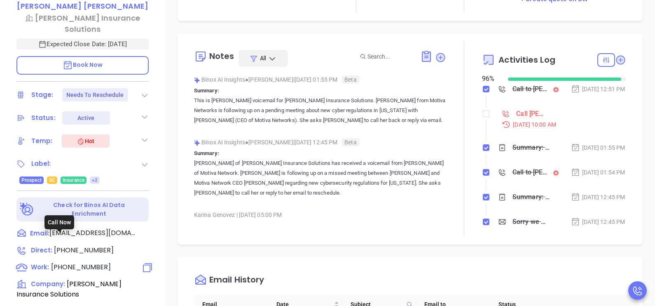
click at [72, 262] on span "(803) 699-1947" at bounding box center [81, 266] width 60 height 9
type input "(803) 699-1947"
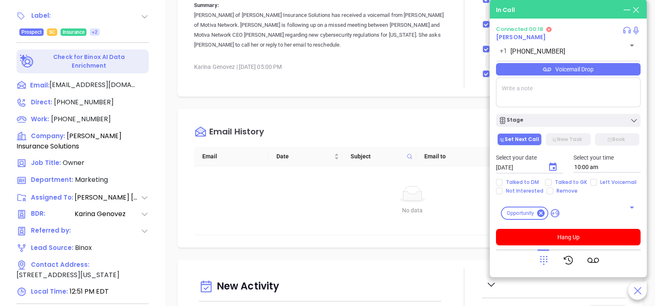
scroll to position [383, 0]
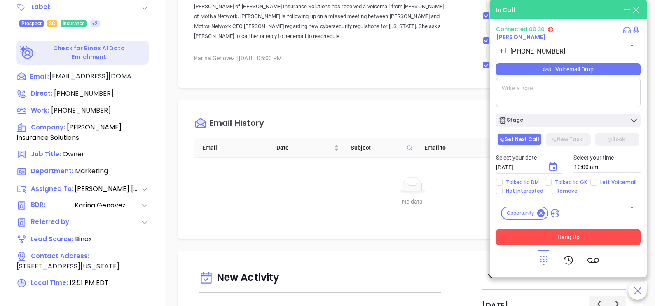
click at [579, 237] on button "Hang Up" at bounding box center [568, 237] width 145 height 16
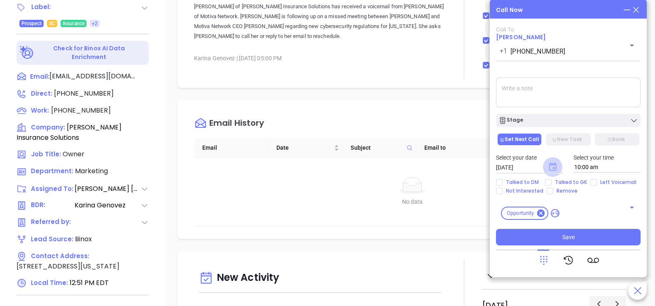
click at [553, 165] on icon "Choose date, selected date is Oct 2, 2025" at bounding box center [552, 166] width 7 height 8
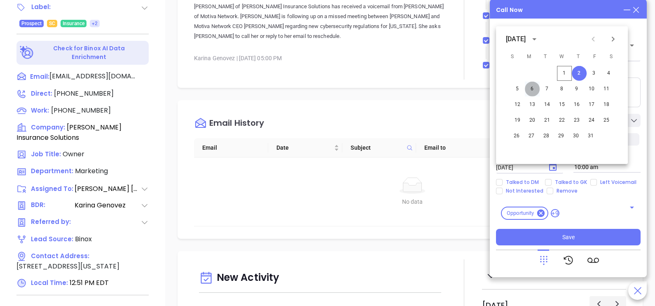
click at [534, 89] on button "6" at bounding box center [532, 89] width 15 height 15
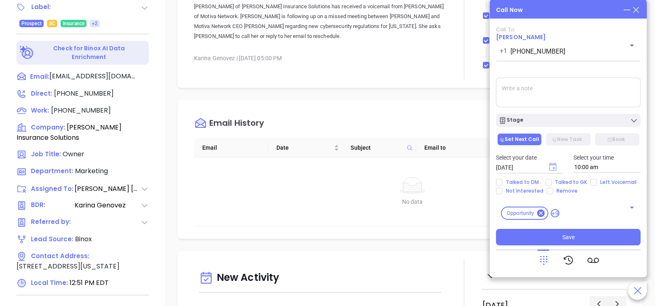
click at [549, 166] on icon "Choose date, selected date is Oct 6, 2025" at bounding box center [552, 166] width 7 height 8
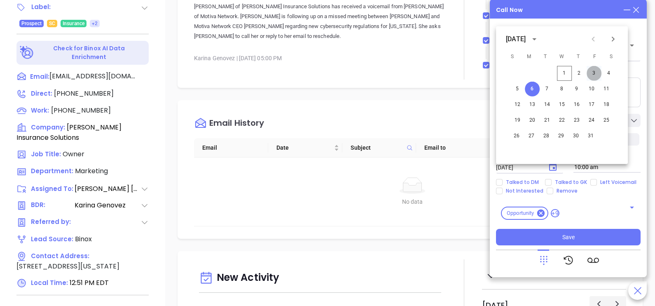
click at [597, 73] on button "3" at bounding box center [594, 73] width 15 height 15
type input "10/03/2025"
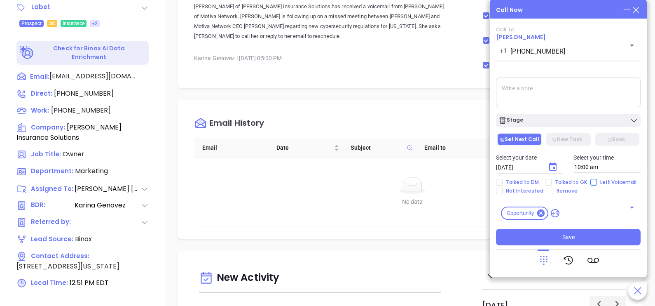
click at [590, 181] on input "Left Voicemail" at bounding box center [593, 182] width 7 height 7
checkbox input "true"
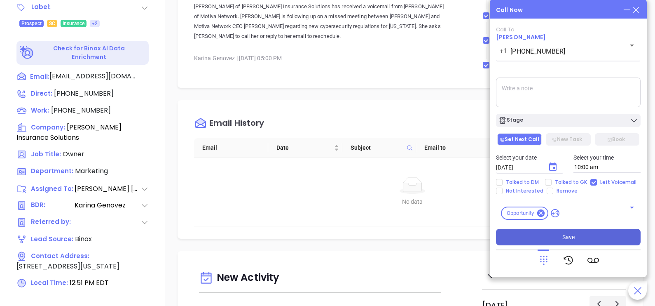
click at [577, 242] on button "Save" at bounding box center [568, 237] width 145 height 16
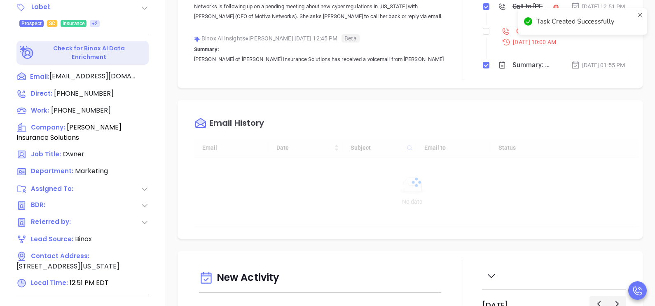
type input "[DATE]"
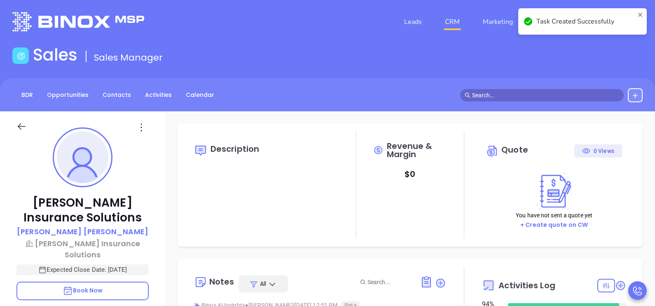
scroll to position [0, 0]
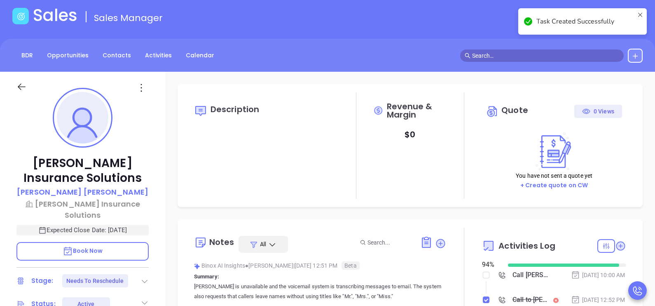
type input "[PERSON_NAME]"
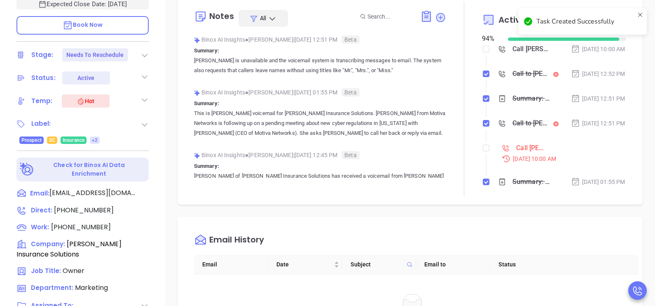
scroll to position [268, 0]
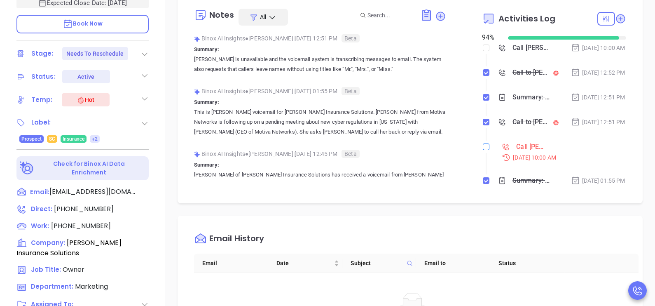
click at [483, 150] on input "checkbox" at bounding box center [486, 146] width 7 height 7
checkbox input "true"
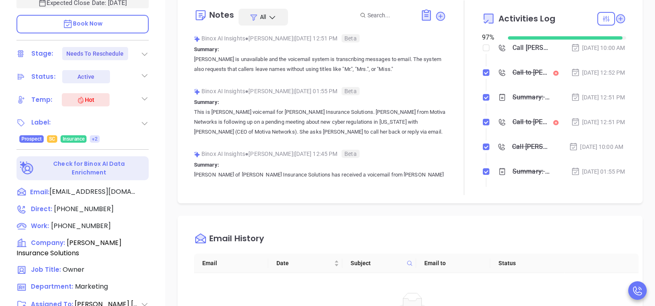
click at [584, 127] on div "Oct 1, 2025 | 12:51 PM" at bounding box center [598, 121] width 54 height 9
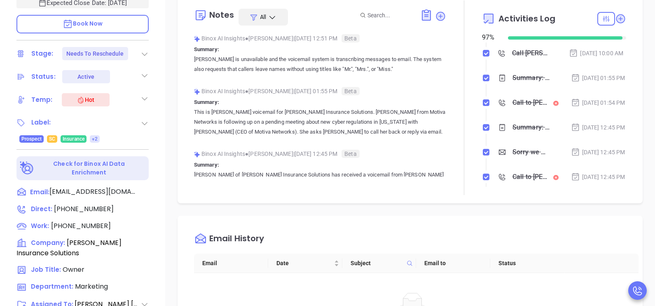
scroll to position [103, 0]
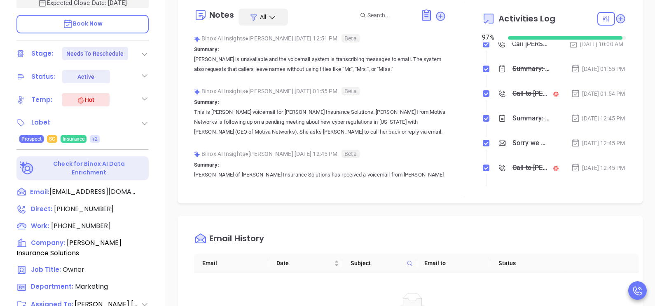
click at [157, 55] on div "Davenport Insurance Solutions Philip Davenport Davenport Insurance Solutions Ex…" at bounding box center [82, 36] width 165 height 382
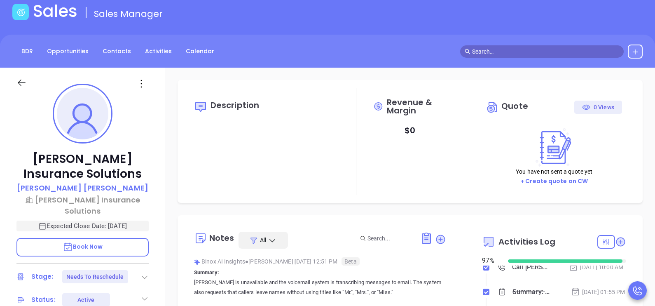
scroll to position [0, 0]
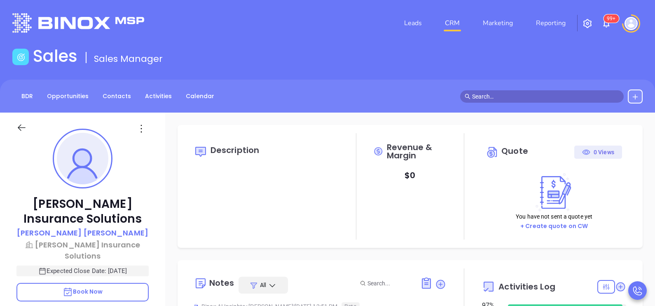
click at [25, 131] on icon at bounding box center [21, 127] width 10 height 10
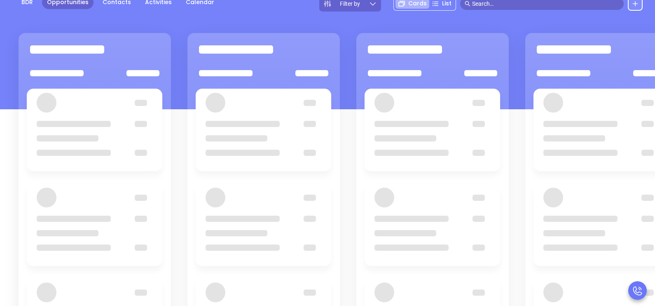
scroll to position [112, 0]
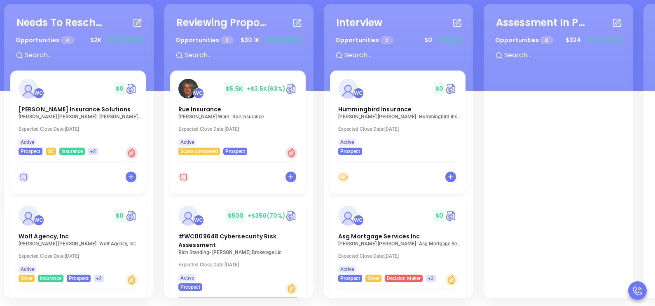
click at [150, 173] on div "Needs To Reschedule Opportunities 4 $ 2K +$575 (29%) + WC $ 0 Davenport Insuran…" at bounding box center [79, 150] width 150 height 293
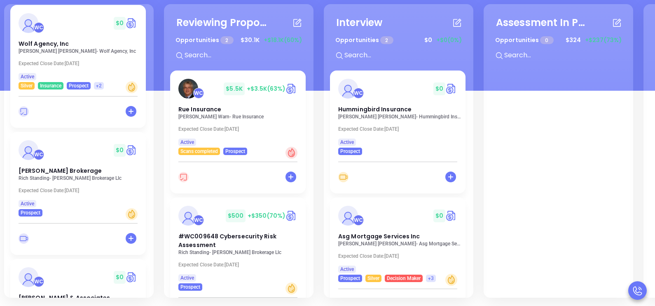
scroll to position [206, 0]
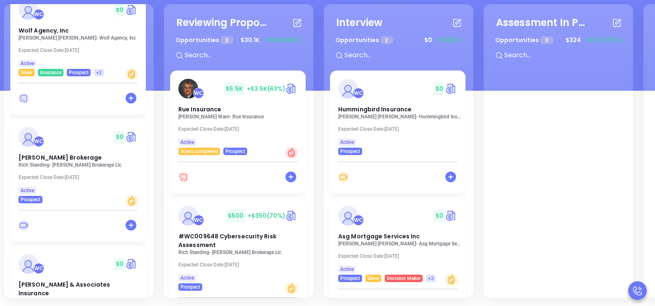
click at [150, 180] on div "Needs To Reschedule Opportunities 4 $ 2K +$575 (29%) + WC $ 0 Davenport Insuran…" at bounding box center [79, 150] width 150 height 293
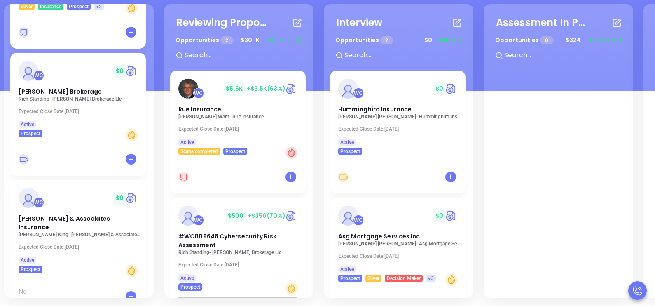
scroll to position [283, 0]
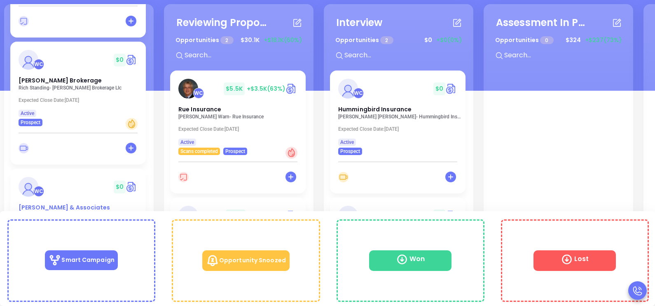
click at [59, 210] on span "Moore & Associates Insurance" at bounding box center [65, 211] width 92 height 17
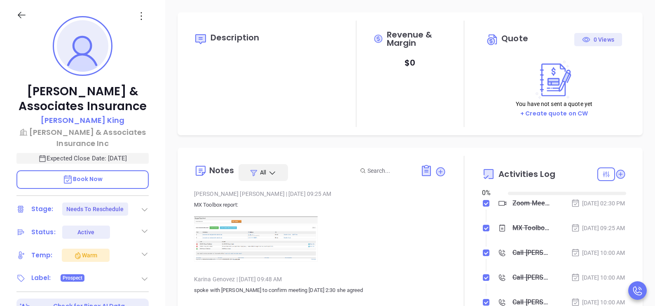
type input "[DATE]"
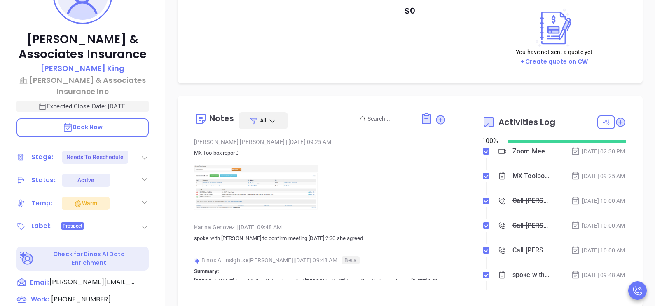
scroll to position [164, 0]
type input "[PERSON_NAME]"
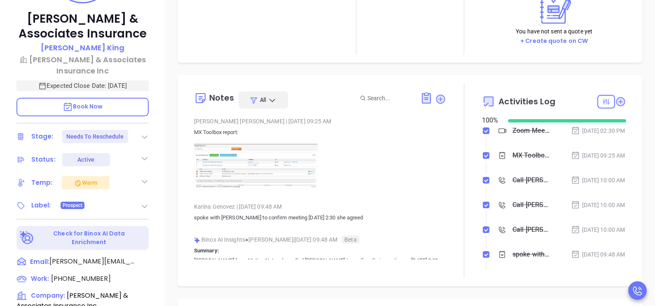
click at [169, 132] on div "Description Revenue & Margin $ 0 Quote 0 Views You have not sent a quote yet + …" at bounding box center [410, 215] width 490 height 577
click at [89, 274] on span "(843) 238-1416" at bounding box center [81, 278] width 60 height 9
type input "(843) 238-1416"
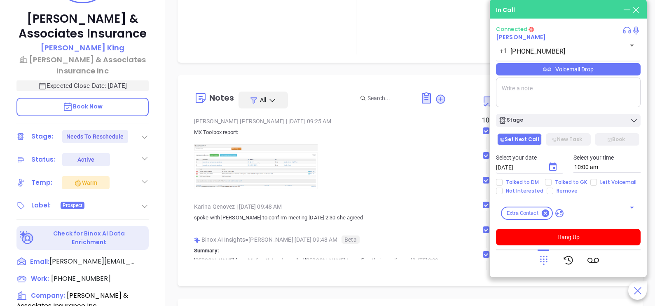
click at [409, 214] on p "spoke with Kim to confirm meeting 9/18 at 2:30 she agreed" at bounding box center [320, 218] width 252 height 10
click at [365, 204] on div "Karina Genovez | Sep 4, 2025 09:48 AM" at bounding box center [320, 206] width 252 height 12
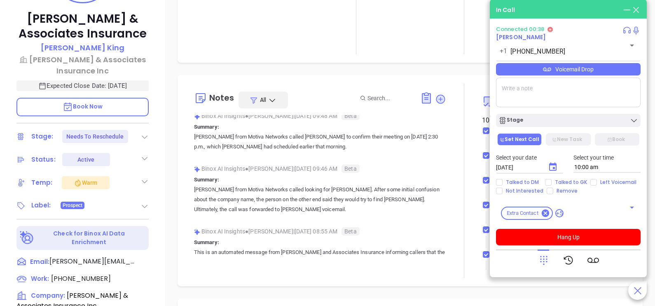
scroll to position [144, 0]
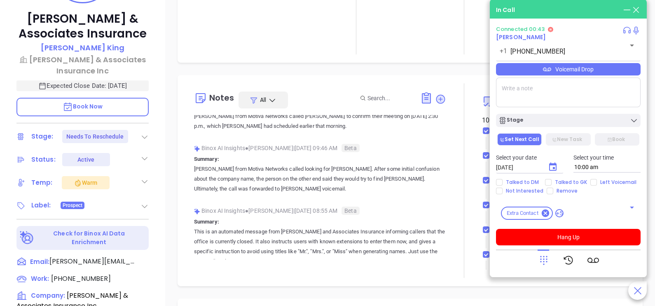
click at [122, 106] on p "Book Now" at bounding box center [82, 107] width 132 height 19
click at [156, 206] on div "Moore & Associates Insurance Kim King Moore & Associates Insurance Inc Expected…" at bounding box center [82, 118] width 165 height 382
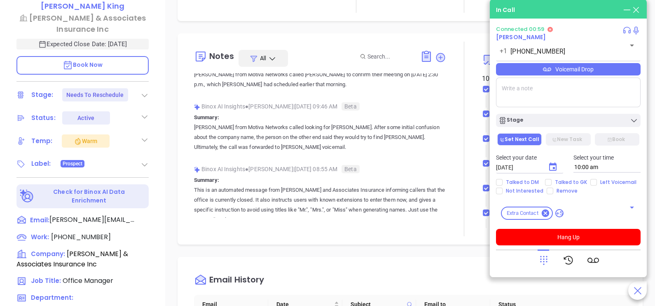
scroll to position [227, 0]
click at [408, 156] on div "Binox AI Insights ● Karina Genovez | Sep 4, 2025 09:46 AM Beta Summary: Serena …" at bounding box center [320, 129] width 252 height 59
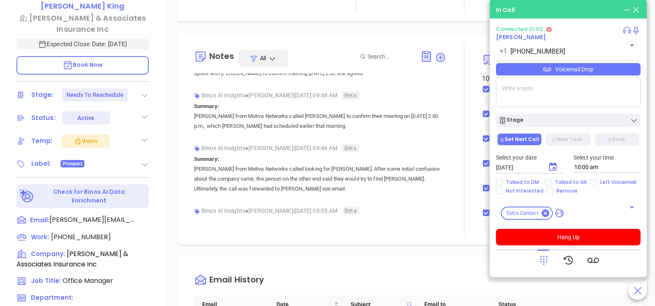
scroll to position [82, 0]
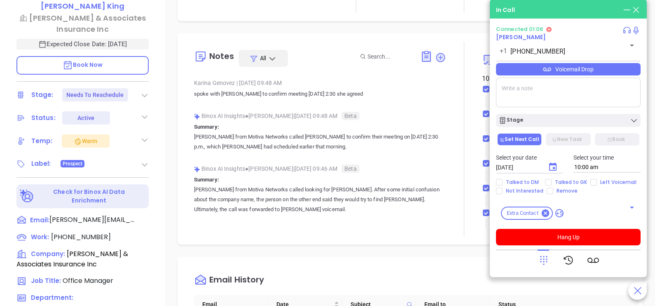
click at [413, 118] on div "Binox AI Insights ● Karina Genovez | Sep 4, 2025 09:48 AM Beta" at bounding box center [320, 116] width 252 height 12
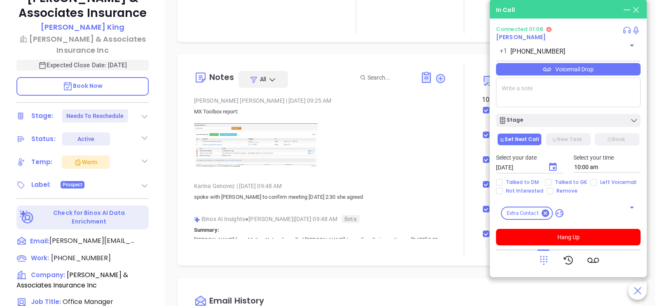
scroll to position [185, 0]
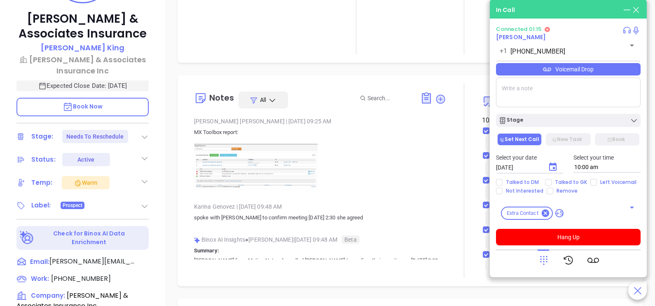
click at [158, 206] on div "Moore & Associates Insurance Kim King Moore & Associates Insurance Inc Expected…" at bounding box center [82, 118] width 165 height 382
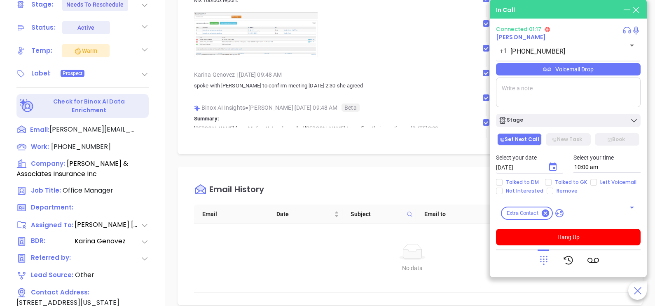
scroll to position [350, 0]
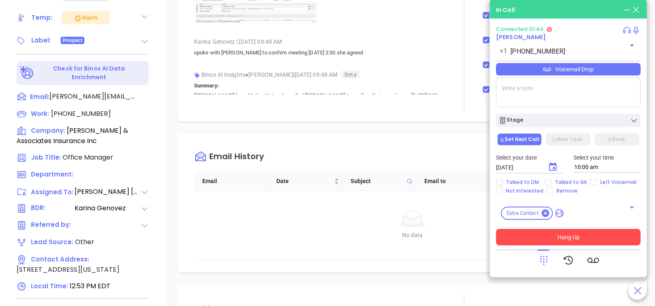
click at [591, 234] on button "Hang Up" at bounding box center [568, 237] width 145 height 16
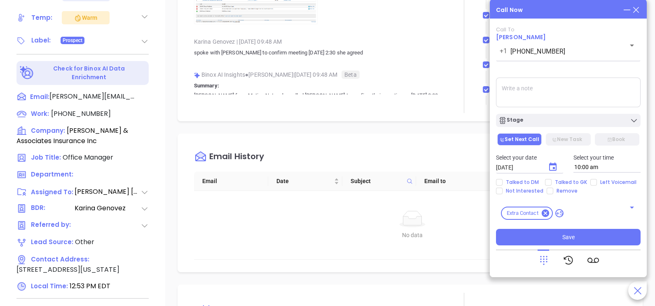
click at [593, 185] on div "Talked to DM Talked to GK Left Voicemail Not Interested Remove" at bounding box center [568, 186] width 155 height 15
click at [591, 182] on input "Left Voicemail" at bounding box center [593, 182] width 7 height 7
checkbox input "true"
click at [549, 163] on icon "Choose date, selected date is Oct 2, 2025" at bounding box center [553, 167] width 10 height 10
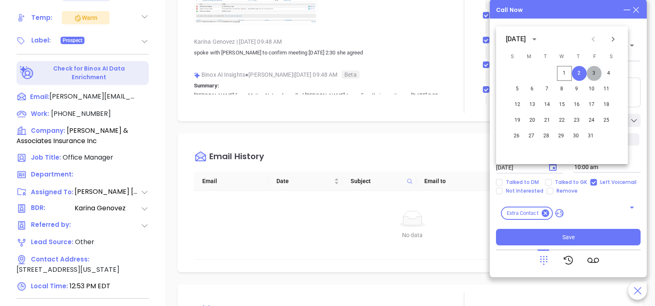
click at [595, 72] on button "3" at bounding box center [594, 73] width 15 height 15
type input "10/03/2025"
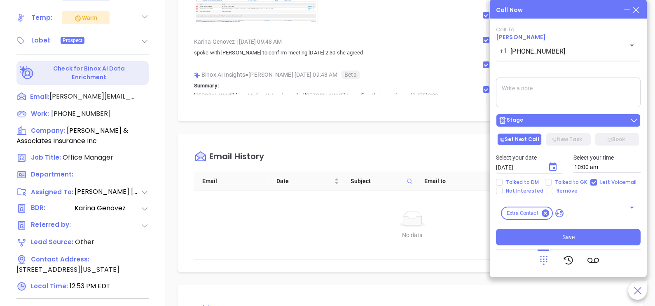
click at [580, 119] on div "Stage" at bounding box center [569, 120] width 140 height 8
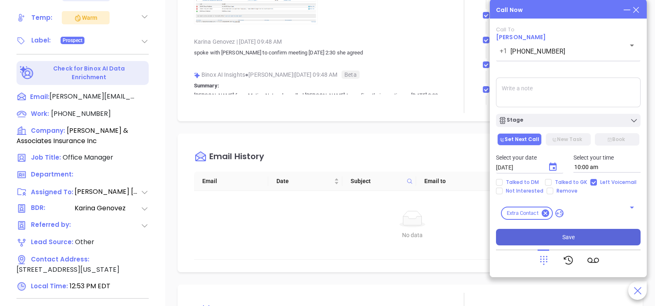
click at [549, 234] on button "Save" at bounding box center [568, 237] width 145 height 16
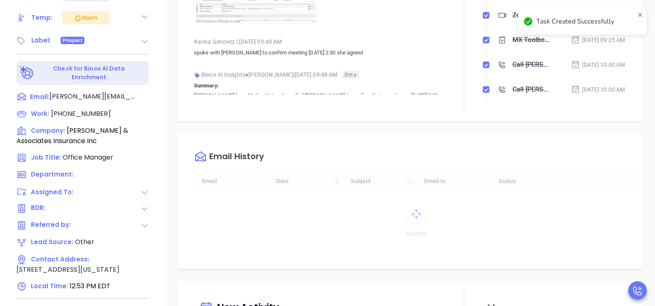
type input "[DATE]"
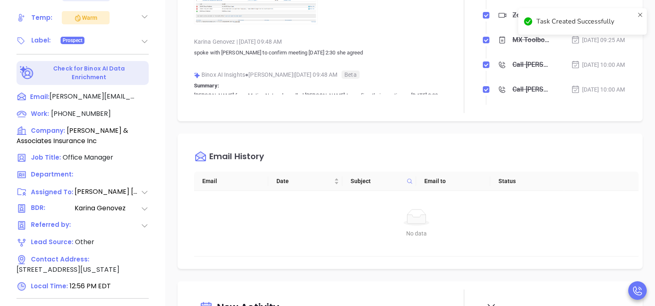
type input "[PERSON_NAME]"
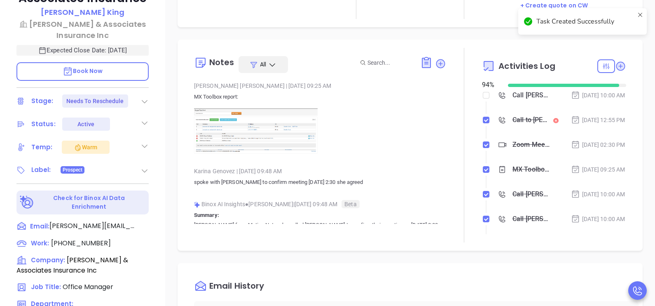
scroll to position [247, 0]
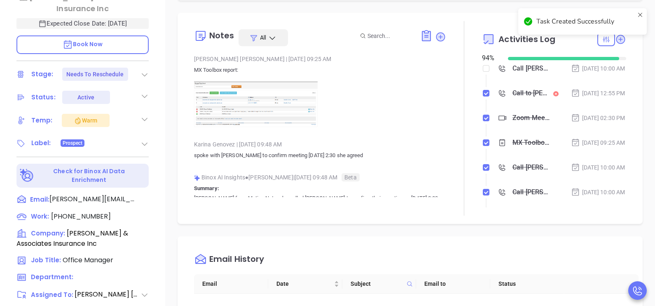
click at [577, 137] on li "Zoom Meeting with Walter Sep 18, 2025 | 02:30 PM" at bounding box center [555, 126] width 142 height 23
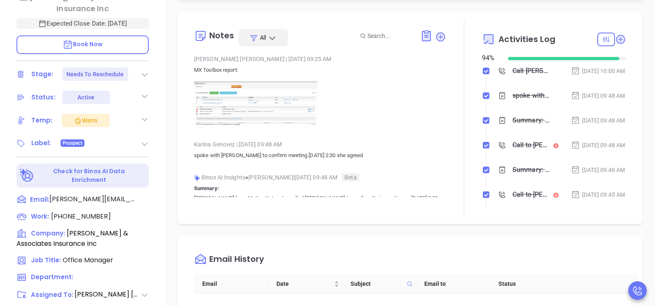
scroll to position [164, 0]
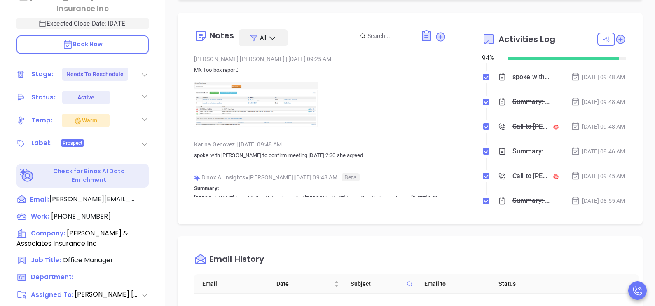
click at [162, 77] on div "Moore & Associates Insurance Kim King Moore & Associates Insurance Inc Expected…" at bounding box center [82, 56] width 165 height 382
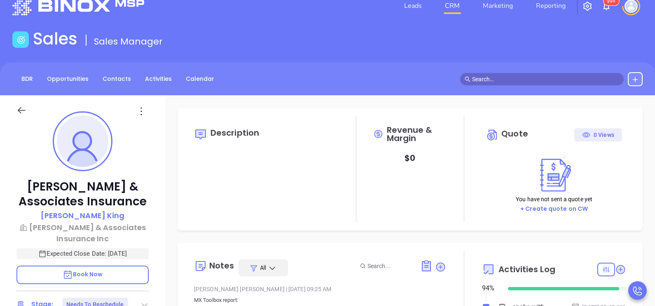
scroll to position [0, 0]
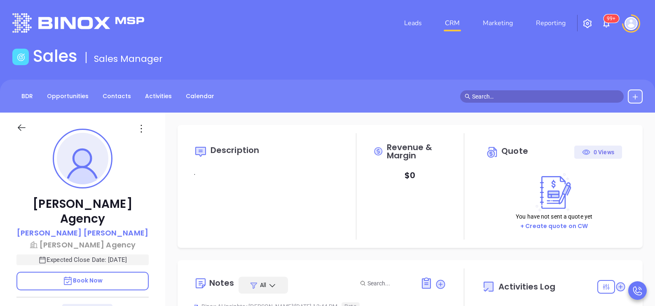
type input "[DATE]"
type input "[PERSON_NAME]"
click at [84, 227] on p "Wayne Vitale" at bounding box center [82, 232] width 131 height 11
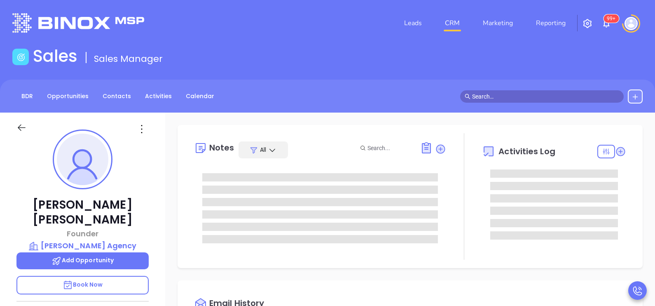
type input "[DATE]"
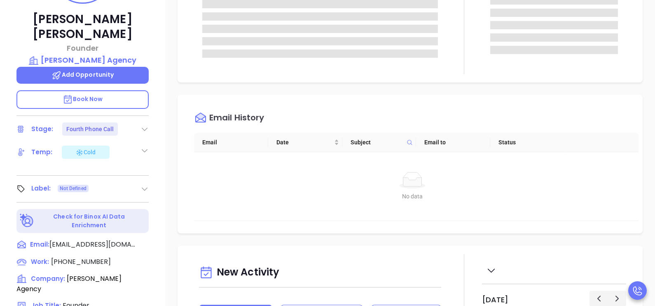
scroll to position [227, 0]
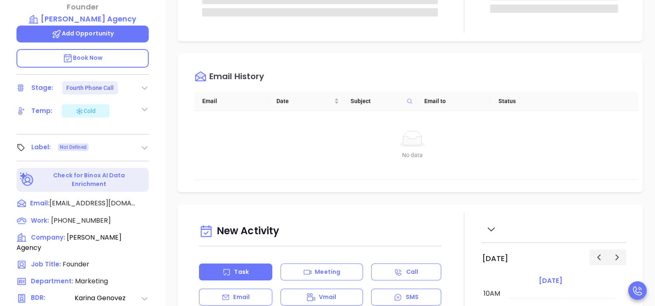
type input "Karina Genovez"
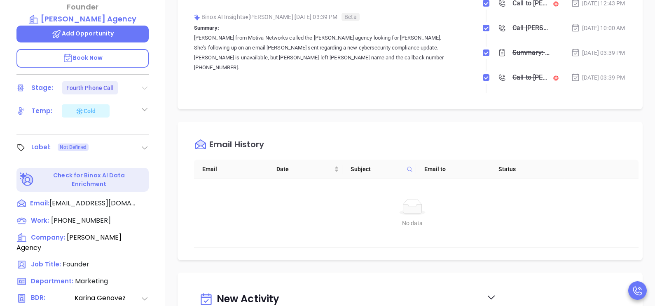
click at [146, 87] on icon at bounding box center [145, 88] width 6 height 3
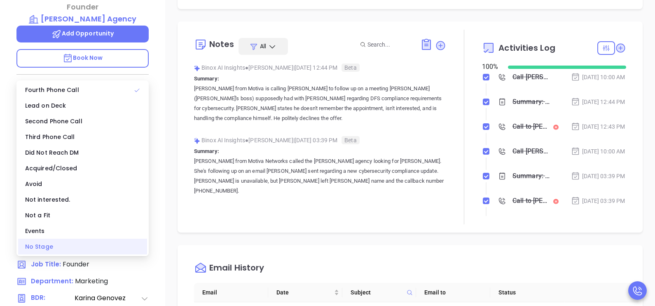
click at [61, 245] on div "No Stage" at bounding box center [82, 247] width 129 height 16
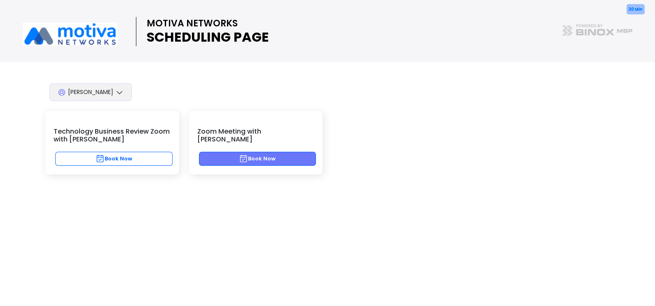
click at [279, 152] on button "Book Now" at bounding box center [257, 159] width 117 height 14
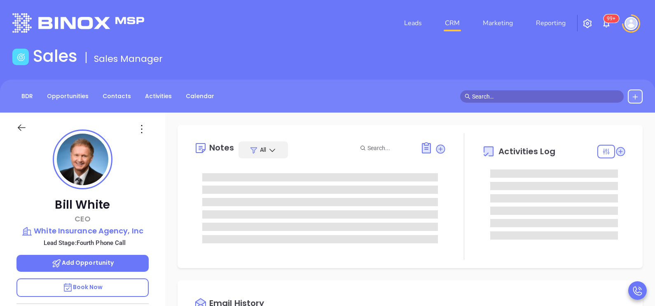
scroll to position [239, 0]
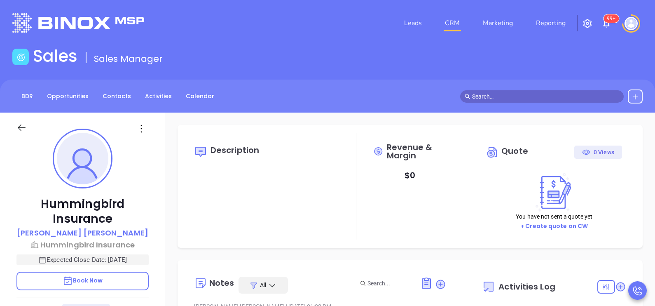
type input "[DATE]"
click at [163, 235] on div "Hummingbird Insurance Geoffrey Ferland Hummingbird Insurance Expected Close Dat…" at bounding box center [82, 303] width 165 height 382
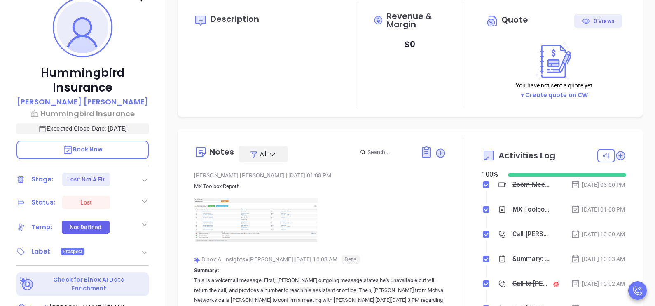
scroll to position [164, 0]
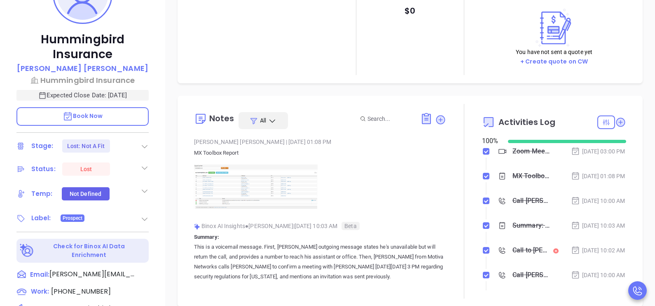
type input "[PERSON_NAME]"
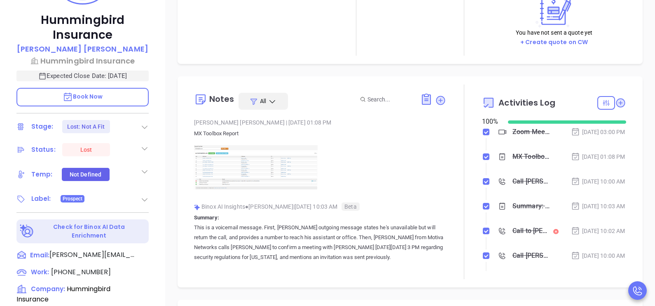
scroll to position [185, 0]
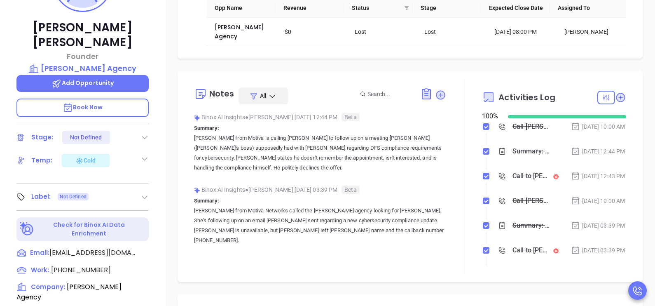
scroll to position [157, 0]
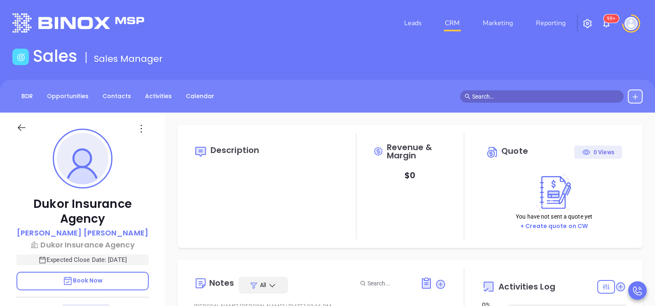
type input "[DATE]"
click at [158, 200] on div "Dukor Insurance Agency [PERSON_NAME] [PERSON_NAME] Insurance Agency Expected Cl…" at bounding box center [82, 303] width 165 height 382
type input "[PERSON_NAME]"
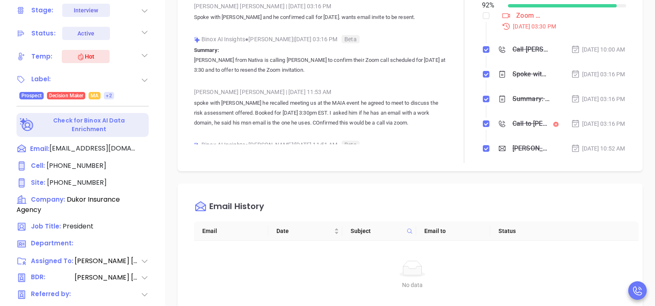
scroll to position [393, 0]
